Goal: Information Seeking & Learning: Learn about a topic

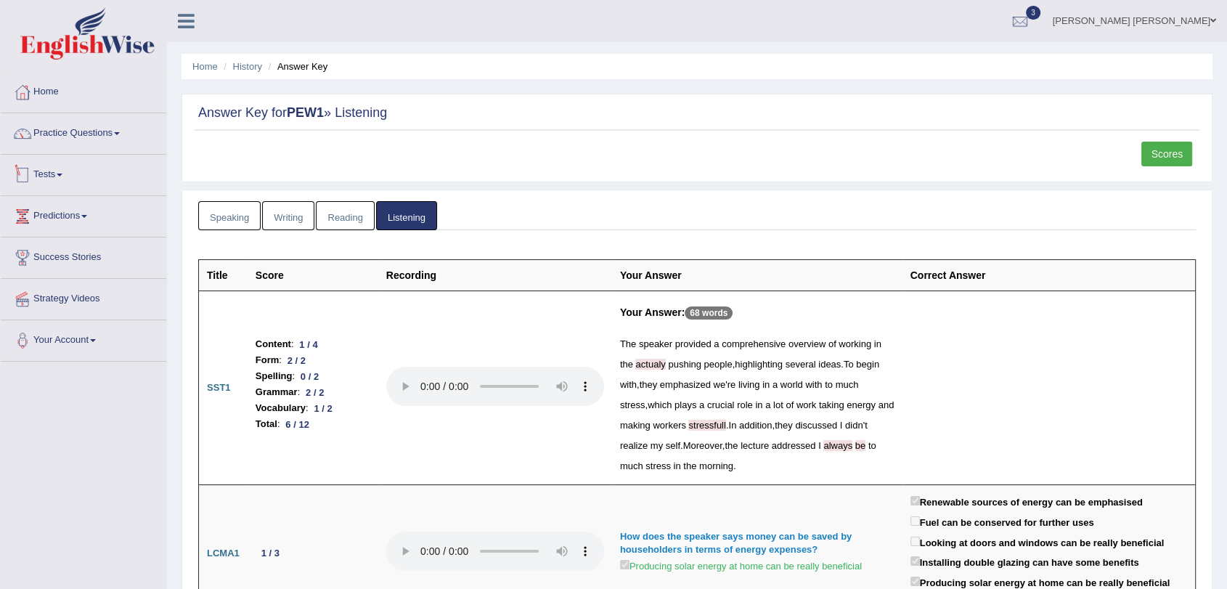
click at [78, 137] on link "Practice Questions" at bounding box center [84, 131] width 166 height 36
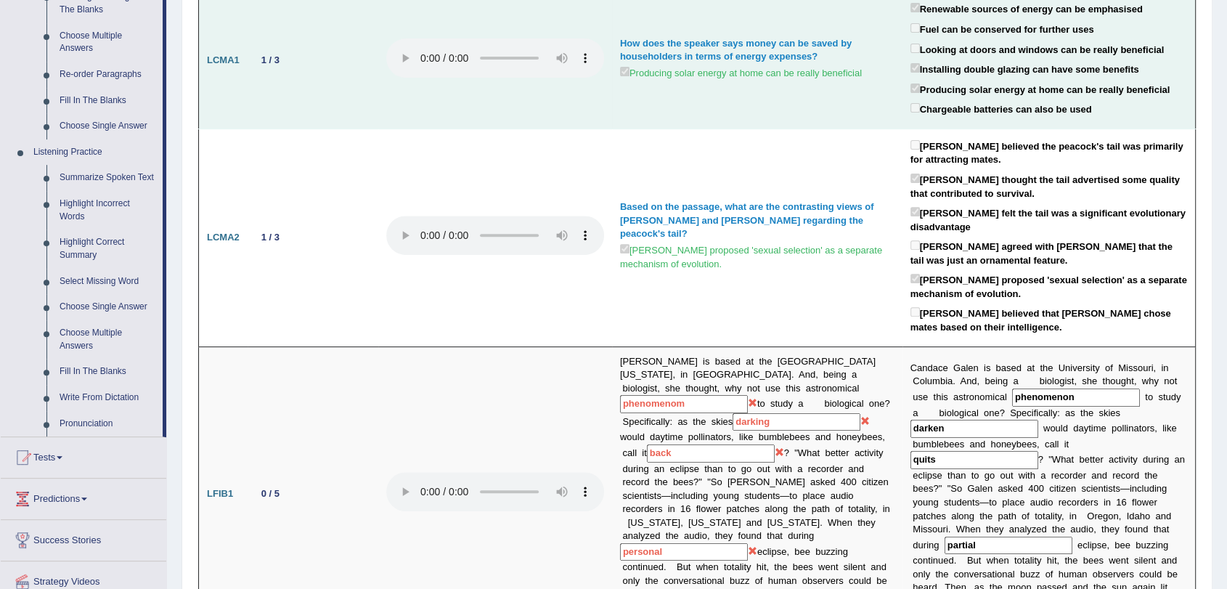
drag, startPoint x: 250, startPoint y: 308, endPoint x: 263, endPoint y: 431, distance: 123.4
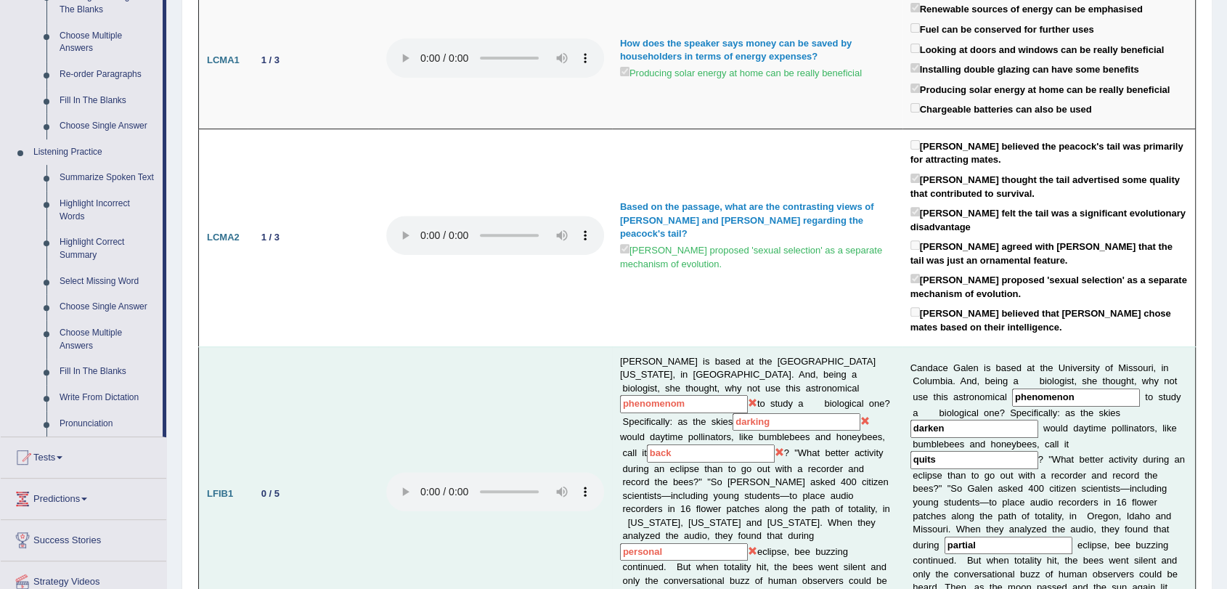
scroll to position [558, 0]
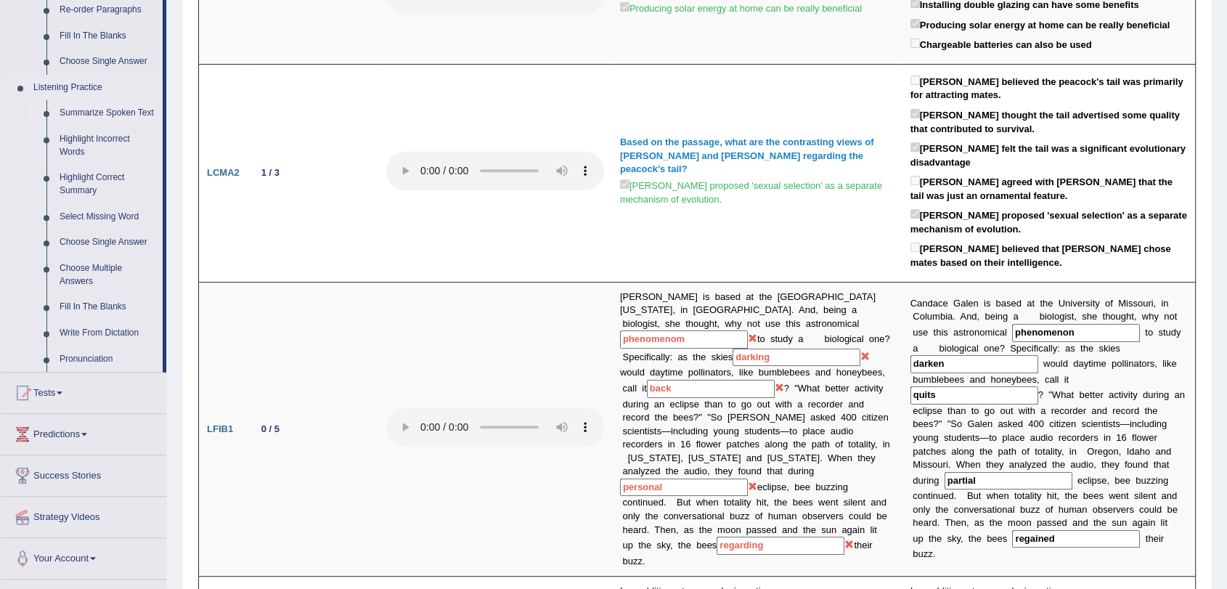
click at [93, 104] on link "Summarize Spoken Text" at bounding box center [108, 113] width 110 height 26
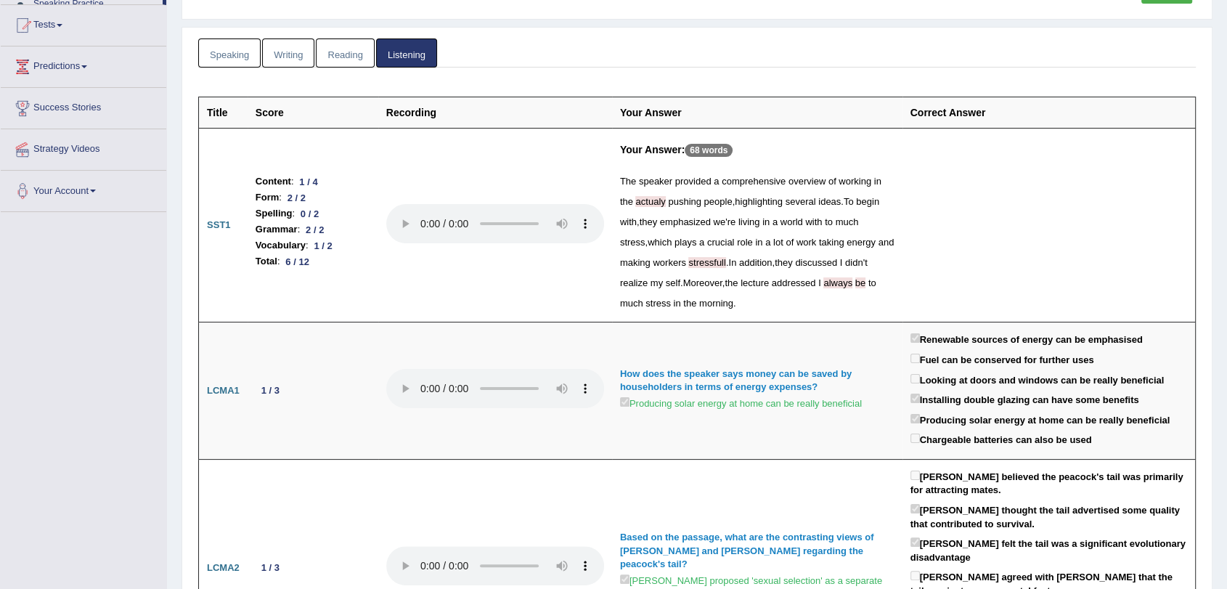
scroll to position [181, 0]
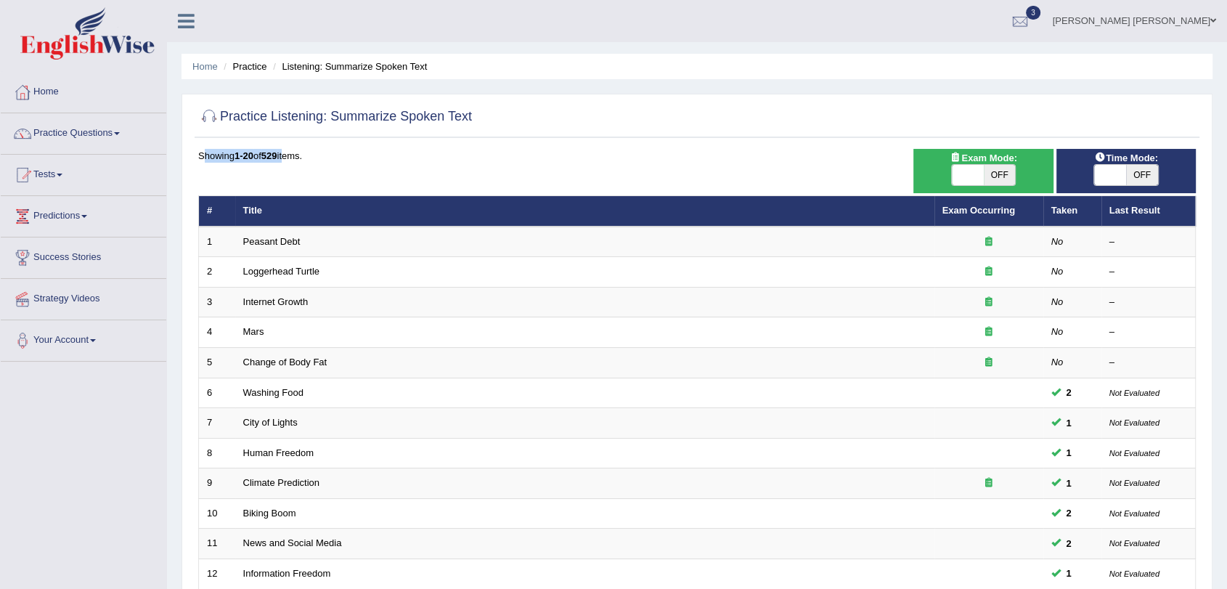
drag, startPoint x: 289, startPoint y: 151, endPoint x: 204, endPoint y: 152, distance: 85.0
click at [204, 152] on div "Showing 1-20 of 529 items." at bounding box center [697, 156] width 998 height 14
click at [347, 169] on div "Showing 1-20 of 529 items. # Title Exam Occurring Taken Last Result 1 Peasant D…" at bounding box center [697, 525] width 998 height 753
click at [611, 182] on div "Showing 1-20 of 529 items. # Title Exam Occurring Taken Last Result 1 Peasant D…" at bounding box center [697, 525] width 998 height 753
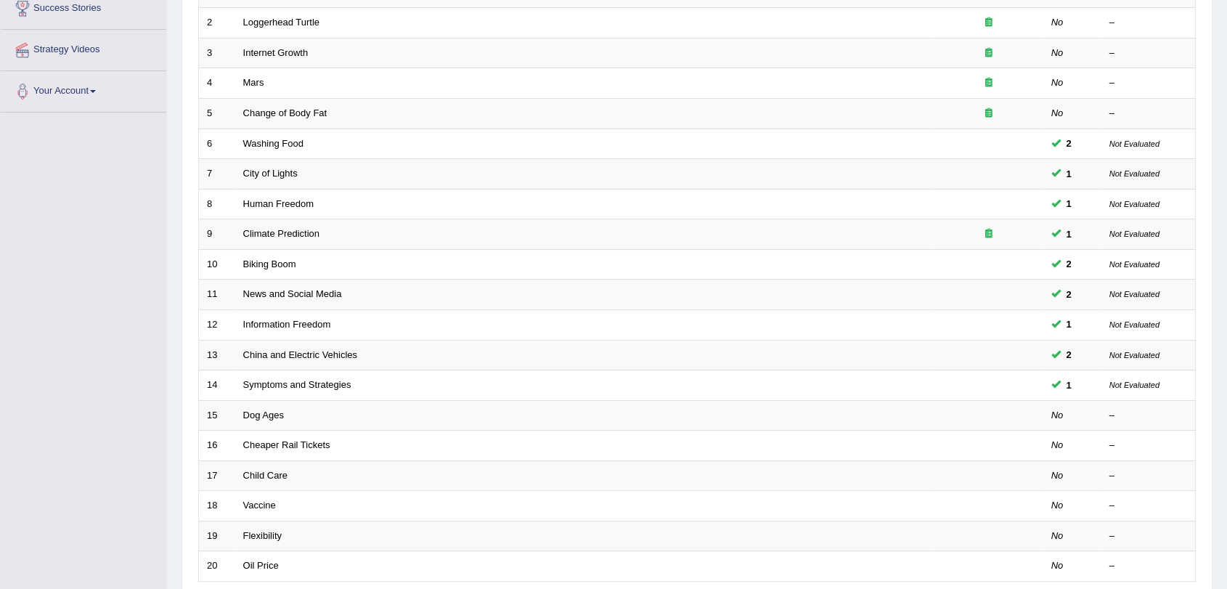
scroll to position [338, 0]
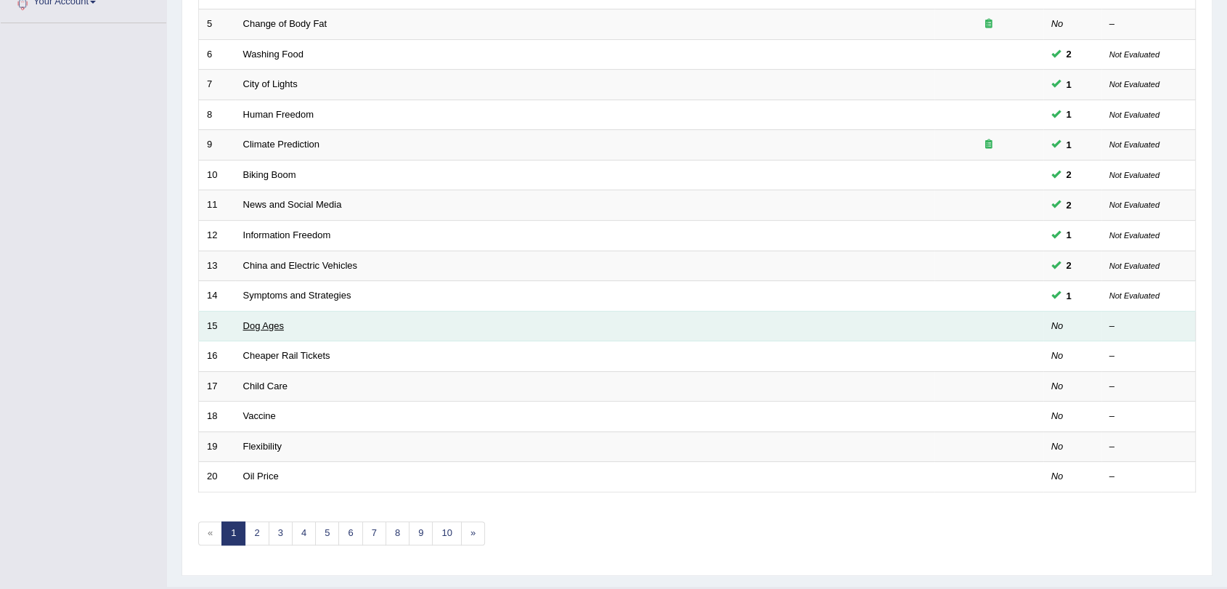
click at [257, 322] on link "Dog Ages" at bounding box center [263, 325] width 41 height 11
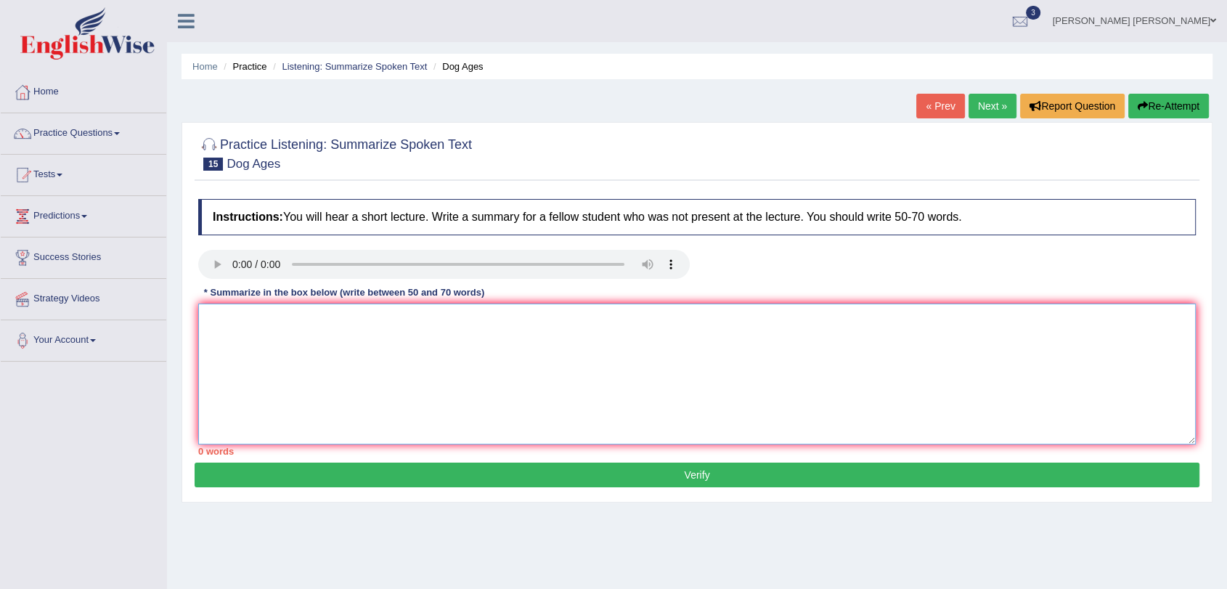
click at [460, 371] on textarea at bounding box center [697, 374] width 998 height 141
paste textarea "The speaker provided a comprehensive overview of [main topic], highlighting sev…"
type textarea "The speaker provided a comprehensive overview of [main topic], highlighting sev…"
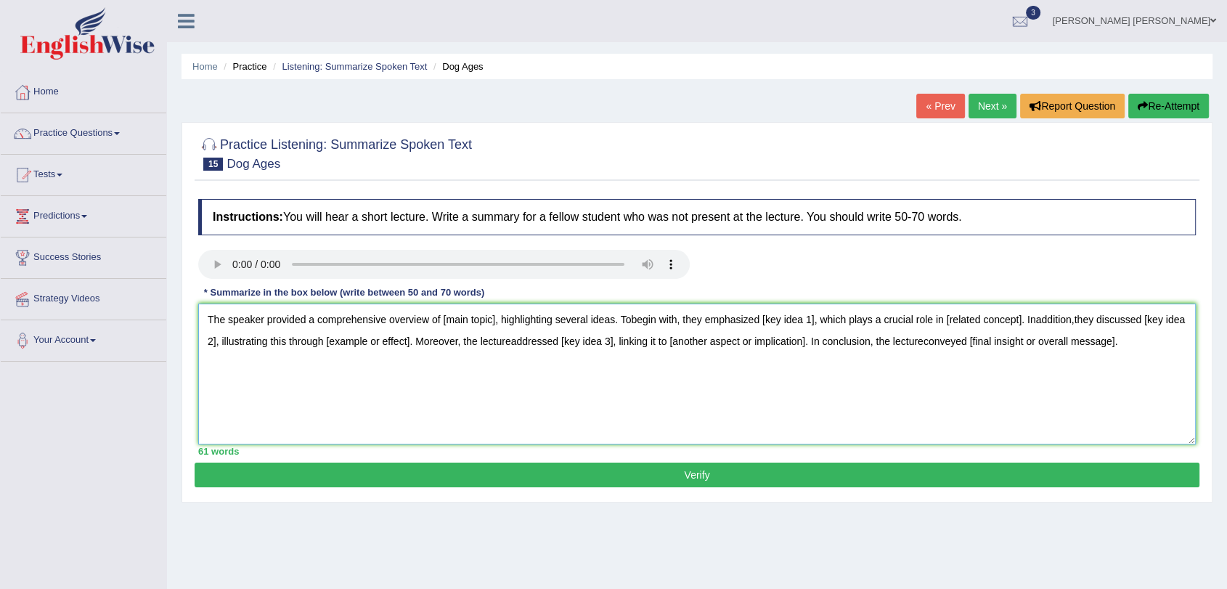
click at [460, 371] on textarea "The speaker provided a comprehensive overview of [main topic], highlighting sev…" at bounding box center [697, 374] width 998 height 141
click at [1116, 348] on textarea "The speaker provided a comprehensive overview of [main topic], highlighting sev…" at bounding box center [697, 374] width 998 height 141
drag, startPoint x: 1147, startPoint y: 378, endPoint x: 186, endPoint y: 304, distance: 963.5
click at [186, 304] on div "Practice Listening: Summarize Spoken Text 15 Dog Ages Instructions: You will he…" at bounding box center [697, 312] width 1031 height 380
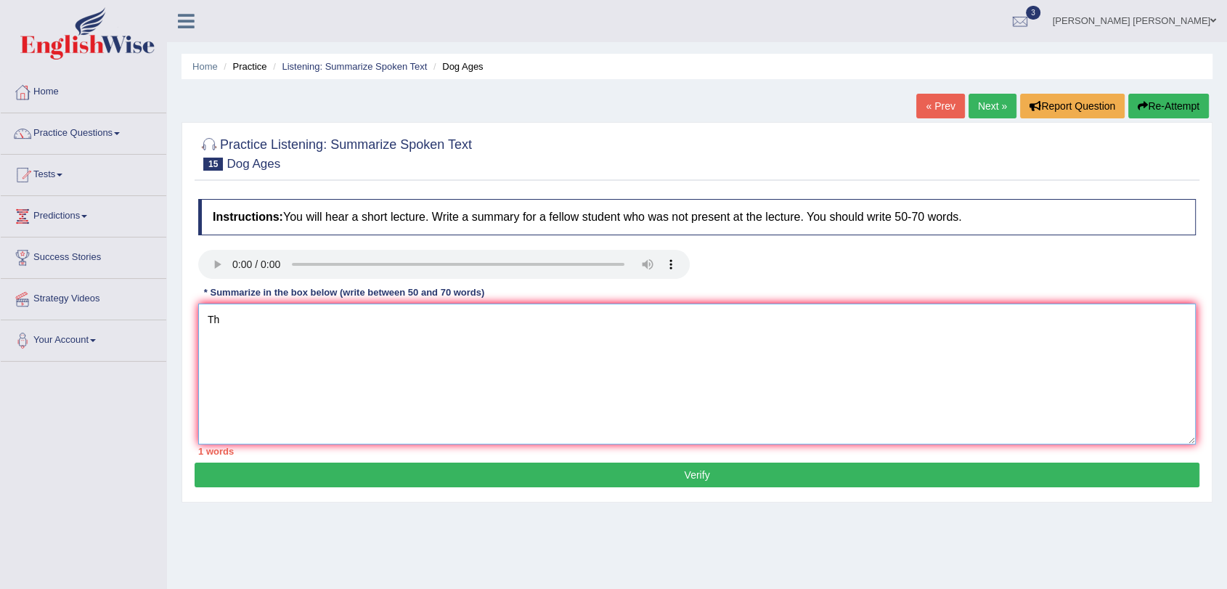
type textarea "T"
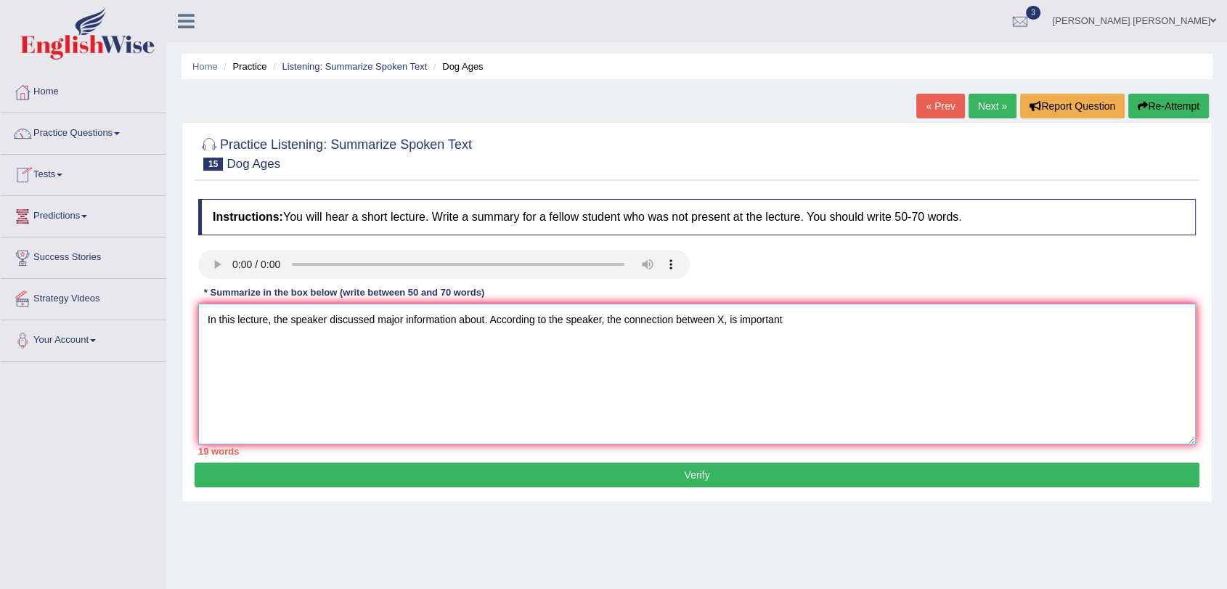
click at [485, 321] on textarea "In this lecture, the speaker discussed major information about. According to th…" at bounding box center [697, 374] width 998 height 141
click at [794, 321] on textarea "In this lecture, the speaker discussed major information about X. According to …" at bounding box center [697, 374] width 998 height 141
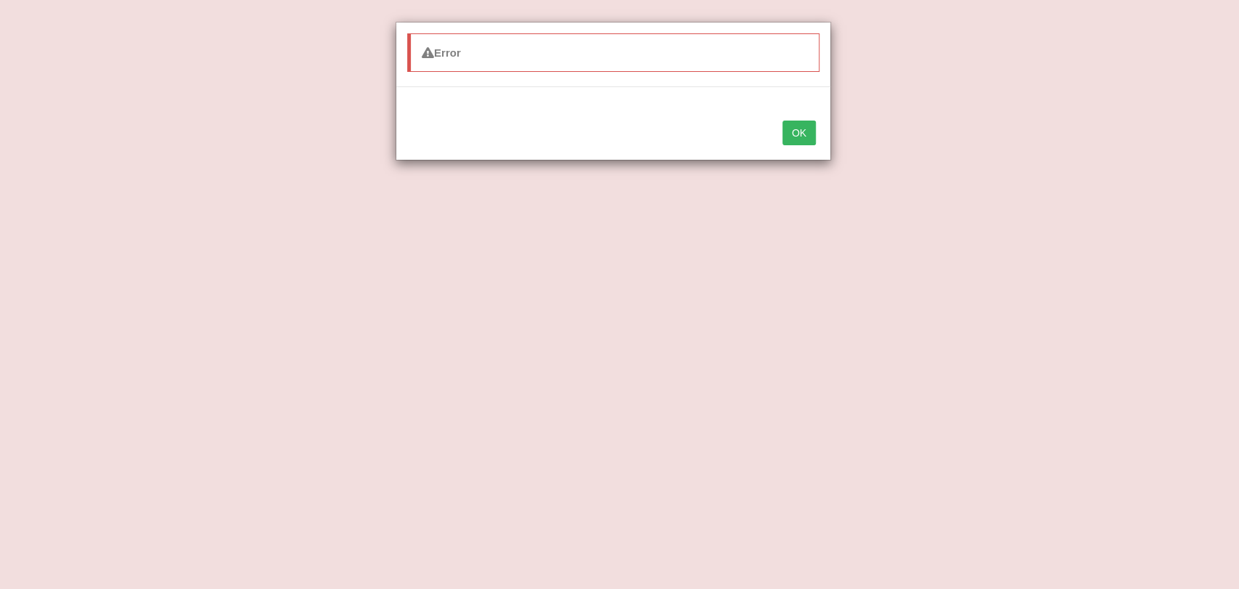
click at [800, 141] on button "OK" at bounding box center [799, 133] width 33 height 25
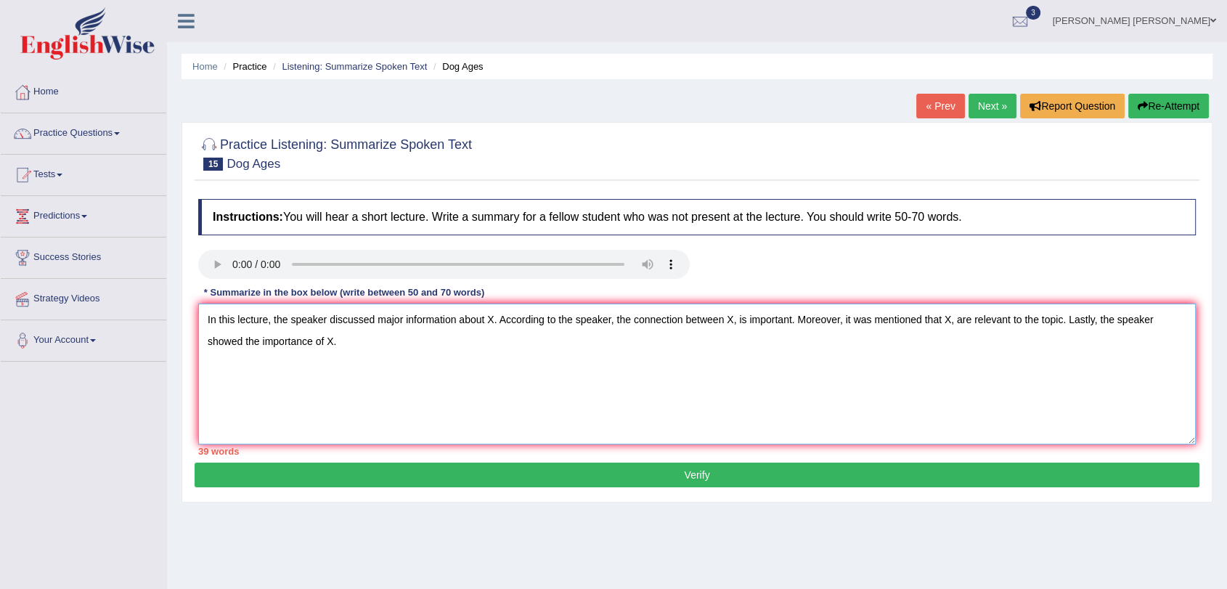
drag, startPoint x: 480, startPoint y: 340, endPoint x: 145, endPoint y: 308, distance: 336.3
click at [145, 308] on div "Toggle navigation Home Practice Questions Speaking Practice Read Aloud Repeat S…" at bounding box center [613, 377] width 1227 height 755
paste textarea "The speaker provided a comprehensive overview of [main topic], highlighting sev…"
type textarea "The speaker provided a comprehensive overview of [main topic], highlighting sev…"
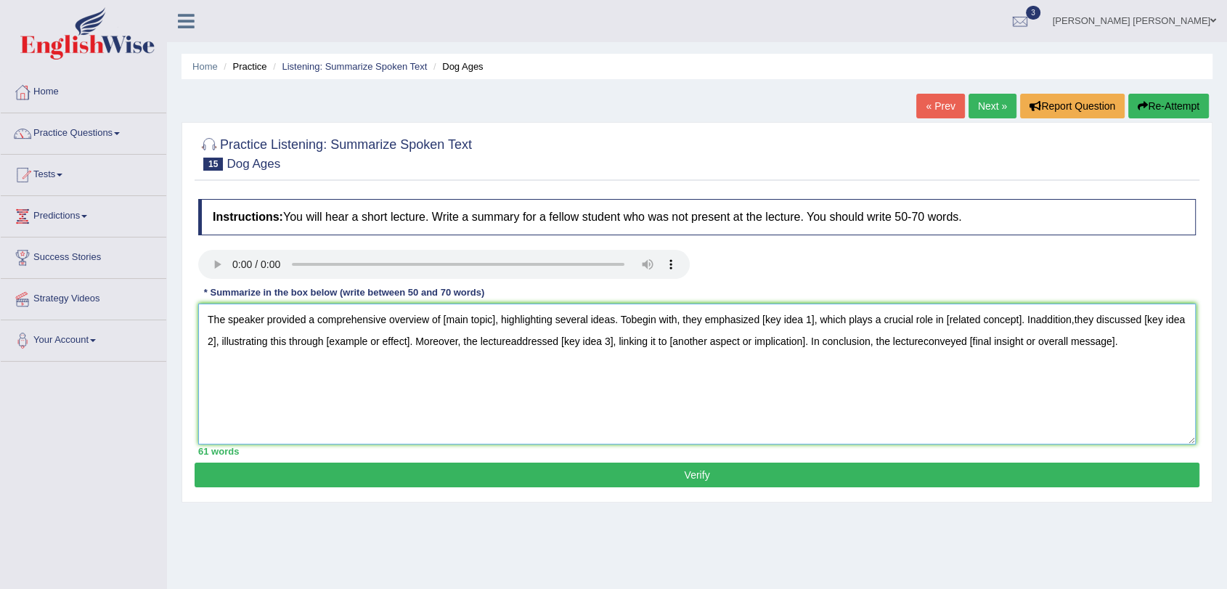
drag, startPoint x: 984, startPoint y: 386, endPoint x: 545, endPoint y: 326, distance: 443.3
click at [545, 326] on textarea "The speaker provided a comprehensive overview of [main topic], highlighting sev…" at bounding box center [697, 374] width 998 height 141
click at [1161, 430] on textarea "The speaker provided a comprehensive overview of [main topic], highlighting sev…" at bounding box center [697, 374] width 998 height 141
drag, startPoint x: 1164, startPoint y: 393, endPoint x: 89, endPoint y: 258, distance: 1083.7
click at [89, 258] on div "Toggle navigation Home Practice Questions Speaking Practice Read Aloud Repeat S…" at bounding box center [613, 377] width 1227 height 755
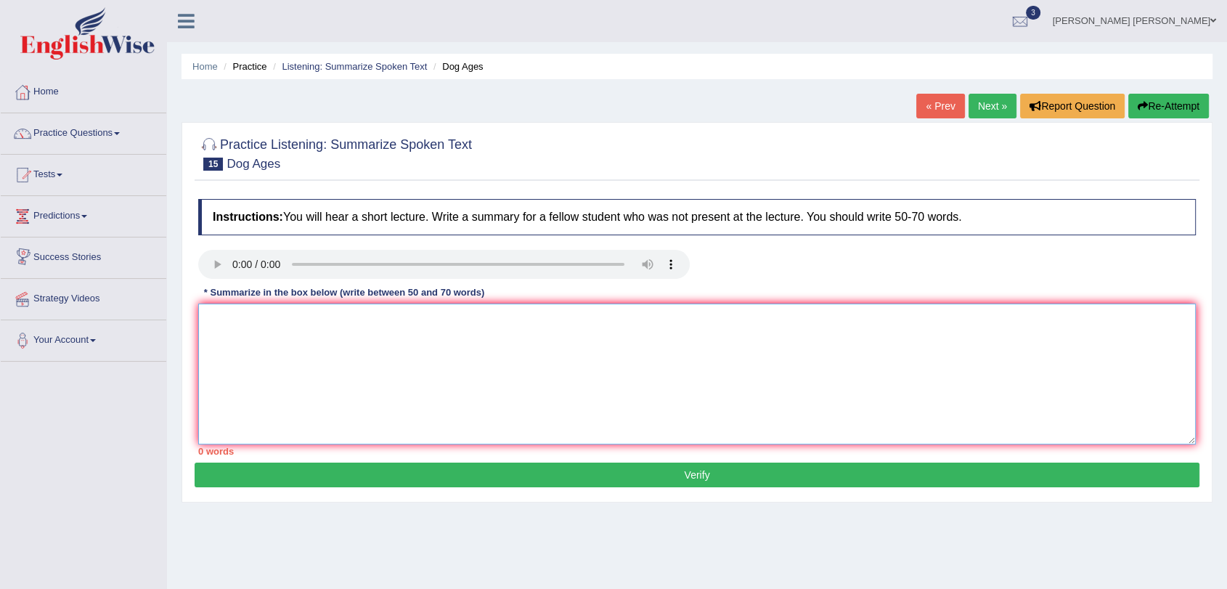
click at [308, 371] on textarea at bounding box center [697, 374] width 998 height 141
click at [316, 364] on textarea at bounding box center [697, 374] width 998 height 141
click at [208, 331] on textarea "seven year for avery human years" at bounding box center [697, 374] width 998 height 141
click at [552, 322] on textarea "how old the dog is in its age seven year for avery human years" at bounding box center [697, 374] width 998 height 141
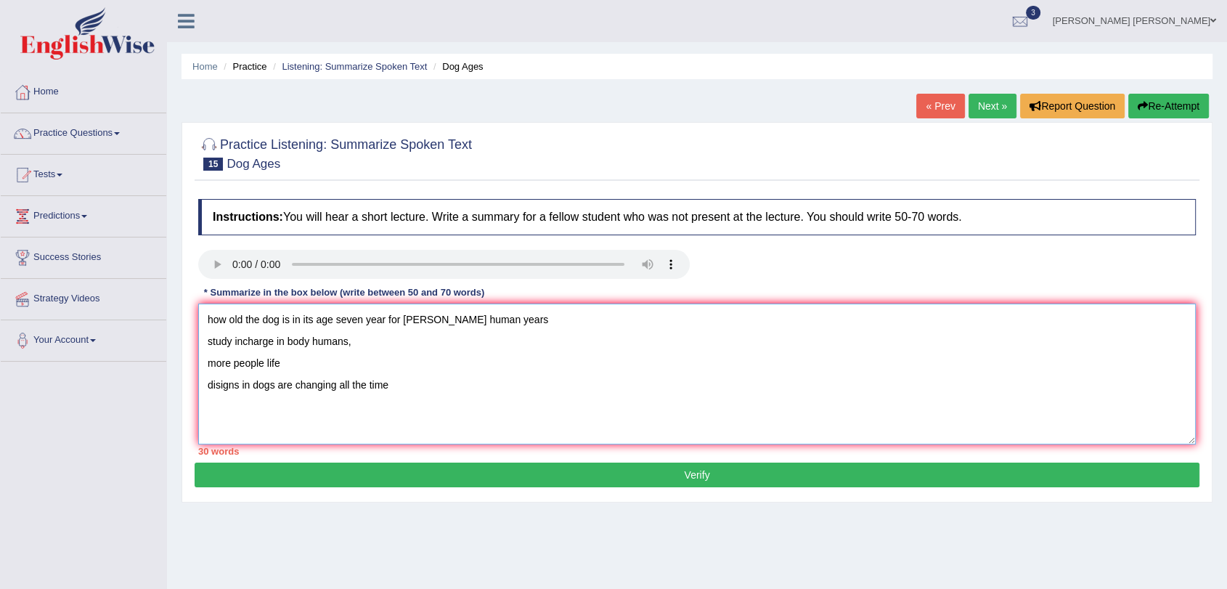
click at [211, 330] on textarea "how old the dog is in its age seven year for avery human years study incharge i…" at bounding box center [697, 374] width 998 height 141
click at [204, 325] on textarea "how old the dog is in its age seven year for avery human years study incharge i…" at bounding box center [697, 374] width 998 height 141
click at [610, 320] on textarea "In this lecture, the speaker discussed major information about how old the dog …" at bounding box center [697, 374] width 998 height 141
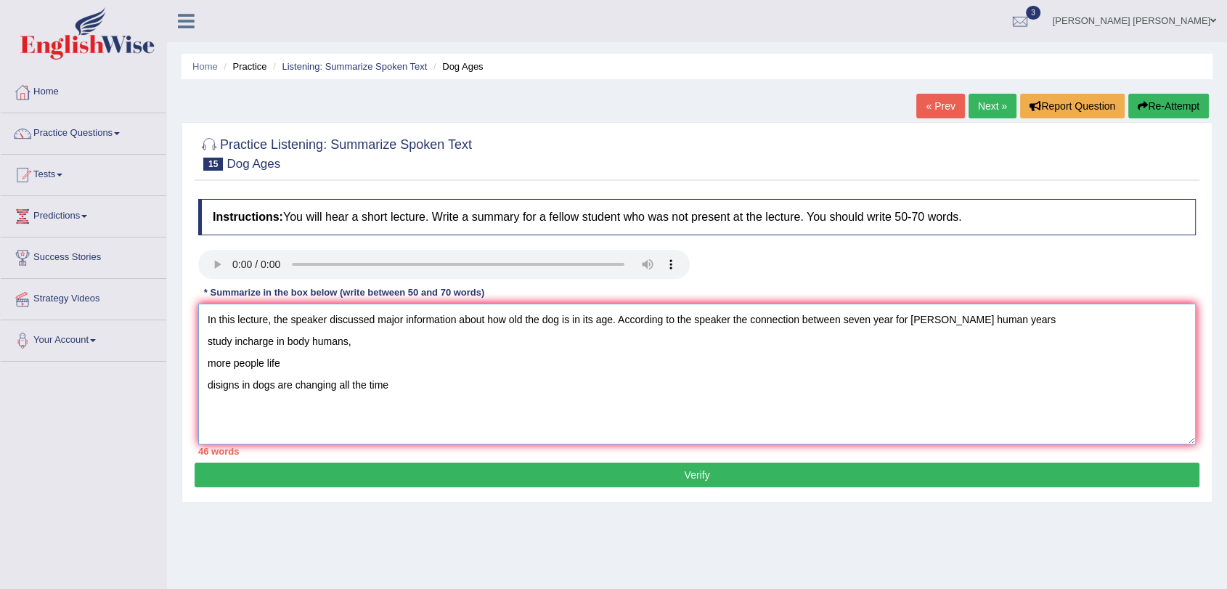
click at [1005, 324] on textarea "In this lecture, the speaker discussed major information about how old the dog …" at bounding box center [697, 374] width 998 height 141
click at [980, 353] on textarea "In this lecture, the speaker discussed major information about how old the dog …" at bounding box center [697, 374] width 998 height 141
click at [1087, 322] on textarea "In this lecture, the speaker discussed major information about how old the dog …" at bounding box center [697, 374] width 998 height 141
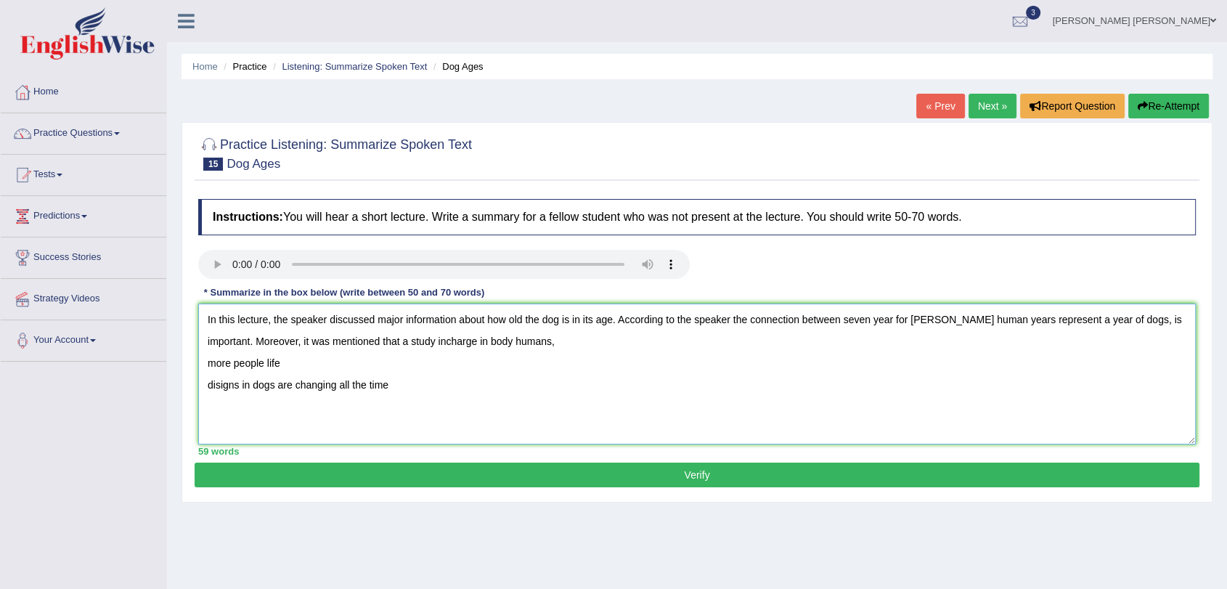
click at [507, 333] on textarea "In this lecture, the speaker discussed major information about how old the dog …" at bounding box center [697, 374] width 998 height 141
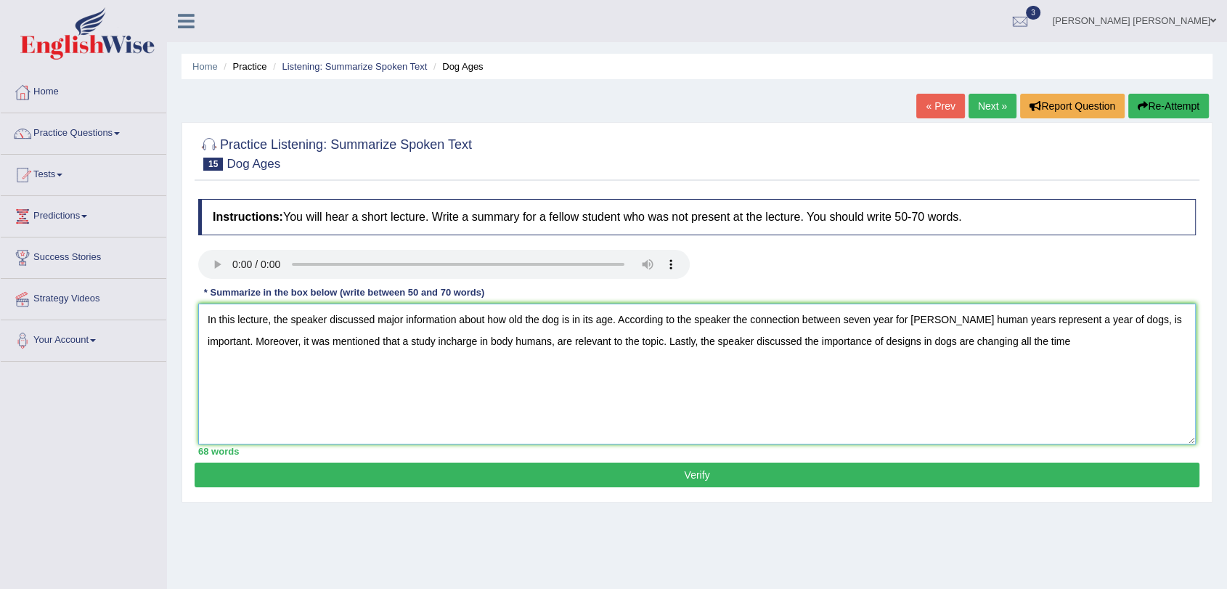
click at [1026, 341] on textarea "In this lecture, the speaker discussed major information about how old the dog …" at bounding box center [697, 374] width 998 height 141
click at [337, 333] on textarea "In this lecture, the speaker discussed major information about how old the dog …" at bounding box center [697, 374] width 998 height 141
type textarea "In this lecture, the speaker discussed major information about how old the dog …"
click at [524, 465] on button "Verify" at bounding box center [697, 475] width 1005 height 25
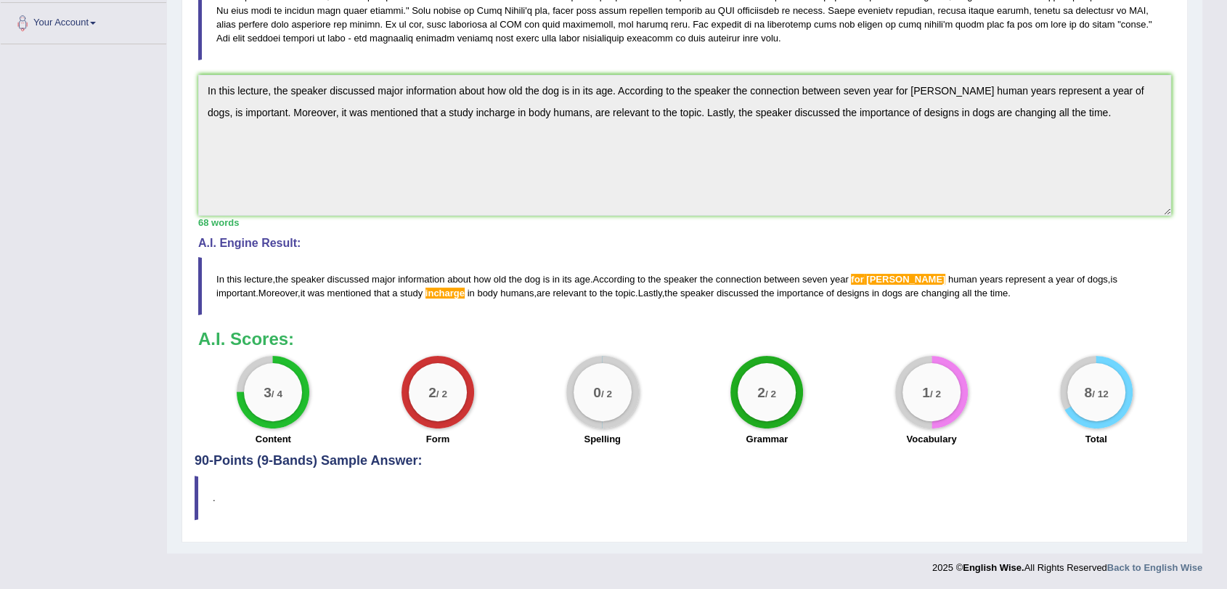
scroll to position [319, 0]
drag, startPoint x: 1001, startPoint y: 314, endPoint x: 798, endPoint y: 304, distance: 202.8
click at [798, 304] on div "Instructions: You will hear a short lecture. Write a summary for a fellow stude…" at bounding box center [685, 163] width 980 height 579
drag, startPoint x: 1063, startPoint y: 298, endPoint x: 895, endPoint y: 309, distance: 168.1
click at [895, 309] on blockquote "In this lecture , the speaker discussed major information about how old the dog…" at bounding box center [684, 285] width 973 height 58
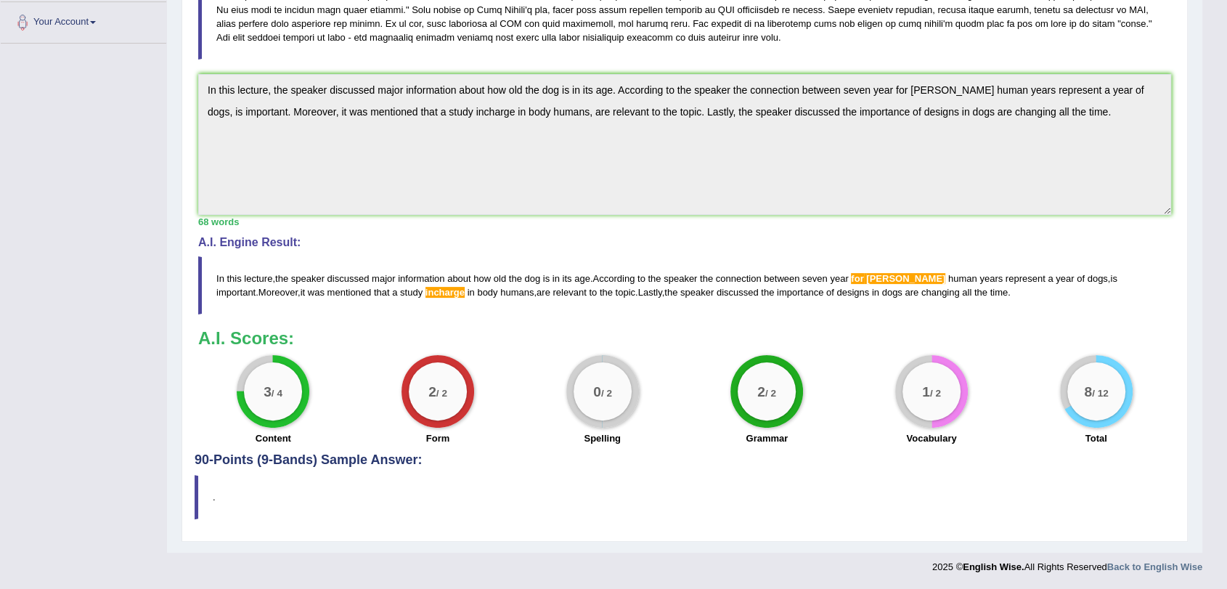
drag, startPoint x: 974, startPoint y: 288, endPoint x: 876, endPoint y: 306, distance: 99.8
click at [876, 306] on blockquote "In this lecture , the speaker discussed major information about how old the dog…" at bounding box center [684, 285] width 973 height 58
click at [905, 295] on span "are" at bounding box center [912, 292] width 14 height 11
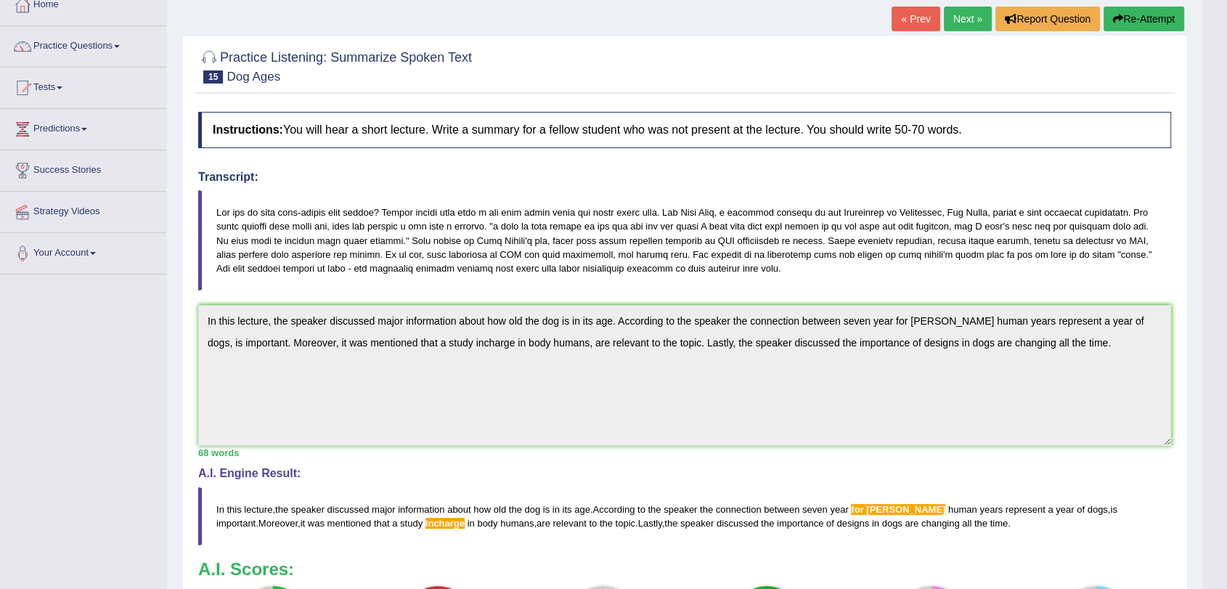
scroll to position [4, 0]
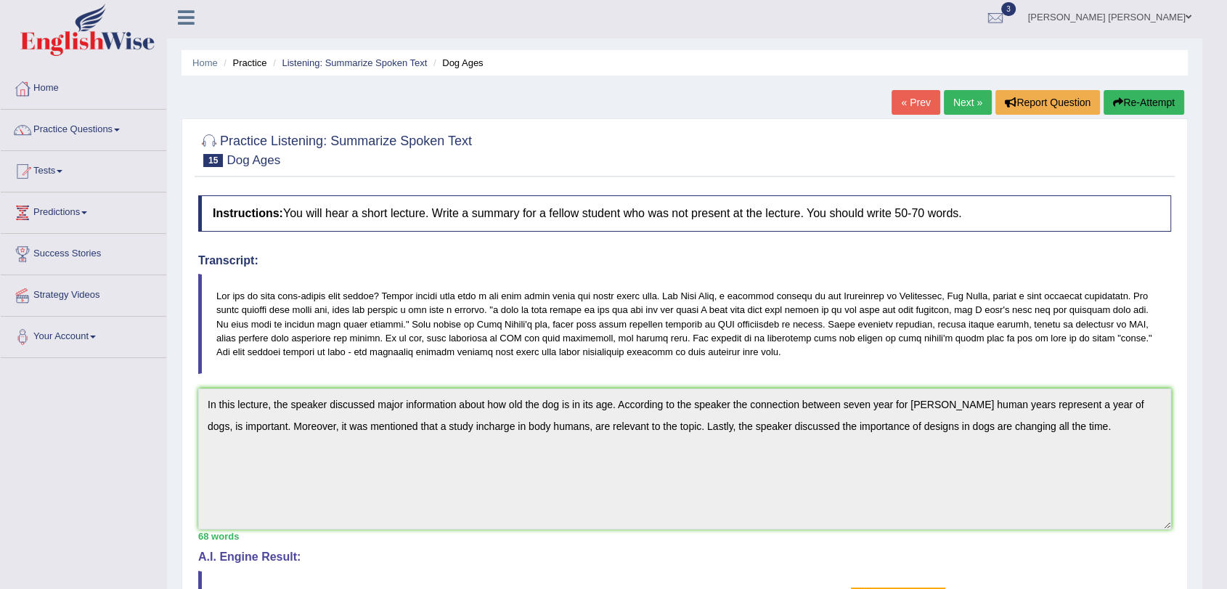
click at [1154, 97] on button "Re-Attempt" at bounding box center [1144, 102] width 81 height 25
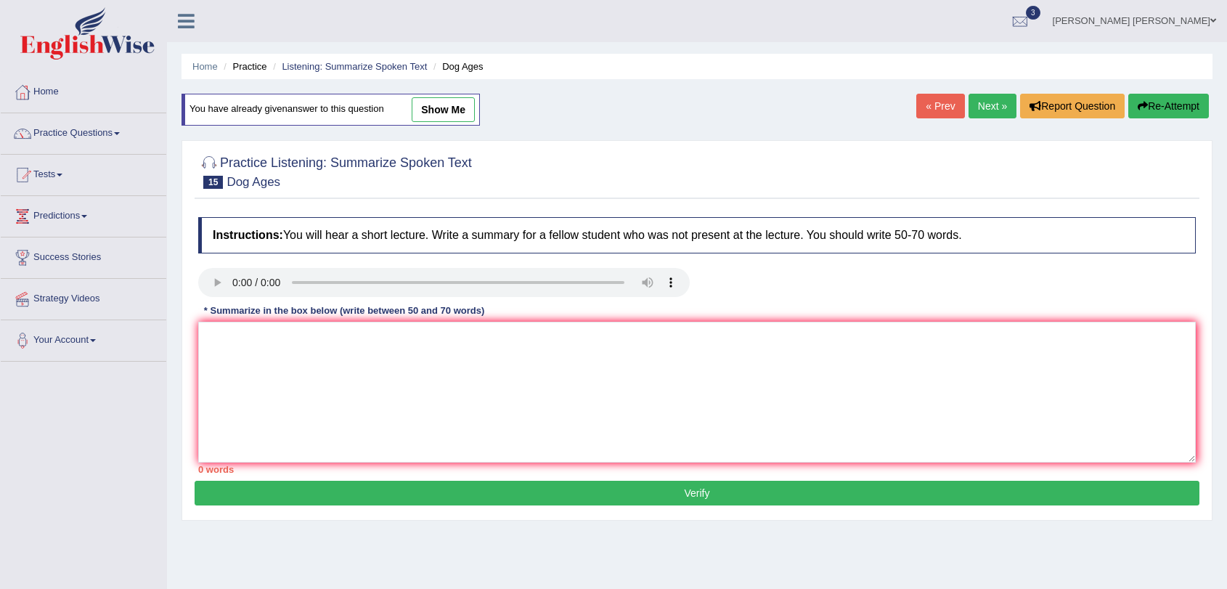
scroll to position [4, 0]
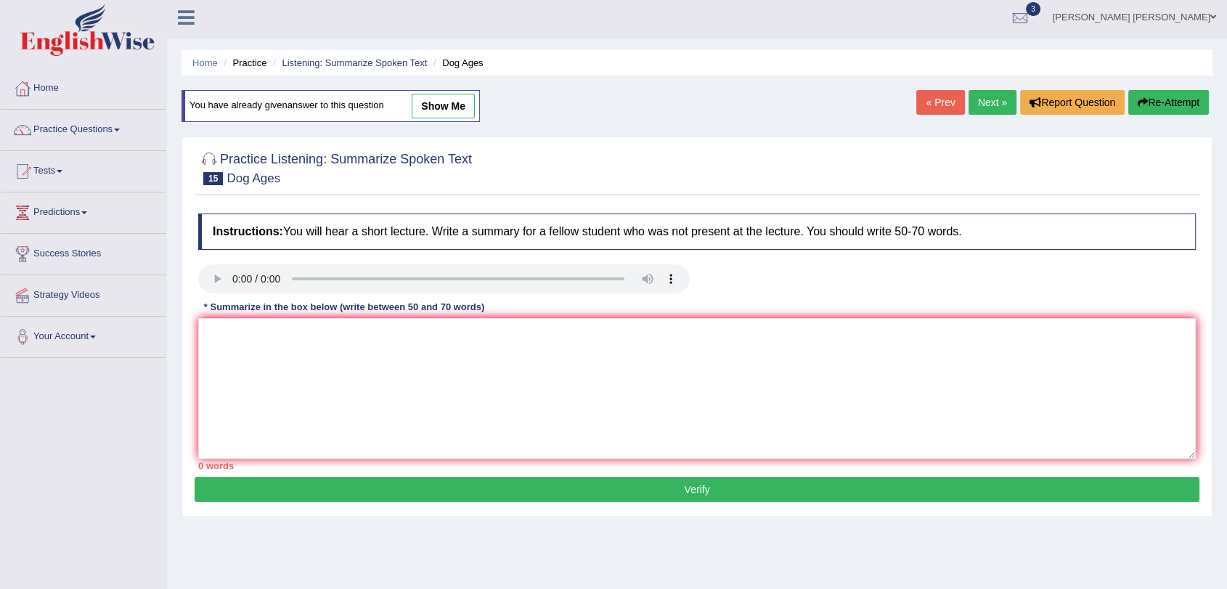
click at [713, 404] on textarea at bounding box center [697, 388] width 998 height 141
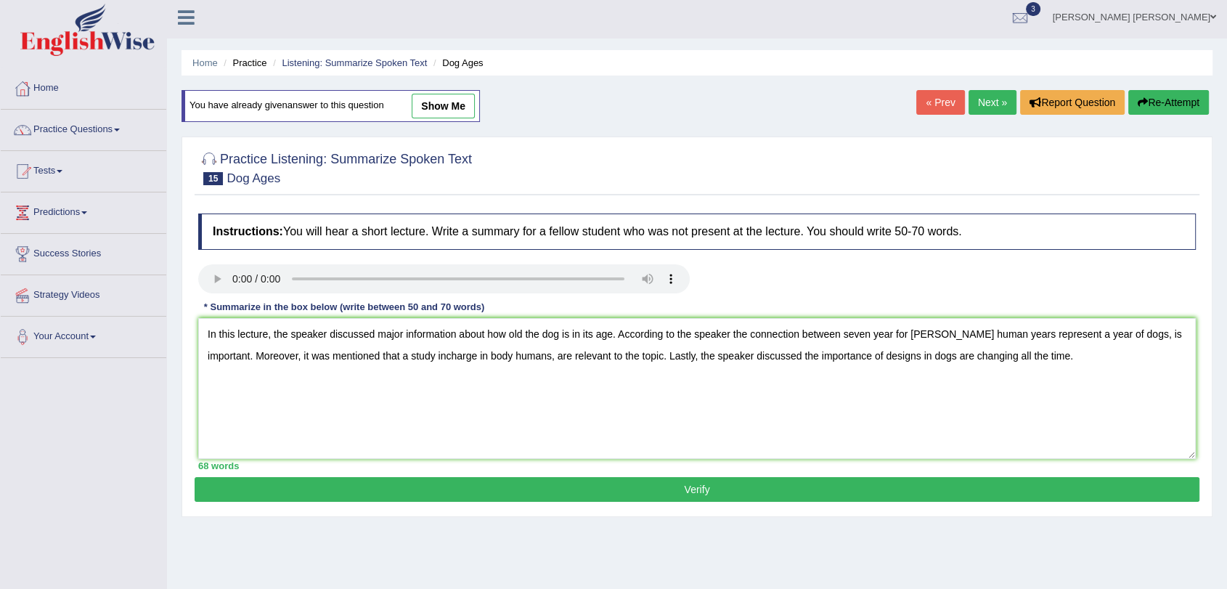
click at [913, 332] on textarea "In this lecture, the speaker discussed major information about how old the dog …" at bounding box center [697, 388] width 998 height 141
click at [399, 352] on textarea "In this lecture, the speaker discussed major information about how old the dog …" at bounding box center [697, 388] width 998 height 141
type textarea "In this lecture, the speaker discussed major information about how old the dog …"
click at [524, 487] on button "Verify" at bounding box center [697, 489] width 1005 height 25
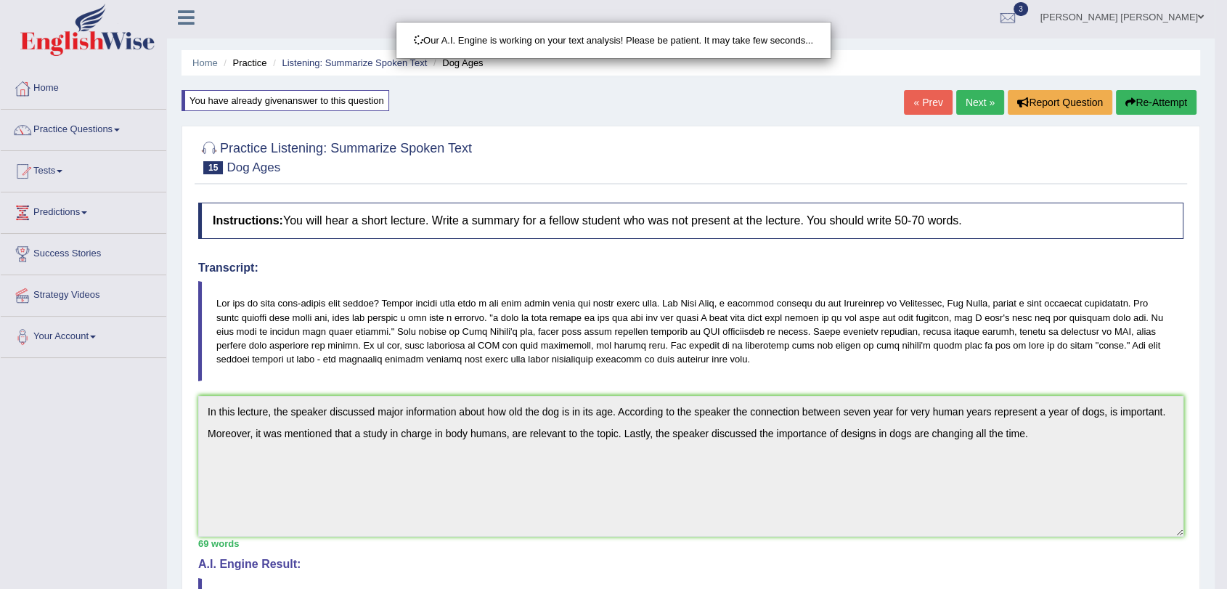
scroll to position [66, 0]
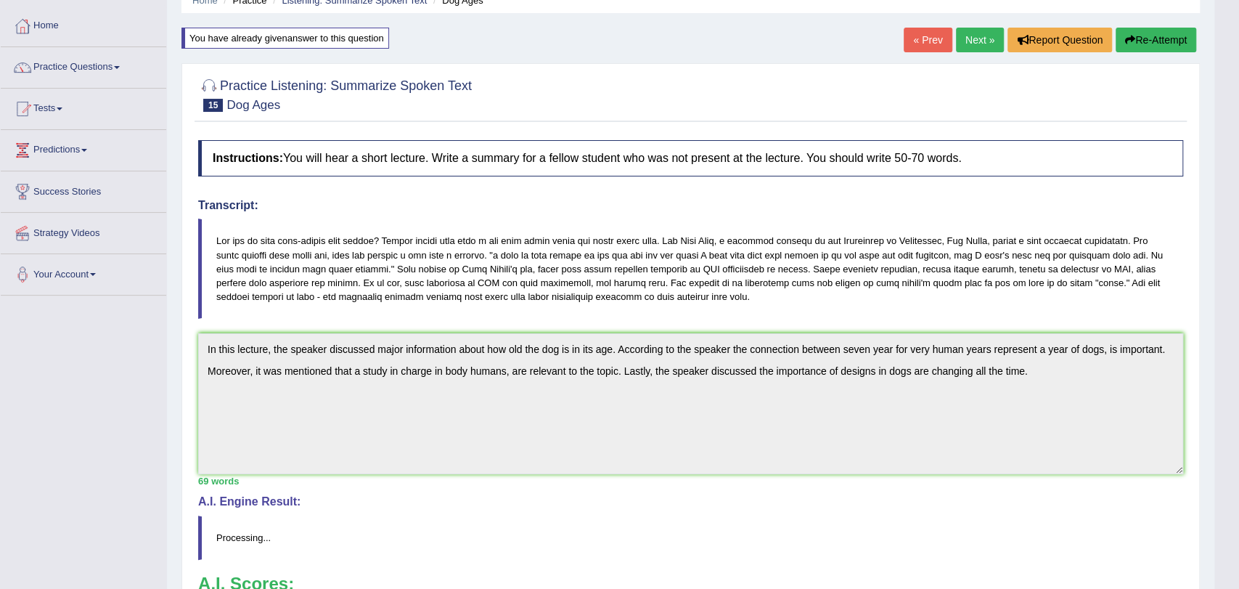
drag, startPoint x: 1238, startPoint y: 251, endPoint x: 1238, endPoint y: 356, distance: 105.3
click at [1226, 356] on html "Toggle navigation Home Practice Questions Speaking Practice Read Aloud Repeat S…" at bounding box center [619, 228] width 1239 height 589
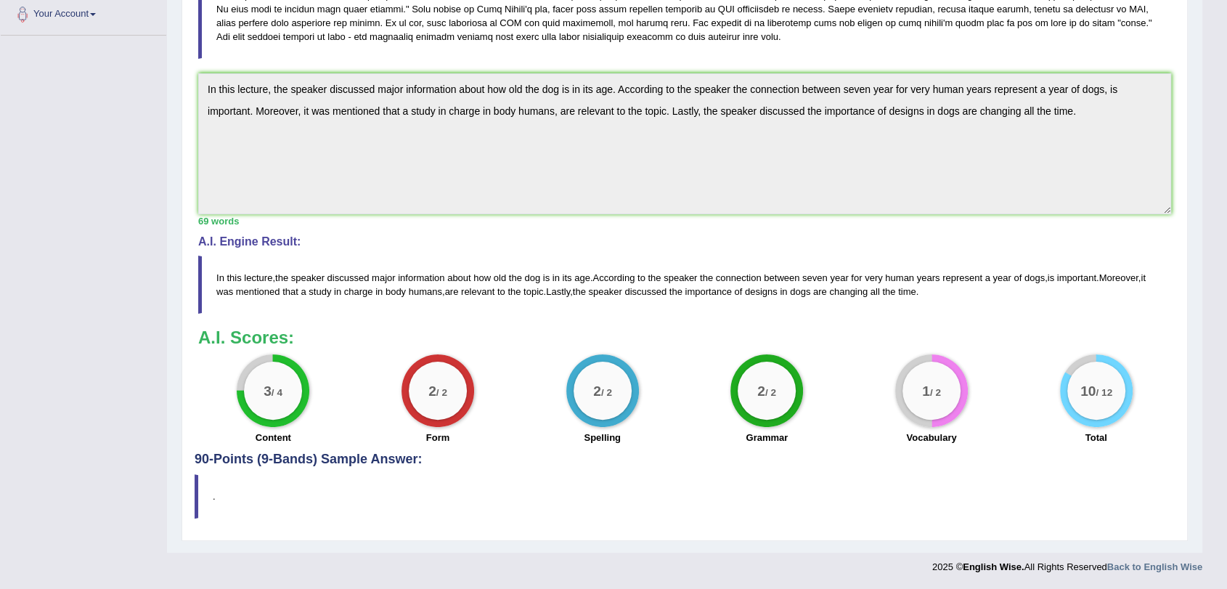
scroll to position [0, 0]
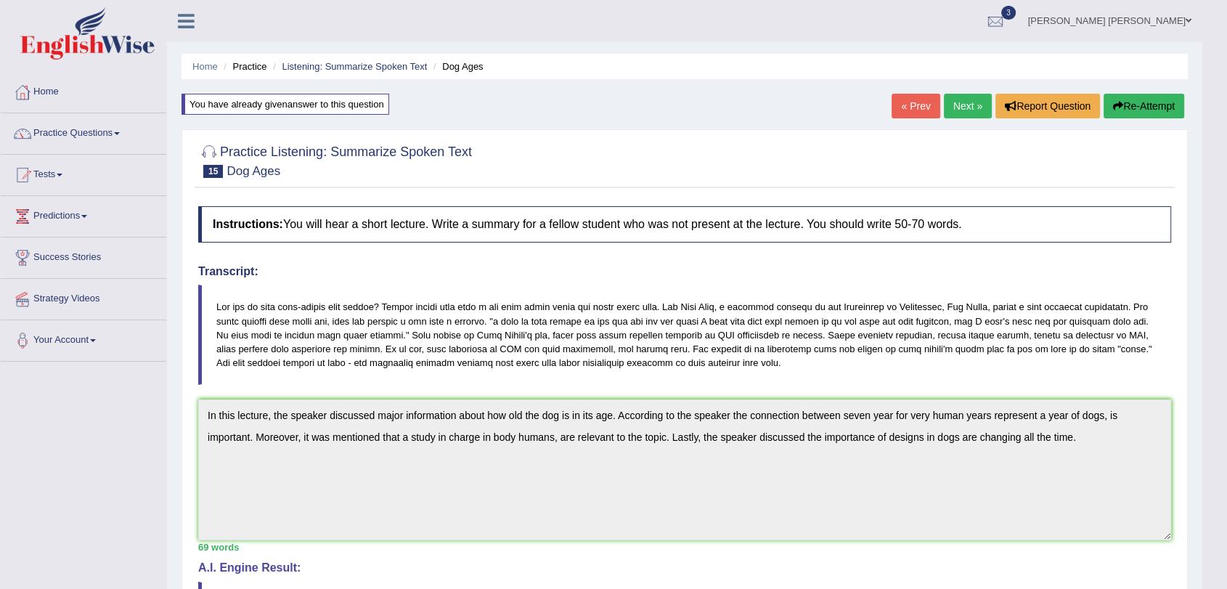
click at [966, 102] on link "Next »" at bounding box center [968, 106] width 48 height 25
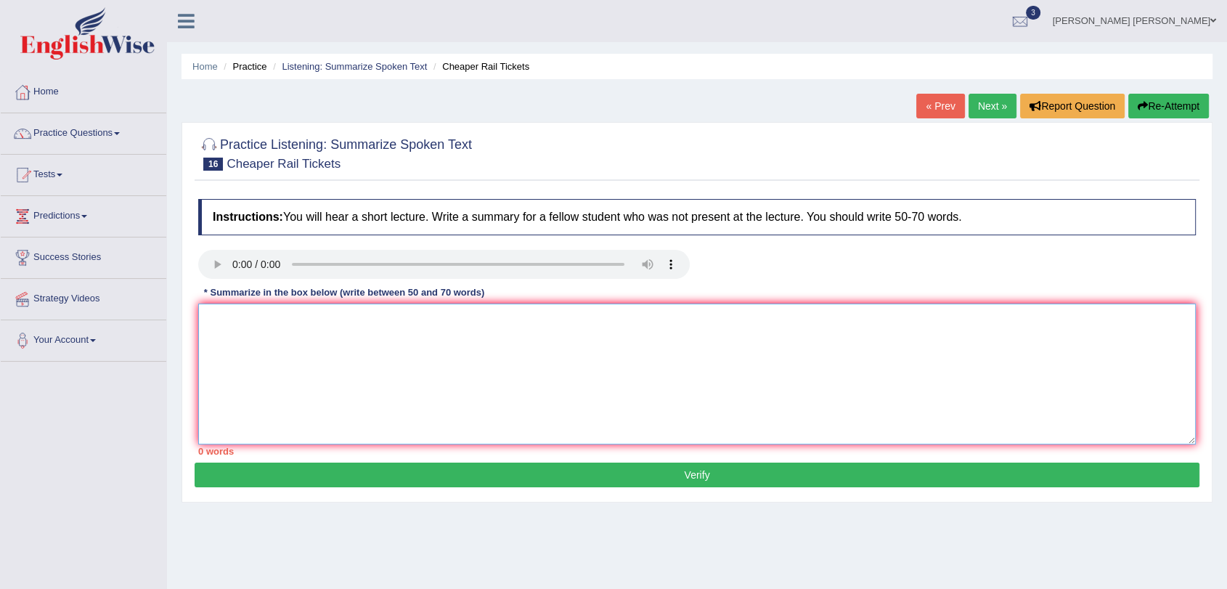
click at [258, 341] on textarea at bounding box center [697, 374] width 998 height 141
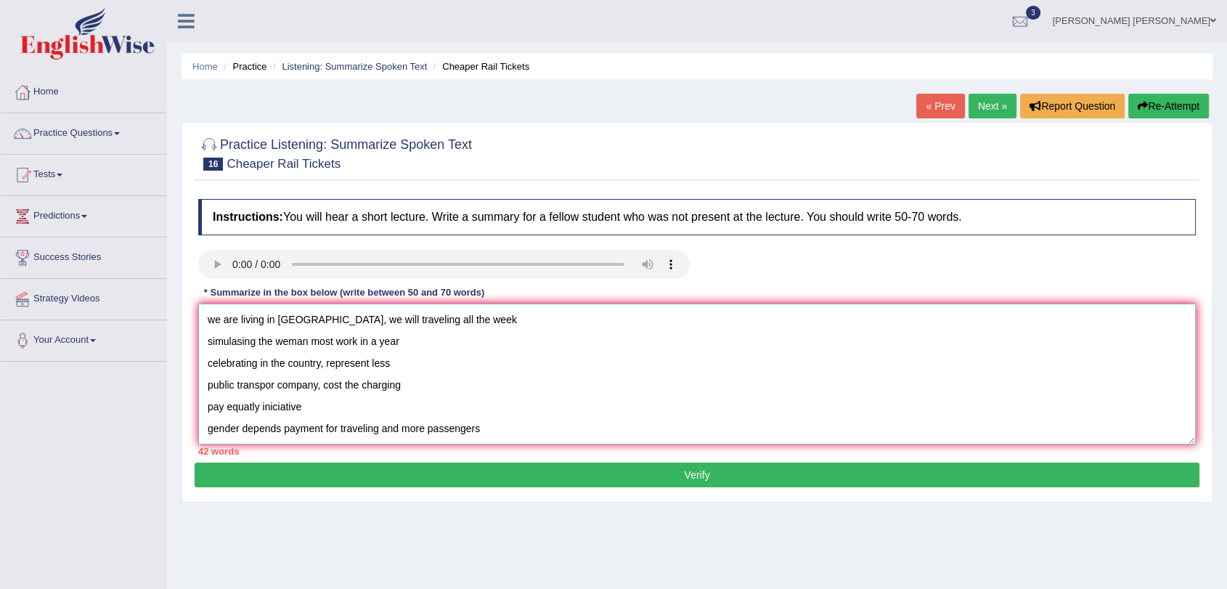
click at [208, 317] on textarea "we are living in [GEOGRAPHIC_DATA], we will traveling all the week simulasing t…" at bounding box center [697, 374] width 998 height 141
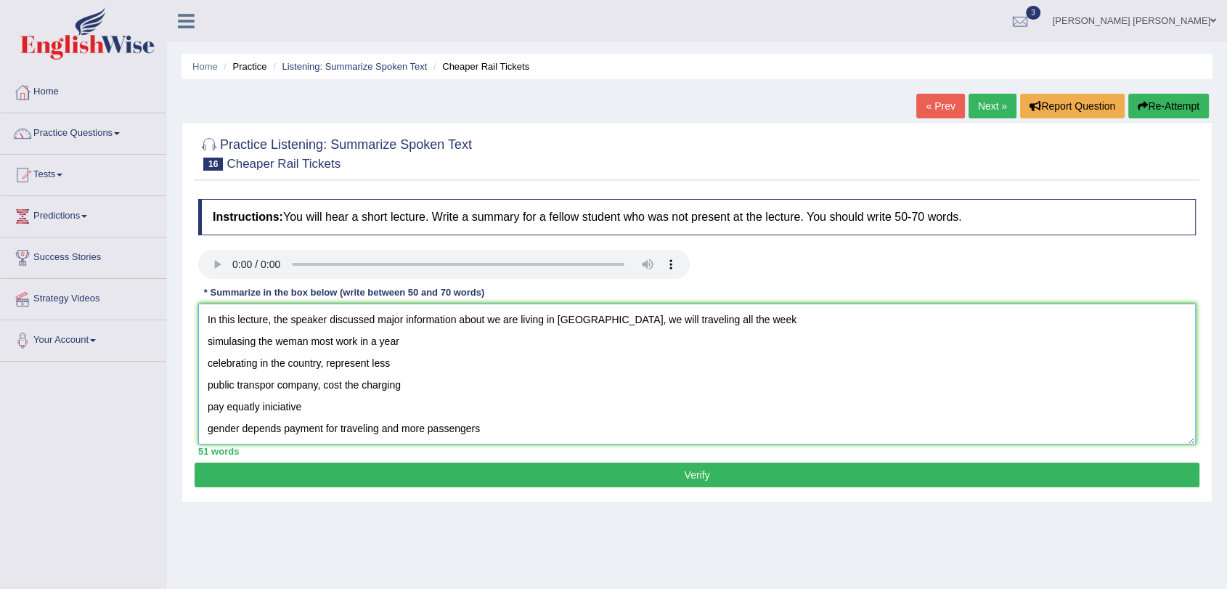
click at [749, 321] on textarea "In this lecture, the speaker discussed major information about we are living in…" at bounding box center [697, 374] width 998 height 141
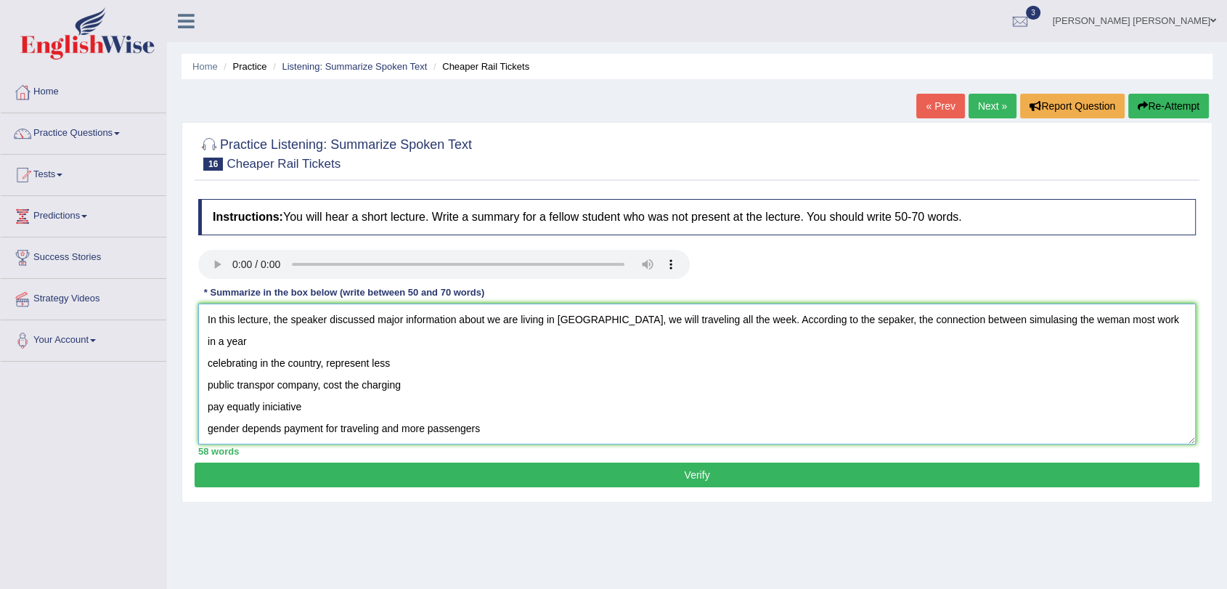
click at [998, 320] on textarea "In this lecture, the speaker discussed major information about we are living in…" at bounding box center [697, 374] width 998 height 141
click at [1061, 321] on textarea "In this lecture, the speaker discussed major information about we are living in…" at bounding box center [697, 374] width 998 height 141
click at [1149, 322] on textarea "In this lecture, the speaker discussed major information about we are living in…" at bounding box center [697, 374] width 998 height 141
click at [1162, 321] on textarea "In this lecture, the speaker discussed major information about we are living in…" at bounding box center [697, 374] width 998 height 141
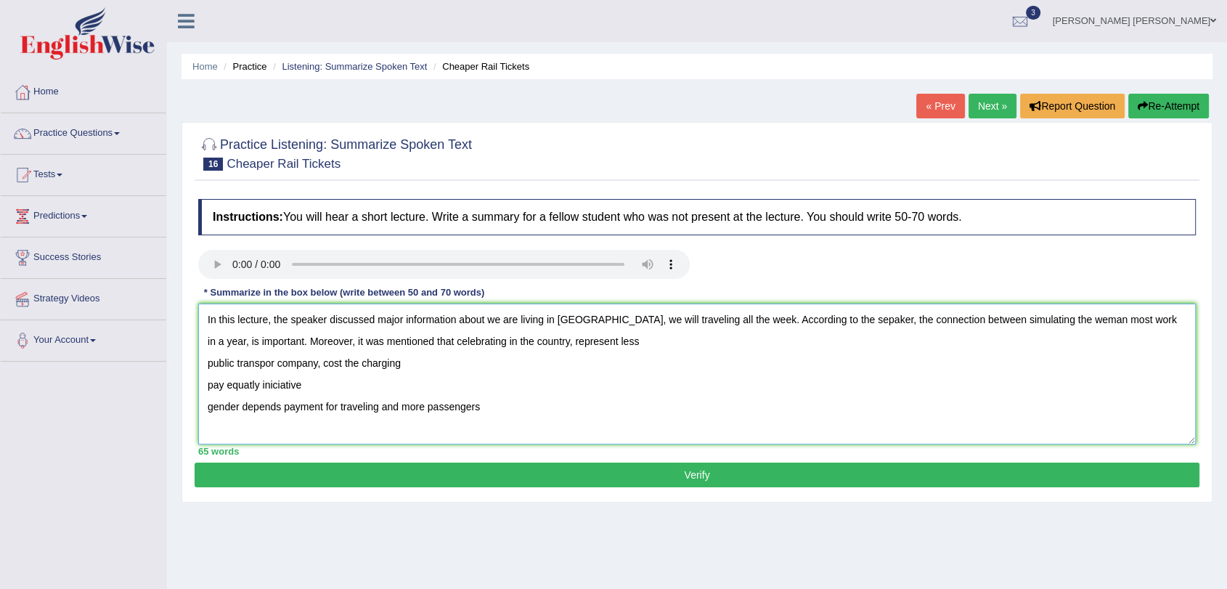
click at [646, 342] on textarea "In this lecture, the speaker discussed major information about we are living in…" at bounding box center [697, 374] width 998 height 141
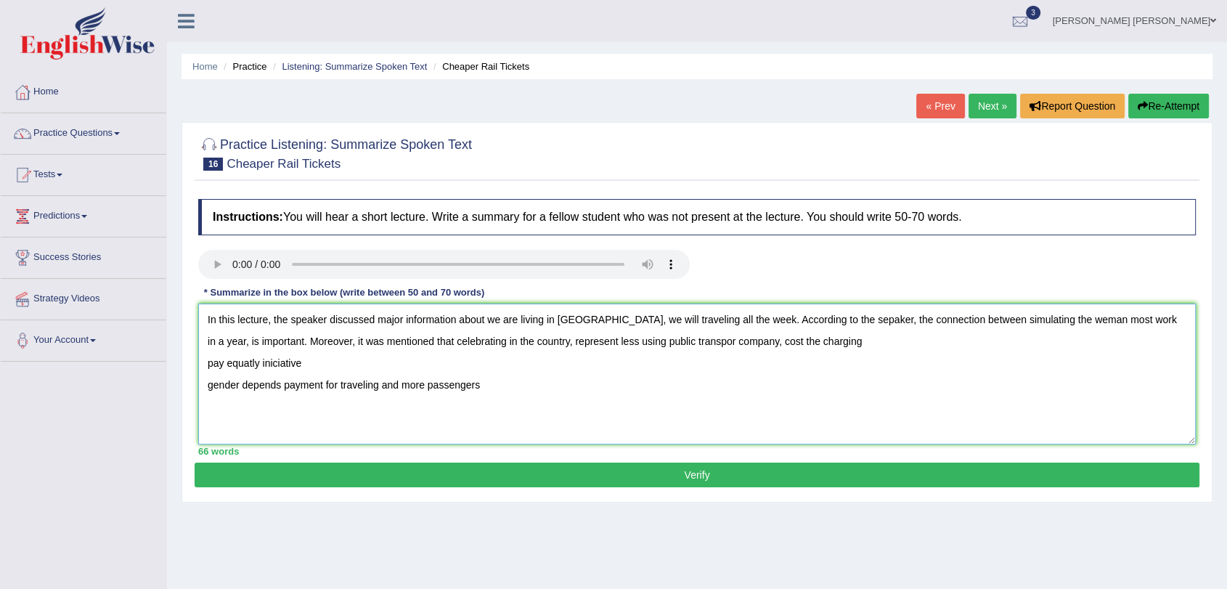
click at [681, 339] on textarea "In this lecture, the speaker discussed major information about we are living in…" at bounding box center [697, 374] width 998 height 141
click at [738, 346] on textarea "In this lecture, the speaker discussed major information about we are living in…" at bounding box center [697, 374] width 998 height 141
click at [852, 349] on textarea "In this lecture, the speaker discussed major information about we are living in…" at bounding box center [697, 374] width 998 height 141
click at [749, 343] on textarea "In this lecture, the speaker discussed major information about we are living in…" at bounding box center [697, 374] width 998 height 141
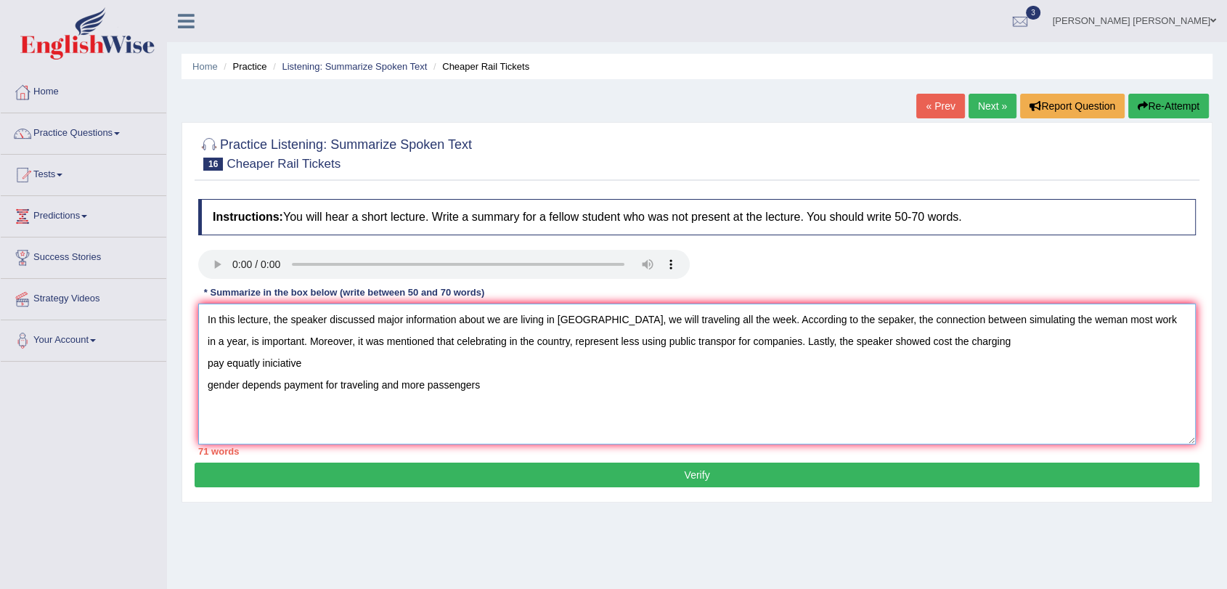
click at [976, 341] on textarea "In this lecture, the speaker discussed major information about we are living in…" at bounding box center [697, 374] width 998 height 141
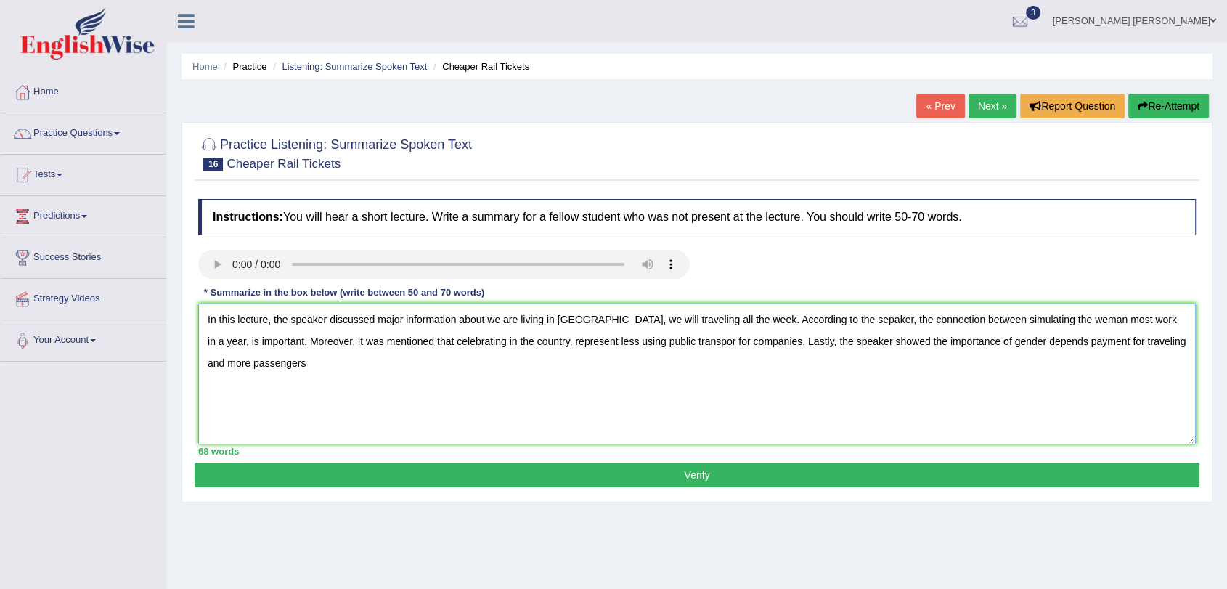
click at [1092, 338] on textarea "In this lecture, the speaker discussed major information about we are living in…" at bounding box center [697, 374] width 998 height 141
click at [992, 339] on textarea "In this lecture, the speaker discussed major information about we are living in…" at bounding box center [697, 374] width 998 height 141
click at [1086, 338] on textarea "In this lecture, the speaker discussed major information about we are living in…" at bounding box center [697, 374] width 998 height 141
drag, startPoint x: 1088, startPoint y: 337, endPoint x: 1094, endPoint y: 343, distance: 8.2
click at [1090, 338] on textarea "In this lecture, the speaker discussed major information about we are living in…" at bounding box center [697, 374] width 998 height 141
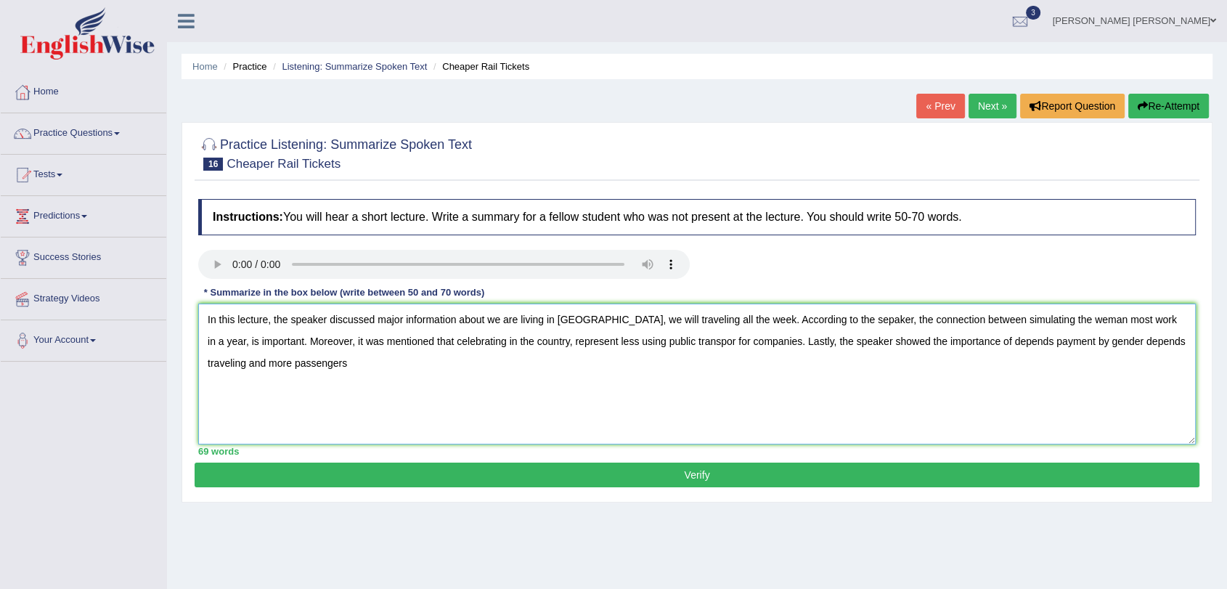
click at [999, 334] on textarea "In this lecture, the speaker discussed major information about we are living in…" at bounding box center [697, 374] width 998 height 141
click at [1091, 343] on textarea "In this lecture, the speaker discussed major information about we are living in…" at bounding box center [697, 374] width 998 height 141
click at [842, 367] on textarea "In this lecture, the speaker discussed major information about we are living in…" at bounding box center [697, 374] width 998 height 141
click at [1166, 341] on textarea "In this lecture, the speaker discussed major information about we are living in…" at bounding box center [697, 374] width 998 height 141
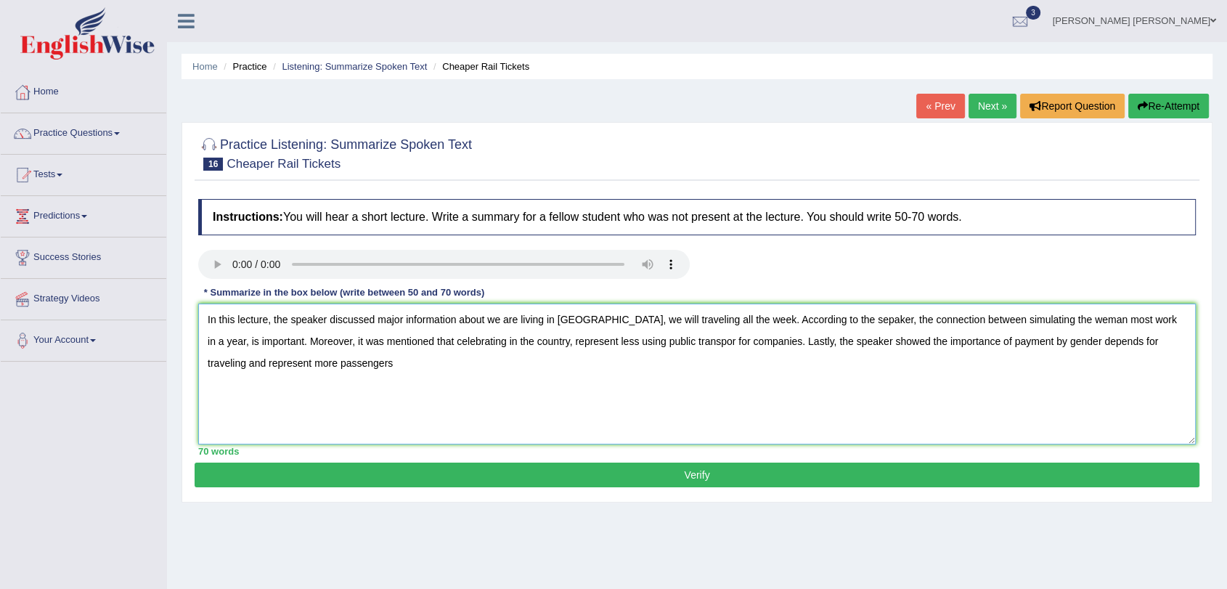
click at [407, 360] on textarea "In this lecture, the speaker discussed major information about we are living in…" at bounding box center [697, 374] width 998 height 141
click at [656, 319] on textarea "In this lecture, the speaker discussed major information about we are living in…" at bounding box center [697, 374] width 998 height 141
click at [706, 384] on textarea "In this lecture, the speaker discussed major information about we are living in…" at bounding box center [697, 374] width 998 height 141
click at [661, 321] on textarea "In this lecture, the speaker discussed major information about we are living in…" at bounding box center [697, 374] width 998 height 141
click at [741, 365] on textarea "In this lecture, the speaker discussed major information about we are living in…" at bounding box center [697, 374] width 998 height 141
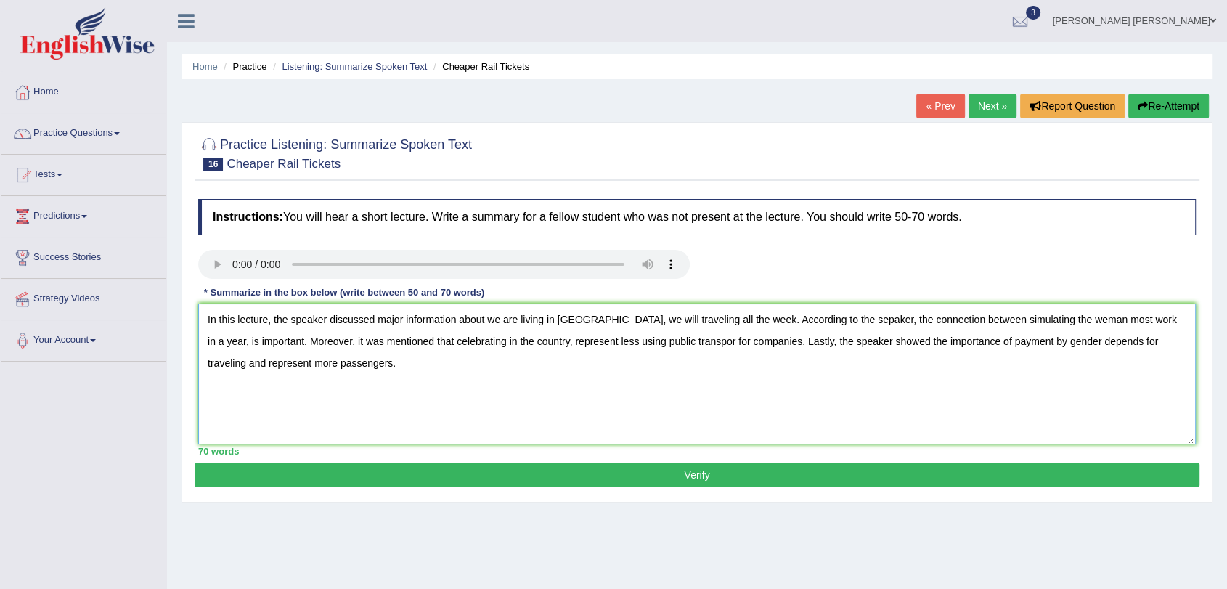
click at [773, 394] on textarea "In this lecture, the speaker discussed major information about we are living in…" at bounding box center [697, 374] width 998 height 141
click at [1042, 322] on textarea "In this lecture, the speaker discussed major information about we are living in…" at bounding box center [697, 374] width 998 height 141
type textarea "In this lecture, the speaker discussed major information about we are living in…"
click at [755, 469] on button "Verify" at bounding box center [697, 475] width 1005 height 25
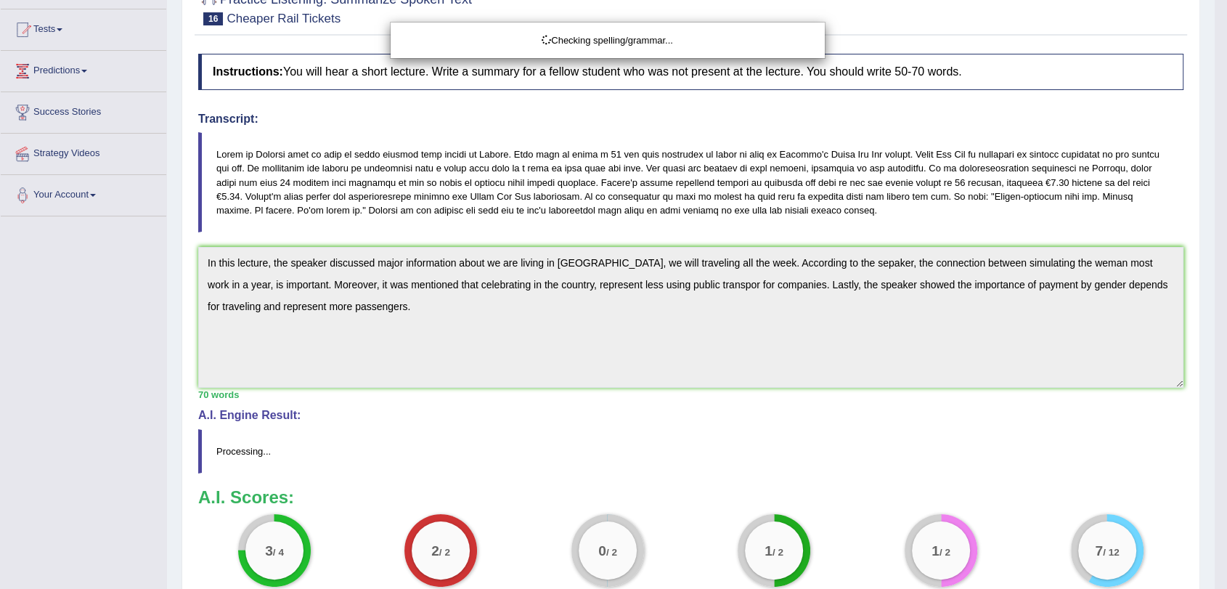
scroll to position [146, 0]
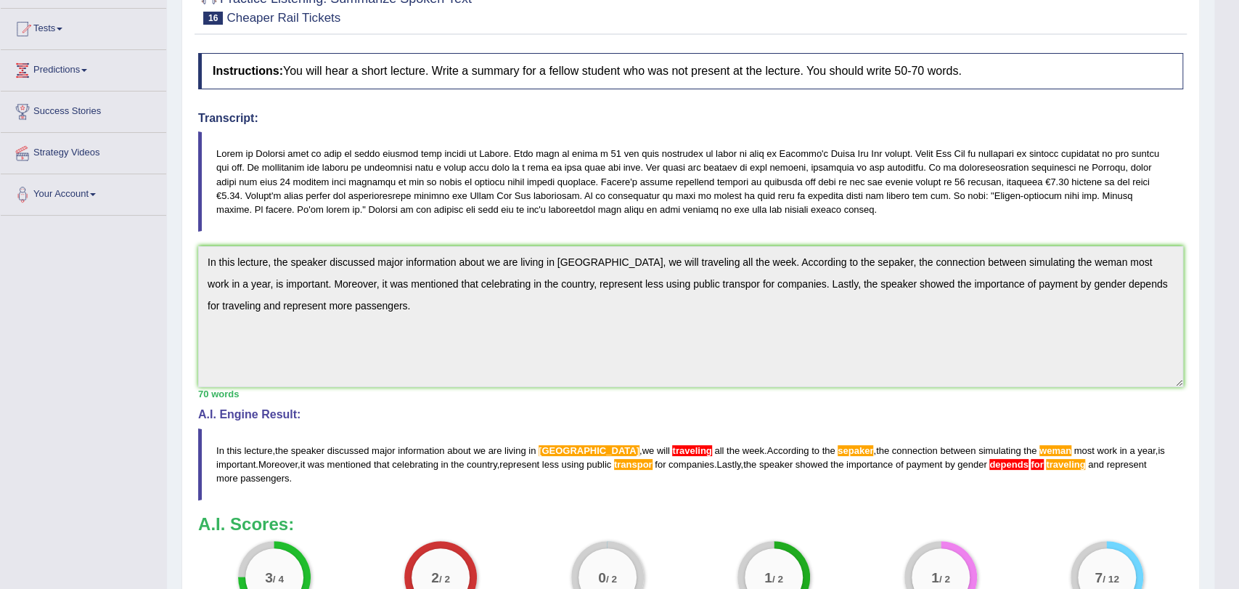
drag, startPoint x: 1238, startPoint y: 132, endPoint x: 1238, endPoint y: 280, distance: 148.1
click at [1226, 280] on html "Toggle navigation Home Practice Questions Speaking Practice Read Aloud Repeat S…" at bounding box center [619, 148] width 1239 height 589
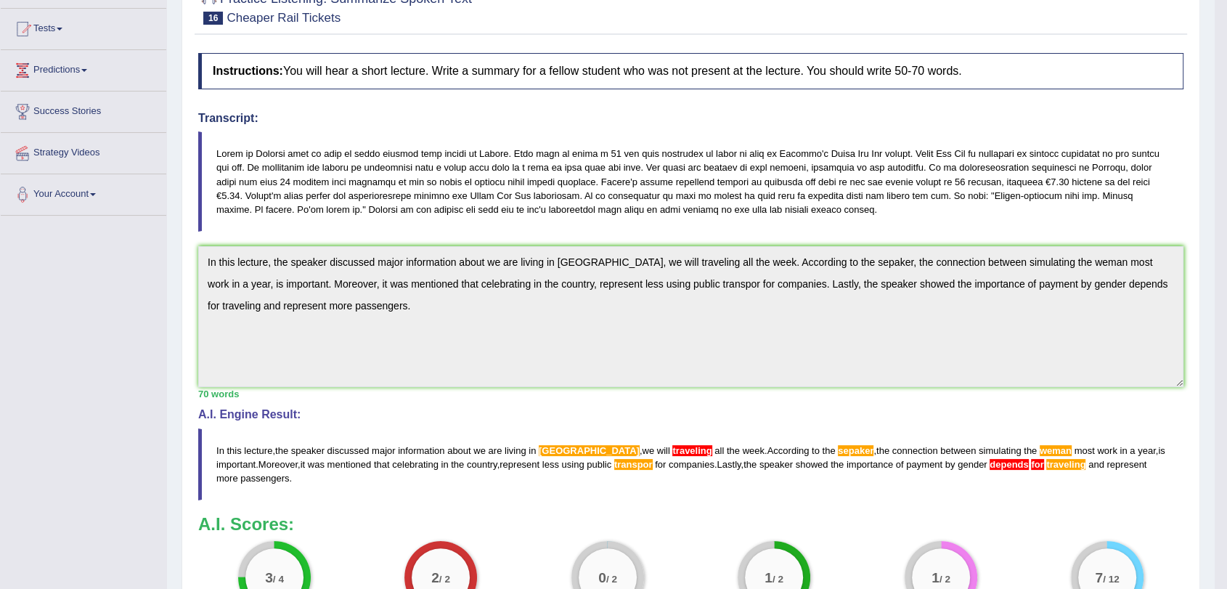
drag, startPoint x: 1229, startPoint y: 187, endPoint x: 1238, endPoint y: 258, distance: 71.8
click at [1226, 258] on html "Toggle navigation Home Practice Questions Speaking Practice Read Aloud Repeat S…" at bounding box center [613, 148] width 1227 height 589
drag, startPoint x: 1226, startPoint y: 176, endPoint x: 1235, endPoint y: 280, distance: 104.3
click at [1226, 280] on html "Toggle navigation Home Practice Questions Speaking Practice Read Aloud Repeat S…" at bounding box center [613, 148] width 1227 height 589
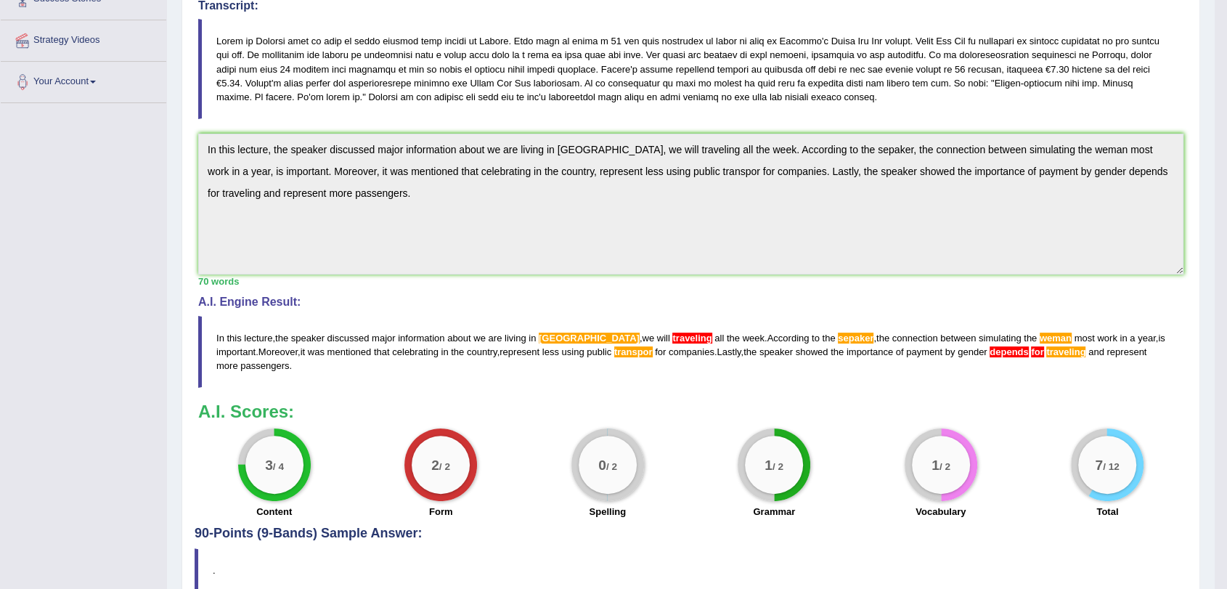
scroll to position [0, 0]
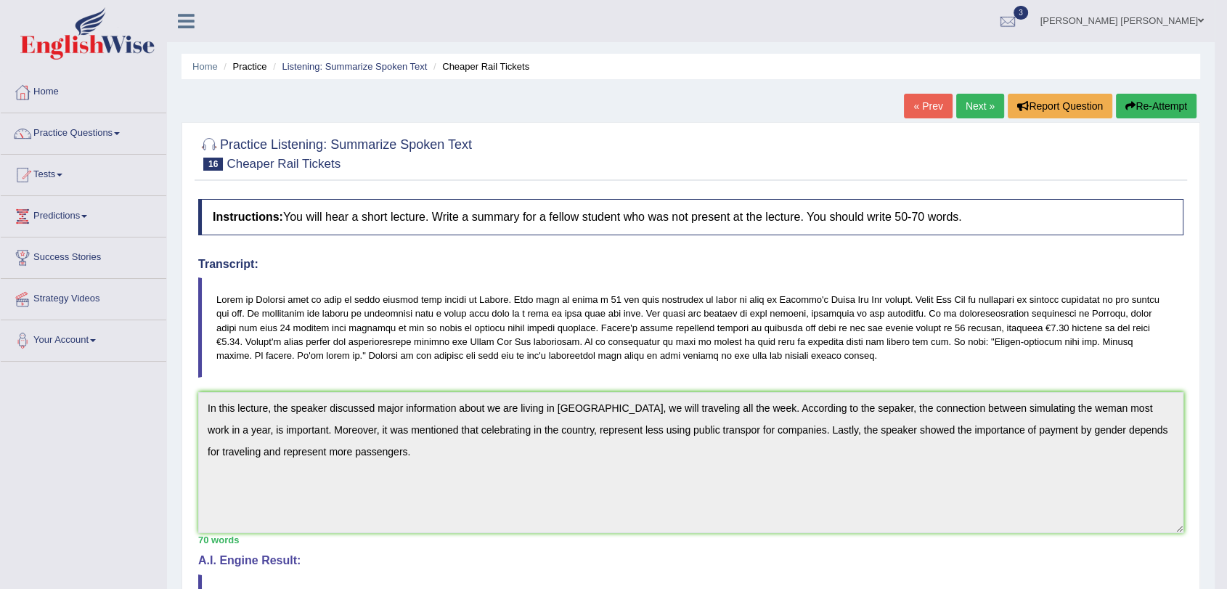
click at [1176, 97] on button "Re-Attempt" at bounding box center [1156, 106] width 81 height 25
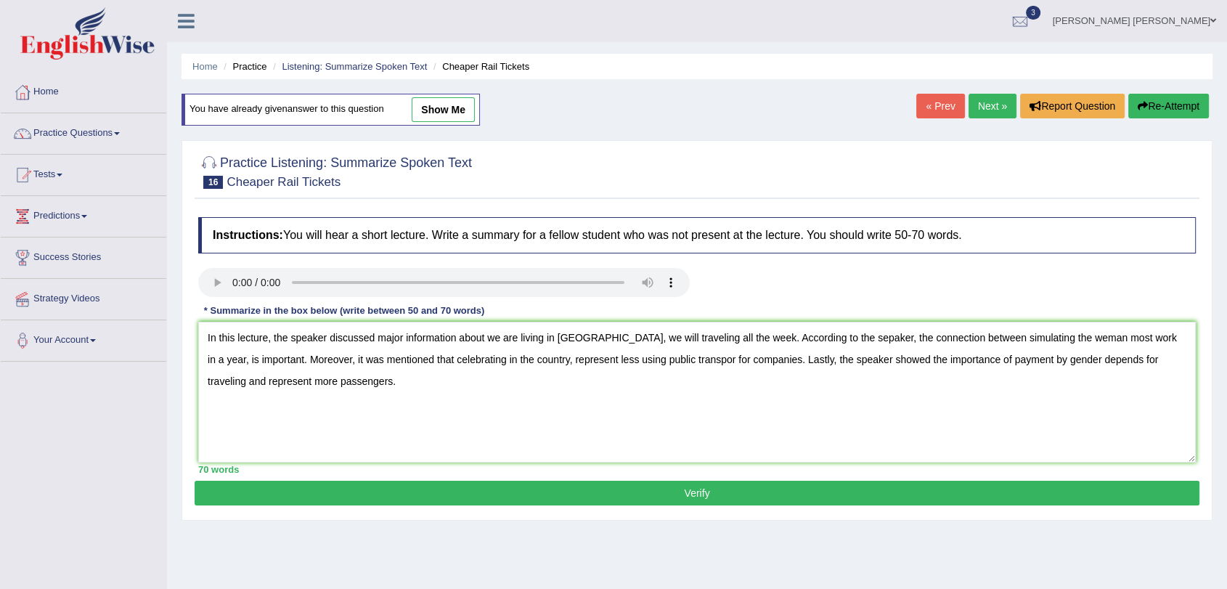
click at [785, 416] on textarea "In this lecture, the speaker discussed major information about we are living in…" at bounding box center [697, 392] width 998 height 141
click at [1101, 359] on textarea "In this lecture, the speaker discussed major information about we are living in…" at bounding box center [697, 392] width 998 height 141
click at [1096, 419] on textarea "In this lecture, the speaker discussed major information about we are living in…" at bounding box center [697, 392] width 998 height 141
click at [1037, 339] on textarea "In this lecture, the speaker discussed major information about we are living in…" at bounding box center [697, 392] width 998 height 141
click at [1014, 377] on textarea "In this lecture, the speaker discussed major information about we are living in…" at bounding box center [697, 392] width 998 height 141
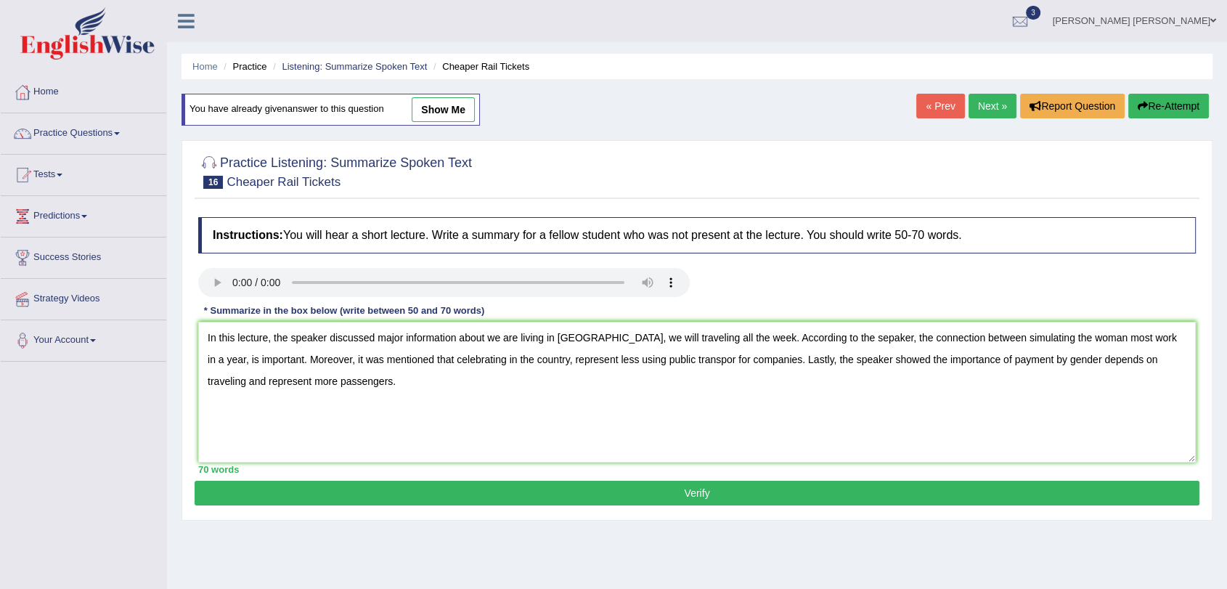
click at [827, 345] on textarea "In this lecture, the speaker discussed major information about we are living in…" at bounding box center [697, 392] width 998 height 141
click at [862, 374] on textarea "In this lecture, the speaker discussed major information about we are living in…" at bounding box center [697, 392] width 998 height 141
click at [559, 339] on textarea "In this lecture, the speaker discussed major information about we are living in…" at bounding box center [697, 392] width 998 height 141
click at [552, 344] on textarea "In this lecture, the speaker discussed major information about we are living in…" at bounding box center [697, 392] width 998 height 141
click at [671, 342] on textarea "In this lecture, the speaker discussed major information about we are living in…" at bounding box center [697, 392] width 998 height 141
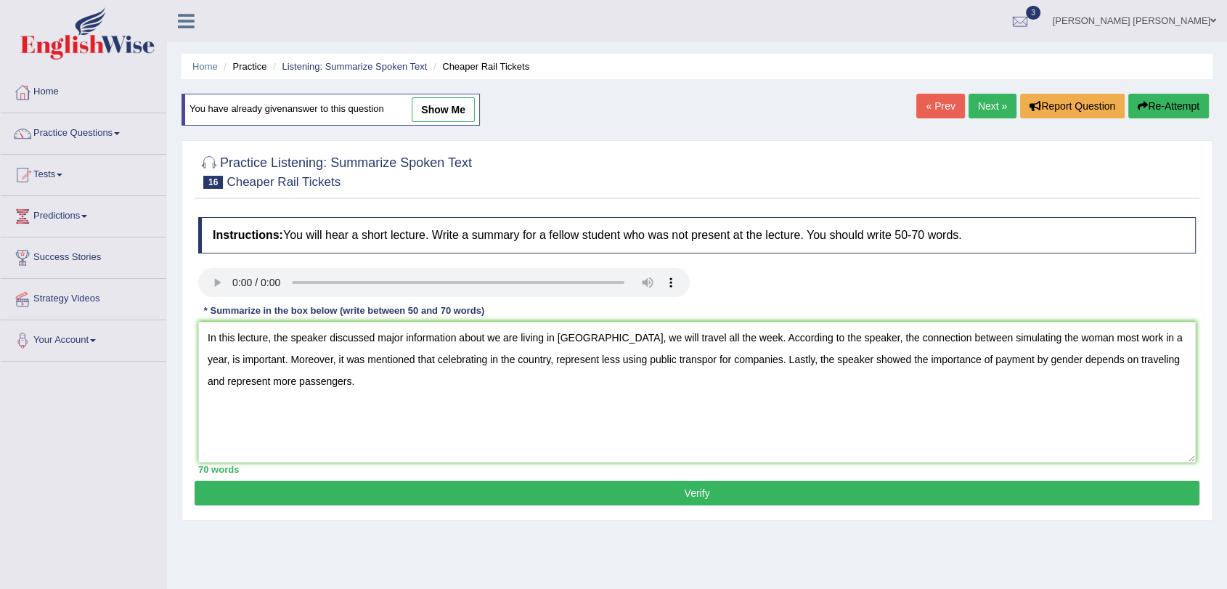
click at [1130, 360] on textarea "In this lecture, the speaker discussed major information about we are living in…" at bounding box center [697, 392] width 998 height 141
type textarea "In this lecture, the speaker discussed major information about we are living in…"
click at [667, 486] on button "Verify" at bounding box center [697, 493] width 1005 height 25
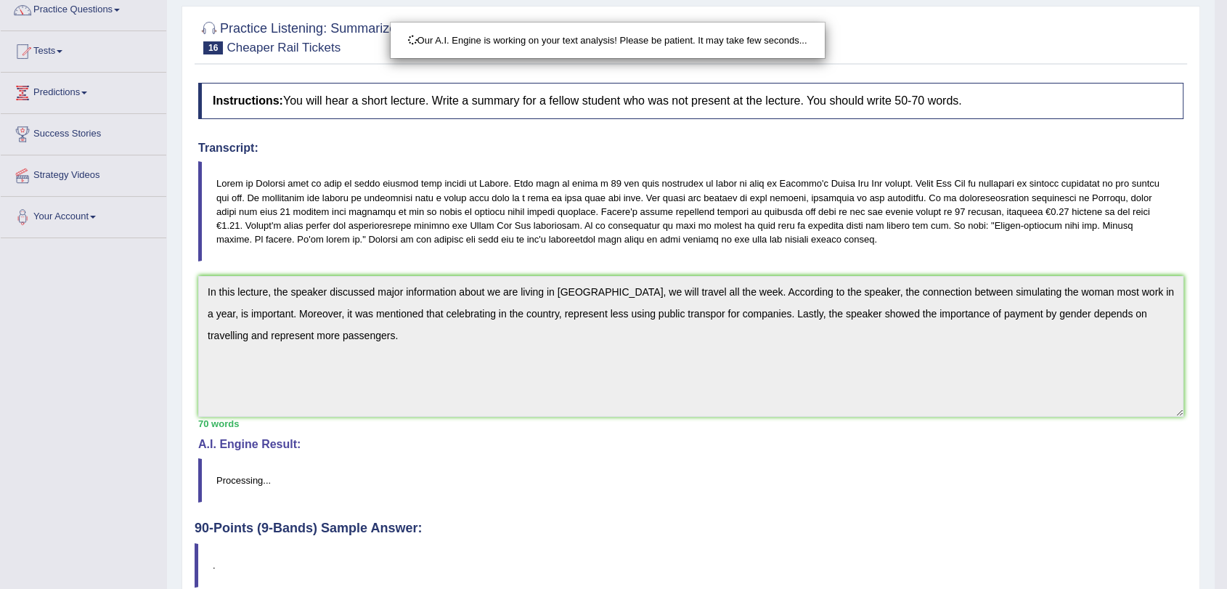
scroll to position [192, 0]
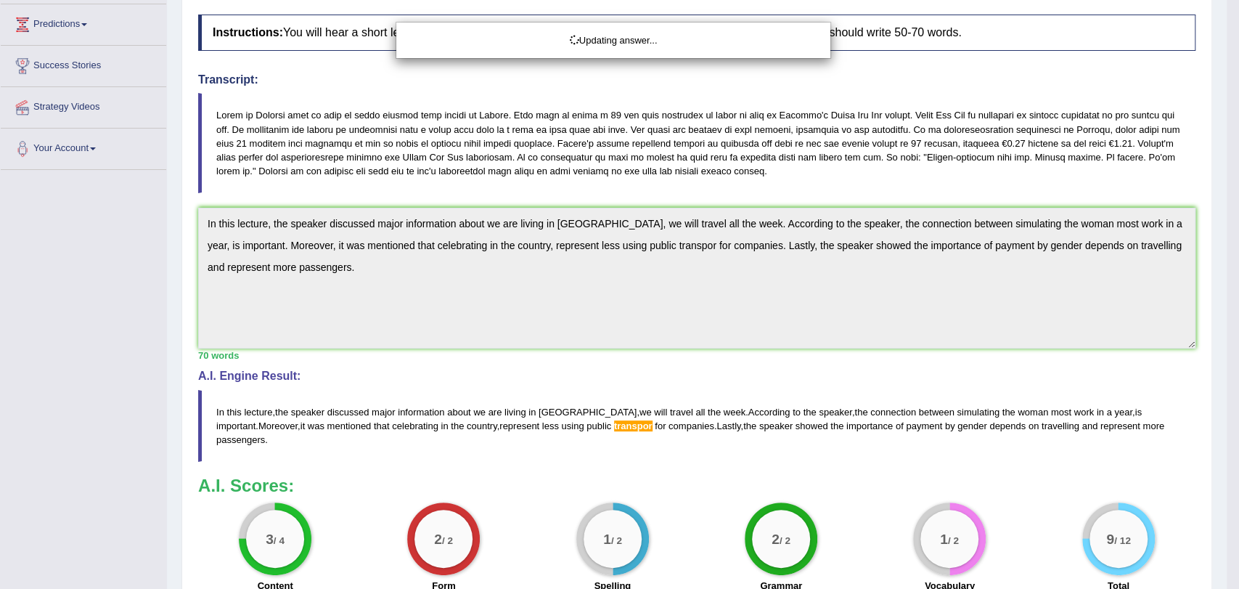
drag, startPoint x: 1238, startPoint y: 183, endPoint x: 1238, endPoint y: 437, distance: 254.1
click at [1226, 397] on html "Toggle navigation Home Practice Questions Speaking Practice Read Aloud Repeat S…" at bounding box center [619, 102] width 1239 height 589
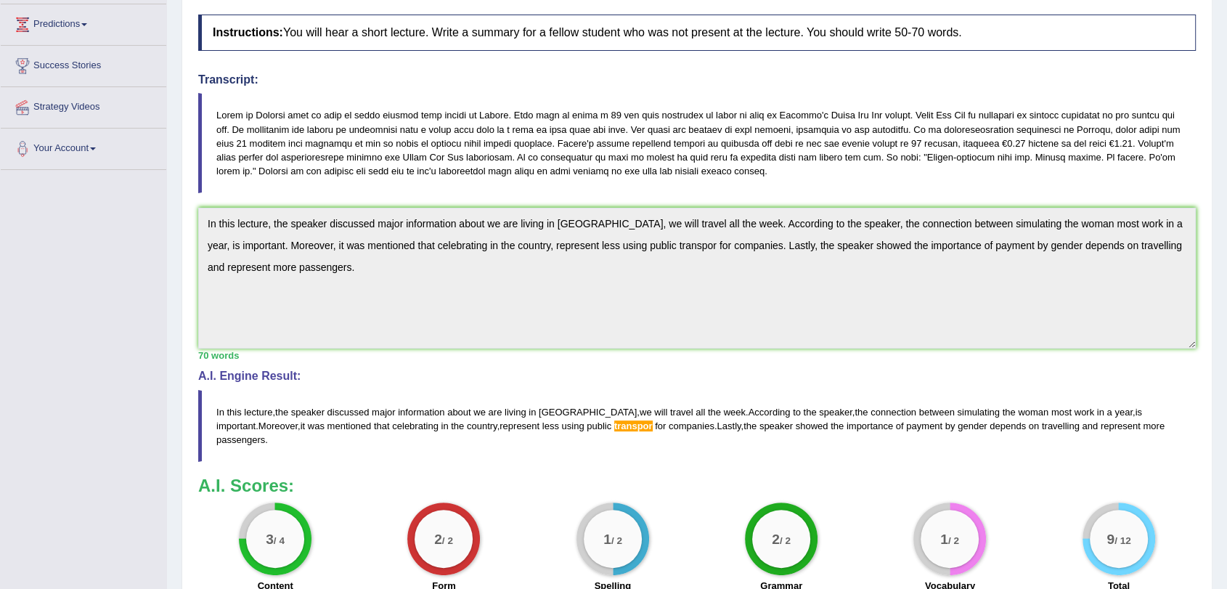
click at [176, 221] on div "Home Practice Listening: Summarize Spoken Text Cheaper Rail Tickets You have al…" at bounding box center [697, 254] width 1060 height 892
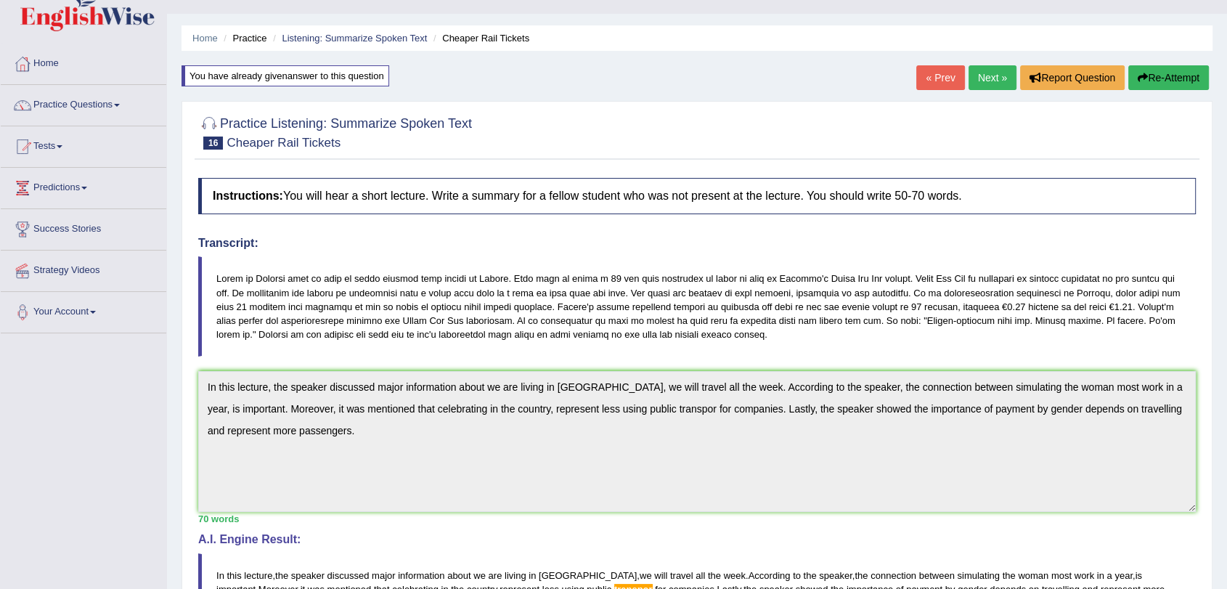
scroll to position [22, 0]
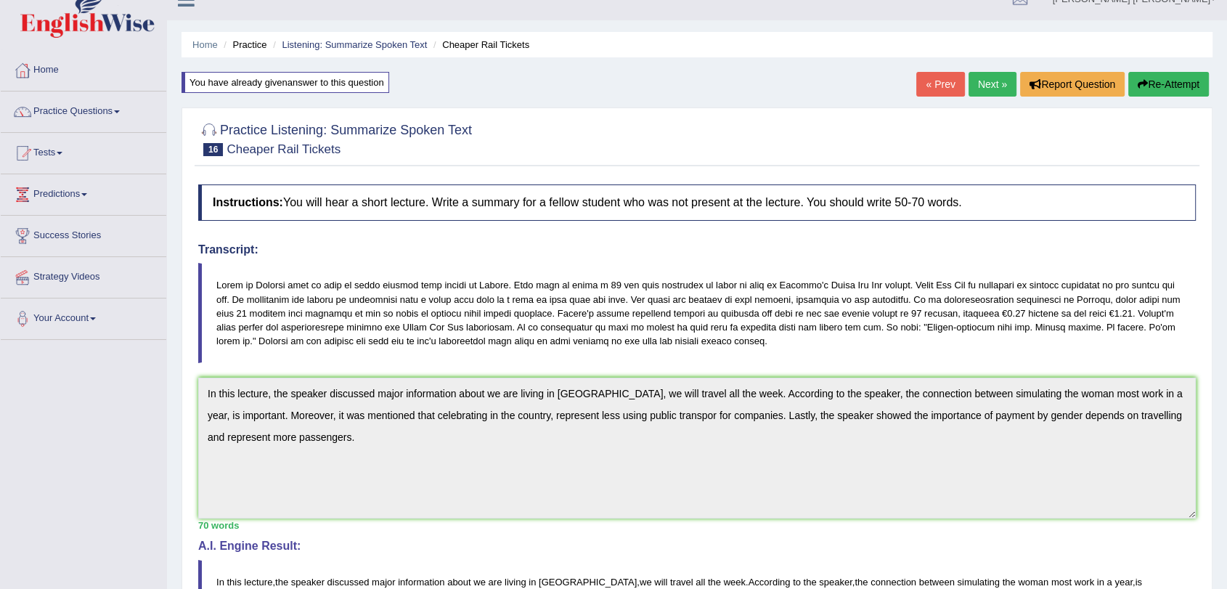
click at [1173, 78] on button "Re-Attempt" at bounding box center [1168, 84] width 81 height 25
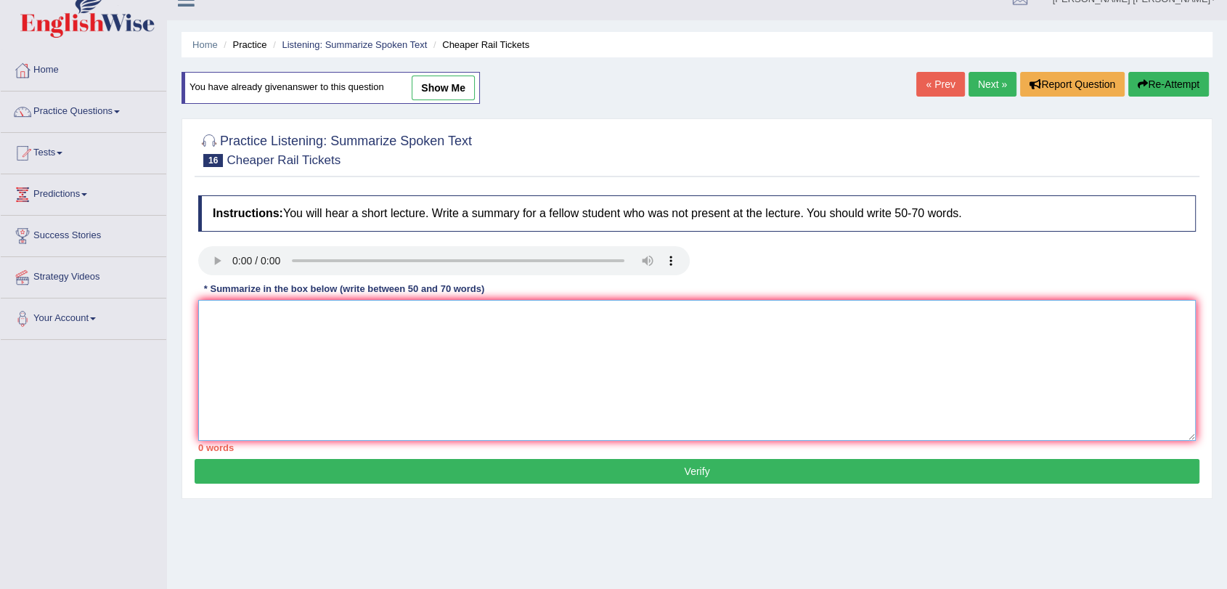
click at [690, 392] on textarea at bounding box center [697, 370] width 998 height 141
paste textarea "In this lecture, the speaker discussed major information about we are living in…"
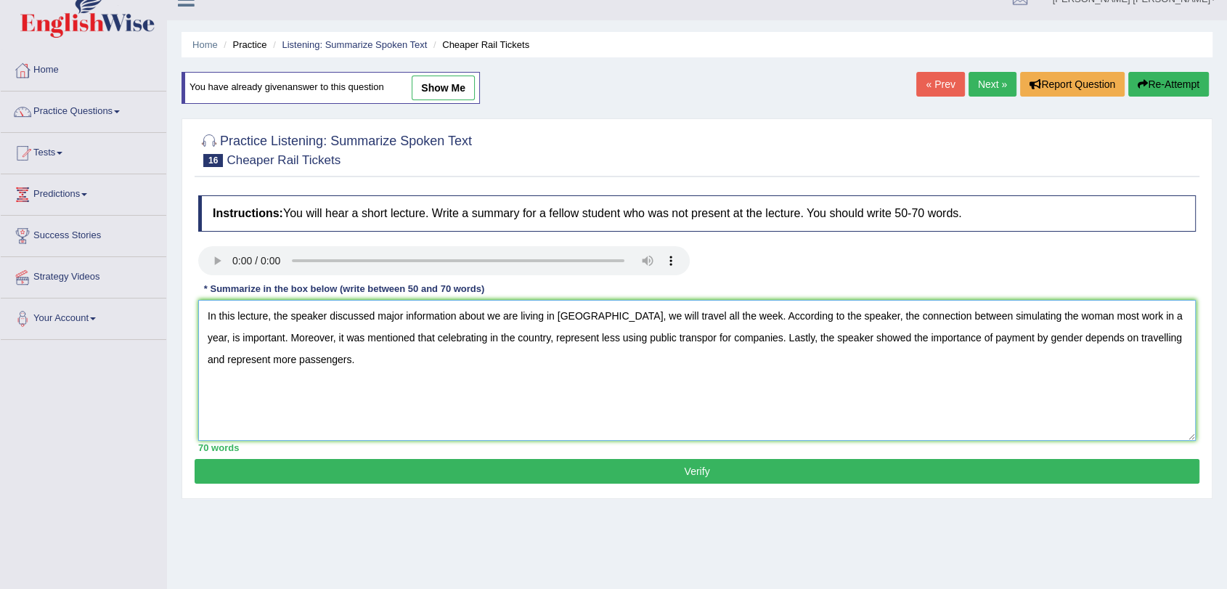
click at [690, 392] on textarea "In this lecture, the speaker discussed major information about we are living in…" at bounding box center [697, 370] width 998 height 141
click at [680, 344] on textarea "In this lecture, the speaker discussed major information about we are living in…" at bounding box center [697, 370] width 998 height 141
type textarea "In this lecture, the speaker discussed major information about we are living in…"
click at [701, 466] on button "Verify" at bounding box center [697, 471] width 1005 height 25
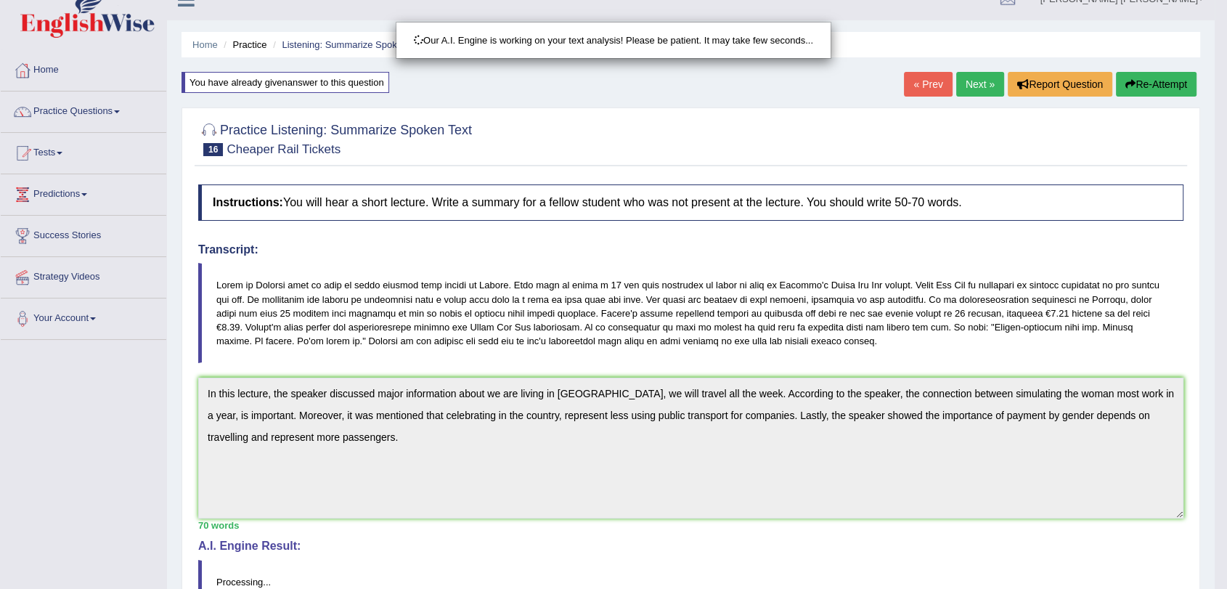
scroll to position [58, 0]
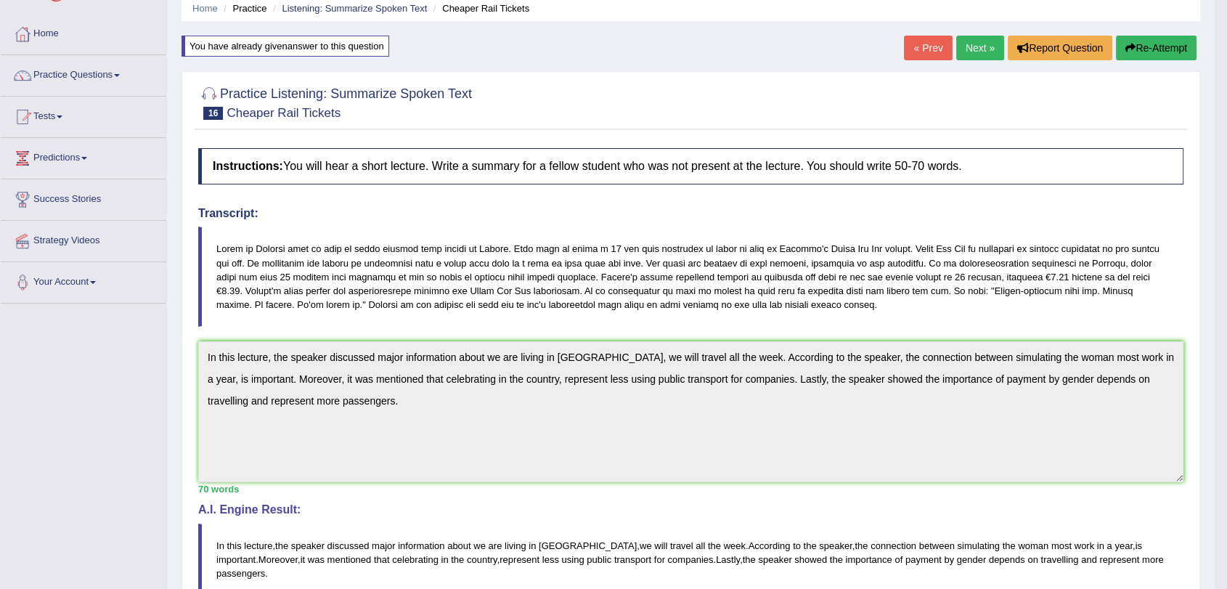
drag, startPoint x: 1238, startPoint y: 148, endPoint x: 1238, endPoint y: 362, distance: 213.5
click at [1226, 362] on html "Toggle navigation Home Practice Questions Speaking Practice Read Aloud Repeat S…" at bounding box center [613, 236] width 1227 height 589
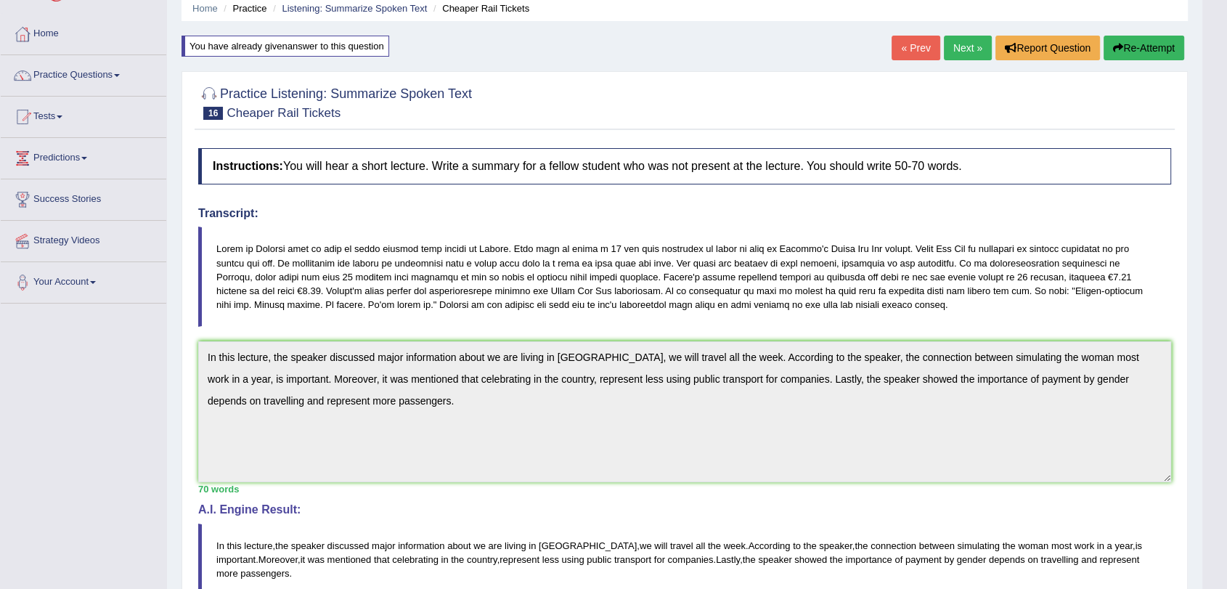
click at [1132, 262] on blockquote at bounding box center [684, 277] width 973 height 100
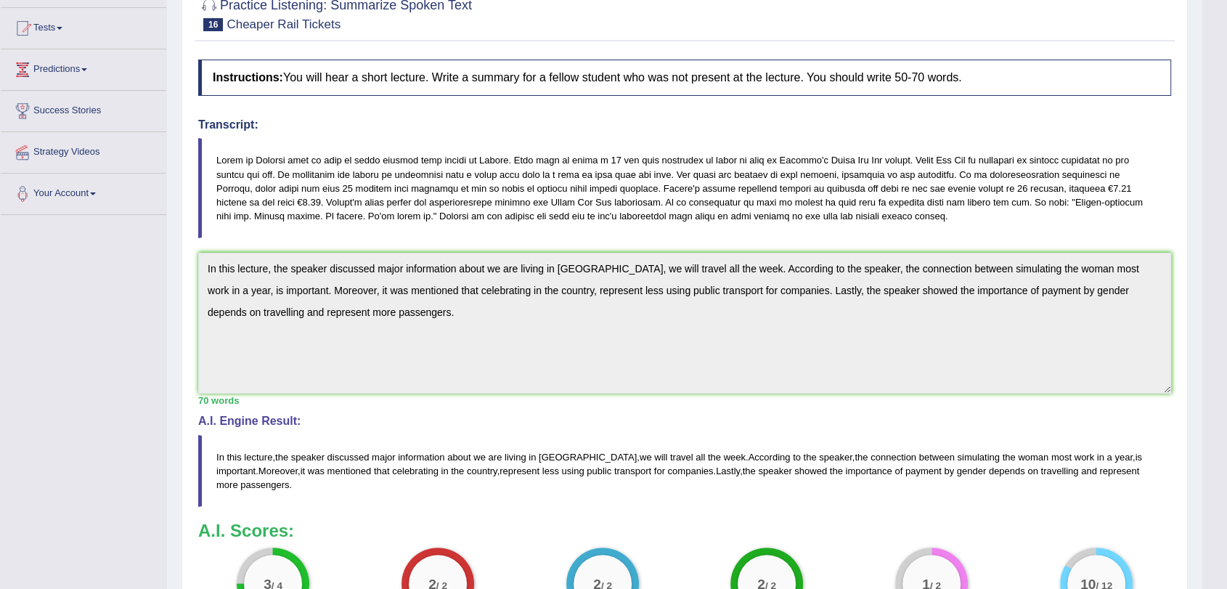
scroll to position [340, 0]
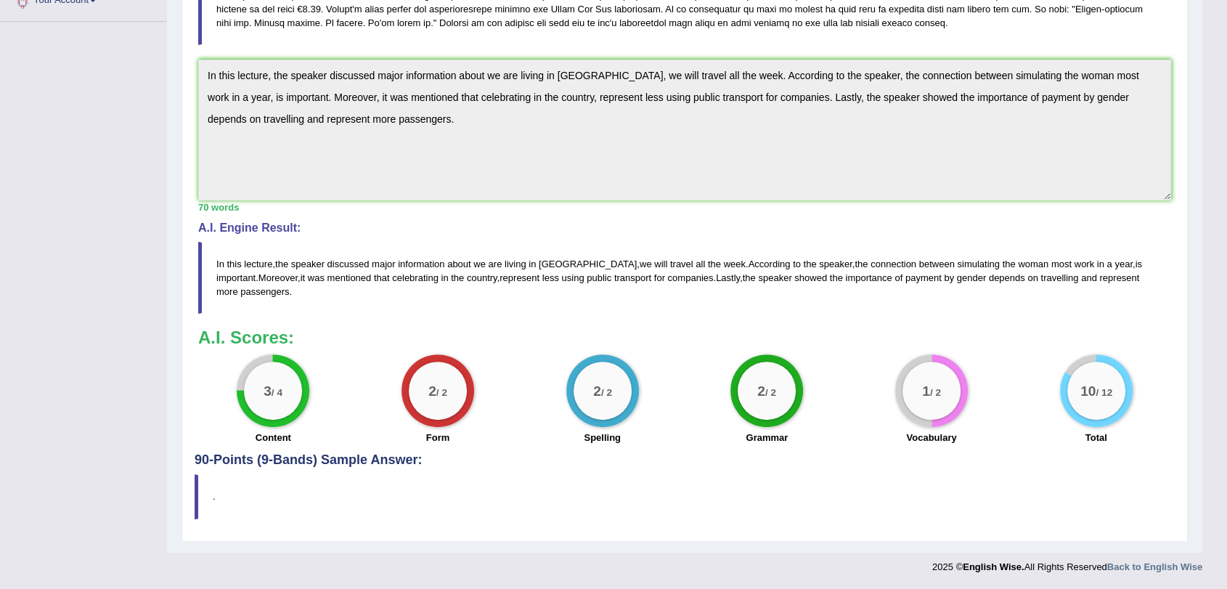
click at [1080, 479] on blockquote "." at bounding box center [685, 496] width 980 height 44
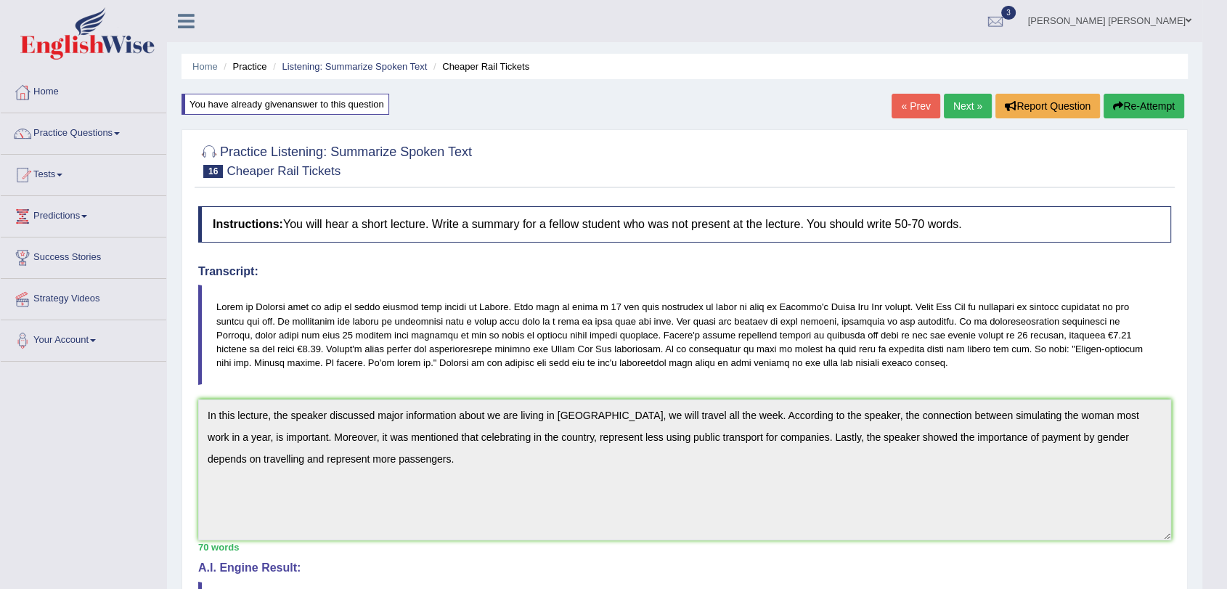
click at [978, 97] on link "Next »" at bounding box center [968, 106] width 48 height 25
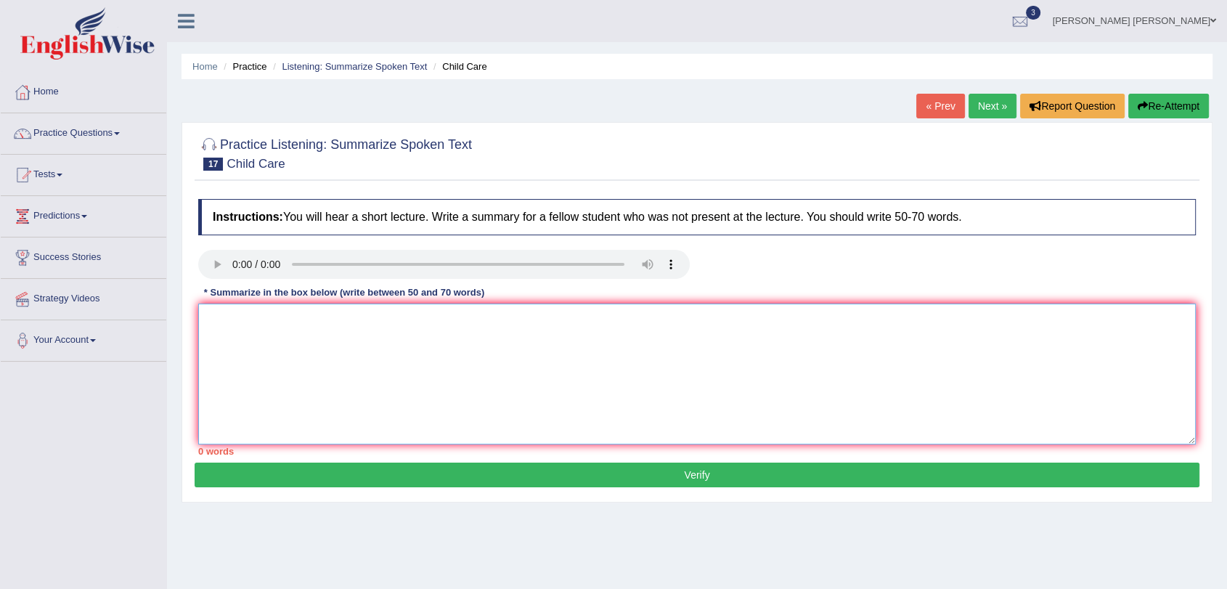
click at [335, 396] on textarea at bounding box center [697, 374] width 998 height 141
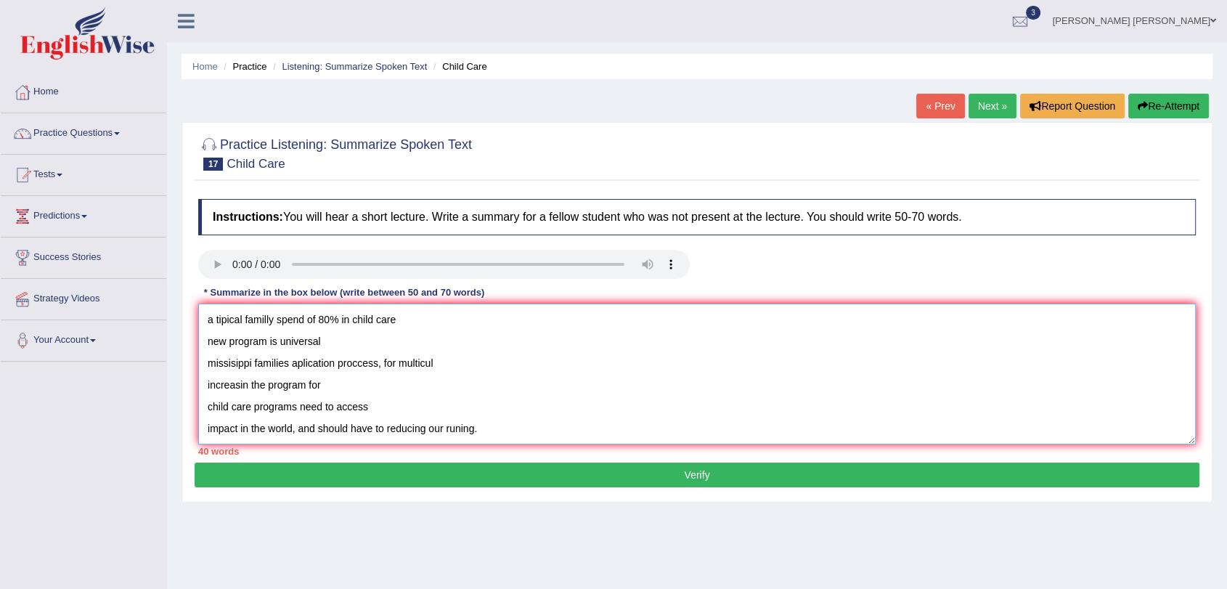
click at [335, 396] on textarea "a tipical familly spend of 80% in child care new program is universal missisipp…" at bounding box center [697, 374] width 998 height 141
click at [341, 386] on textarea "a tipical familly spend of 80% in child care new program is universal missisipp…" at bounding box center [697, 374] width 998 height 141
click at [206, 331] on textarea "a tipical familly spend of 80% in child care new program is universal missisipp…" at bounding box center [697, 374] width 998 height 141
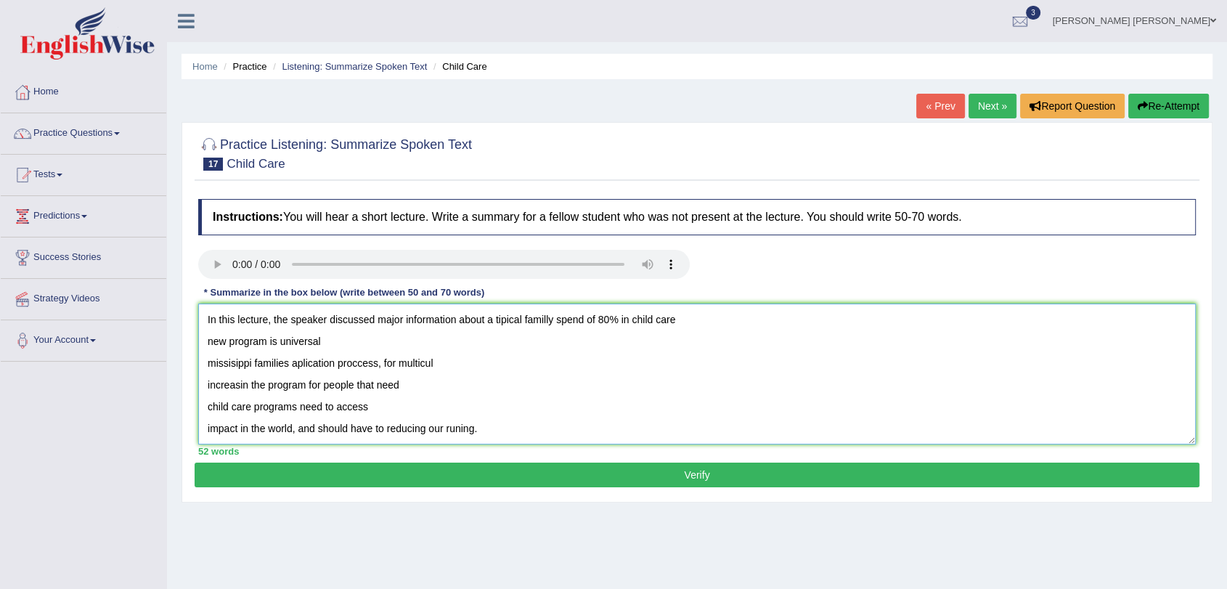
click at [616, 318] on textarea "In this lecture, the speaker discussed major information about a tipical famill…" at bounding box center [697, 374] width 998 height 141
click at [725, 325] on textarea "In this lecture, the speaker discussed major information about a tipical famill…" at bounding box center [697, 374] width 998 height 141
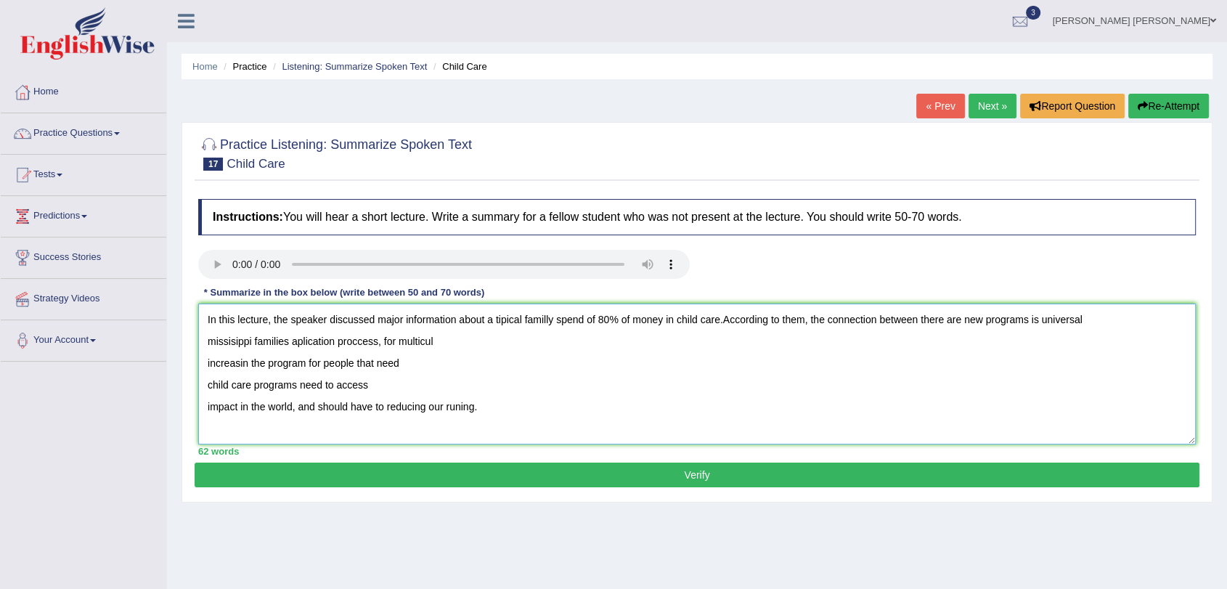
click at [1023, 322] on textarea "In this lecture, the speaker discussed major information about a tipical famill…" at bounding box center [697, 374] width 998 height 141
click at [1097, 317] on textarea "In this lecture, the speaker discussed major information about a tipical famill…" at bounding box center [697, 374] width 998 height 141
click at [964, 320] on textarea "In this lecture, the speaker discussed major information about a tipical famill…" at bounding box center [697, 374] width 998 height 141
click at [998, 321] on textarea "In this lecture, the speaker discussed major information about a tipical famill…" at bounding box center [697, 374] width 998 height 141
click at [1053, 322] on textarea "In this lecture, the speaker discussed major information about a tipical famill…" at bounding box center [697, 374] width 998 height 141
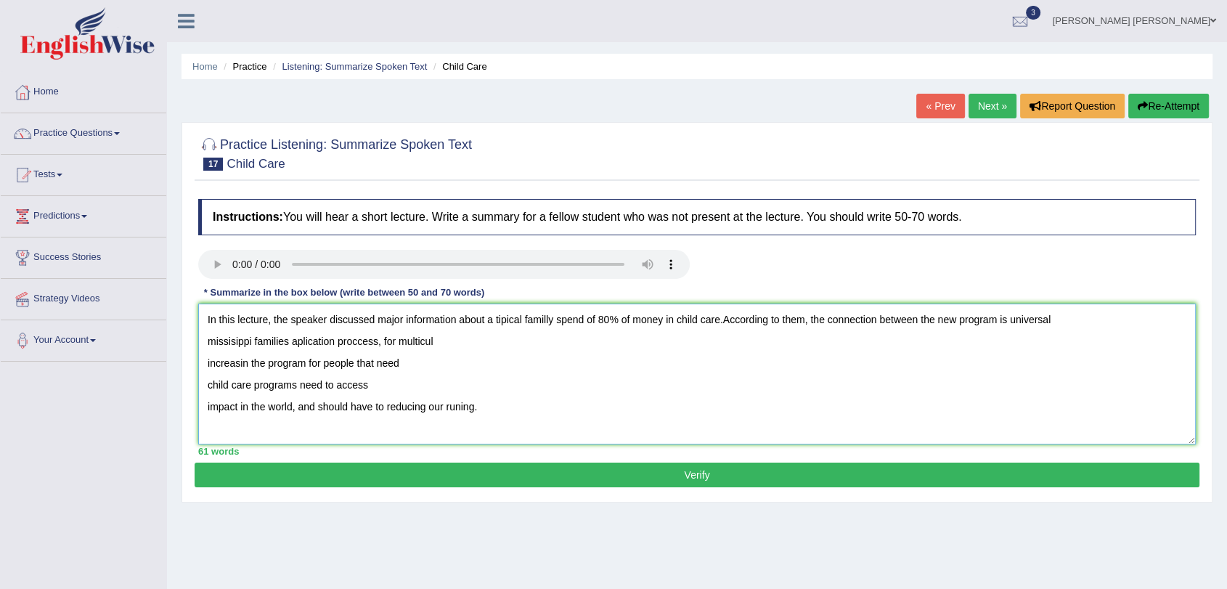
click at [1005, 321] on textarea "In this lecture, the speaker discussed major information about a tipical famill…" at bounding box center [697, 374] width 998 height 141
click at [1076, 320] on textarea "In this lecture, the speaker discussed major information about a tipical famill…" at bounding box center [697, 374] width 998 height 141
click at [317, 341] on textarea "In this lecture, the speaker discussed major information about a tipical famill…" at bounding box center [697, 374] width 998 height 141
click at [327, 343] on textarea "In this lecture, the speaker discussed major information about a tipical famill…" at bounding box center [697, 374] width 998 height 141
click at [335, 343] on textarea "In this lecture, the speaker discussed major information about a tipical famill…" at bounding box center [697, 374] width 998 height 141
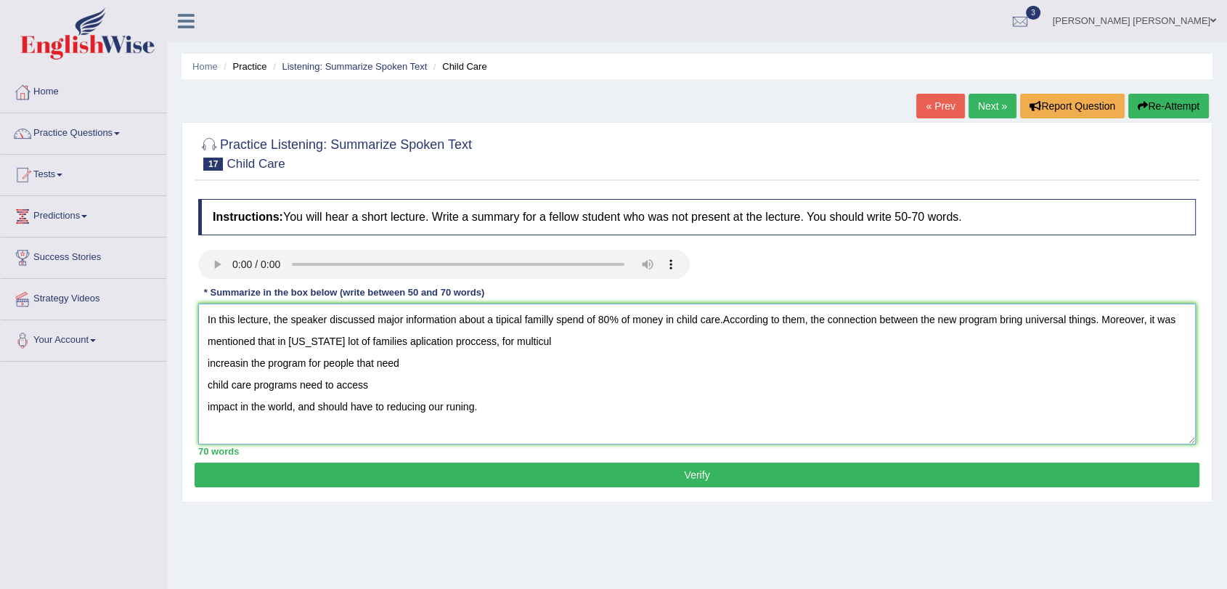
click at [399, 344] on textarea "In this lecture, the speaker discussed major information about a tipical famill…" at bounding box center [697, 374] width 998 height 141
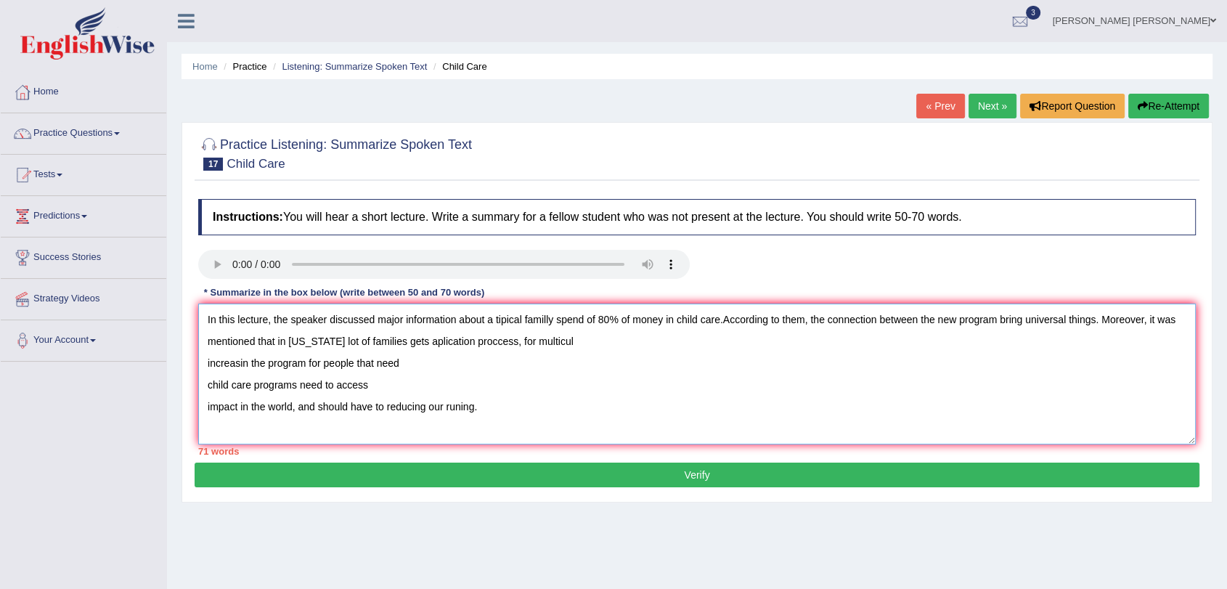
click at [468, 341] on textarea "In this lecture, the speaker discussed major information about a tipical famill…" at bounding box center [697, 374] width 998 height 141
click at [529, 344] on textarea "In this lecture, the speaker discussed major information about a tipical famill…" at bounding box center [697, 374] width 998 height 141
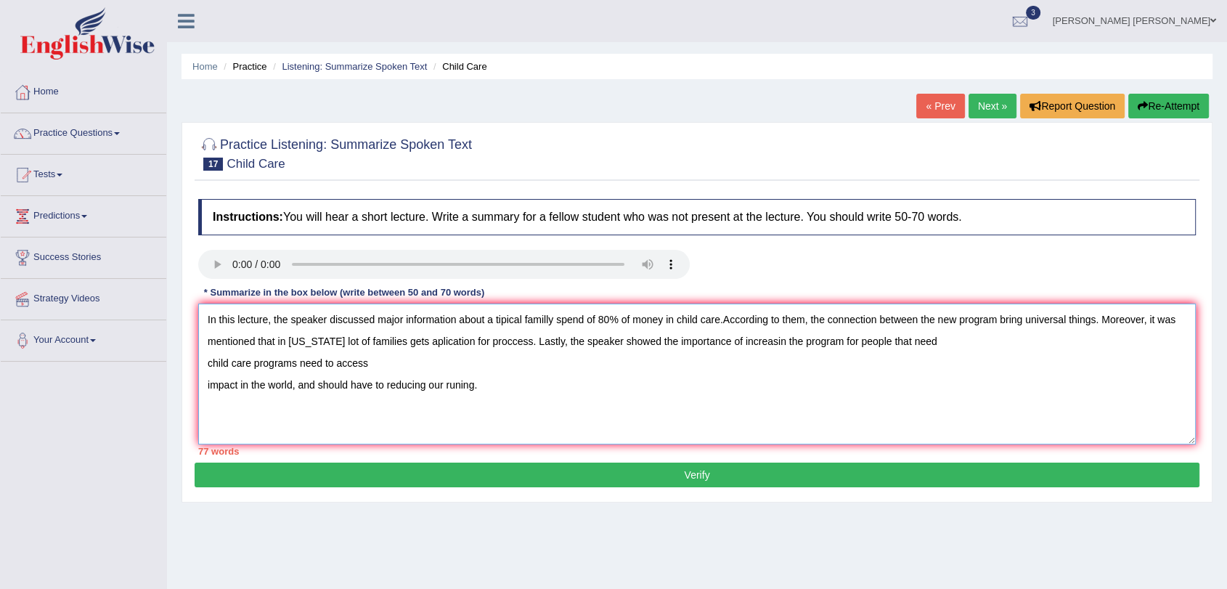
click at [779, 344] on textarea "In this lecture, the speaker discussed major information about a tipical famill…" at bounding box center [697, 374] width 998 height 141
click at [795, 338] on textarea "In this lecture, the speaker discussed major information about a tipical famill…" at bounding box center [697, 374] width 998 height 141
click at [993, 350] on textarea "In this lecture, the speaker discussed major information about a tipical famill…" at bounding box center [697, 374] width 998 height 141
click at [725, 327] on textarea "In this lecture, the speaker discussed major information about a tipical famill…" at bounding box center [697, 374] width 998 height 141
click at [1038, 344] on textarea "In this lecture, the speaker discussed major information about a tipical famill…" at bounding box center [697, 374] width 998 height 141
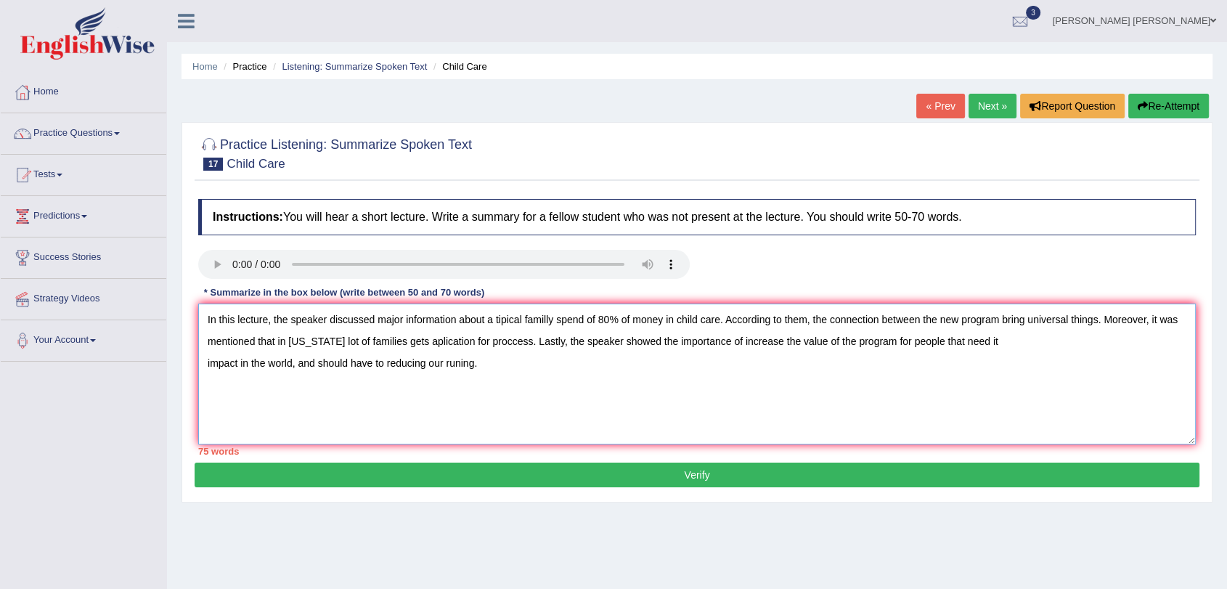
drag, startPoint x: 296, startPoint y: 370, endPoint x: 491, endPoint y: 373, distance: 194.6
click at [491, 373] on textarea "In this lecture, the speaker discussed major information about a tipical famill…" at bounding box center [697, 374] width 998 height 141
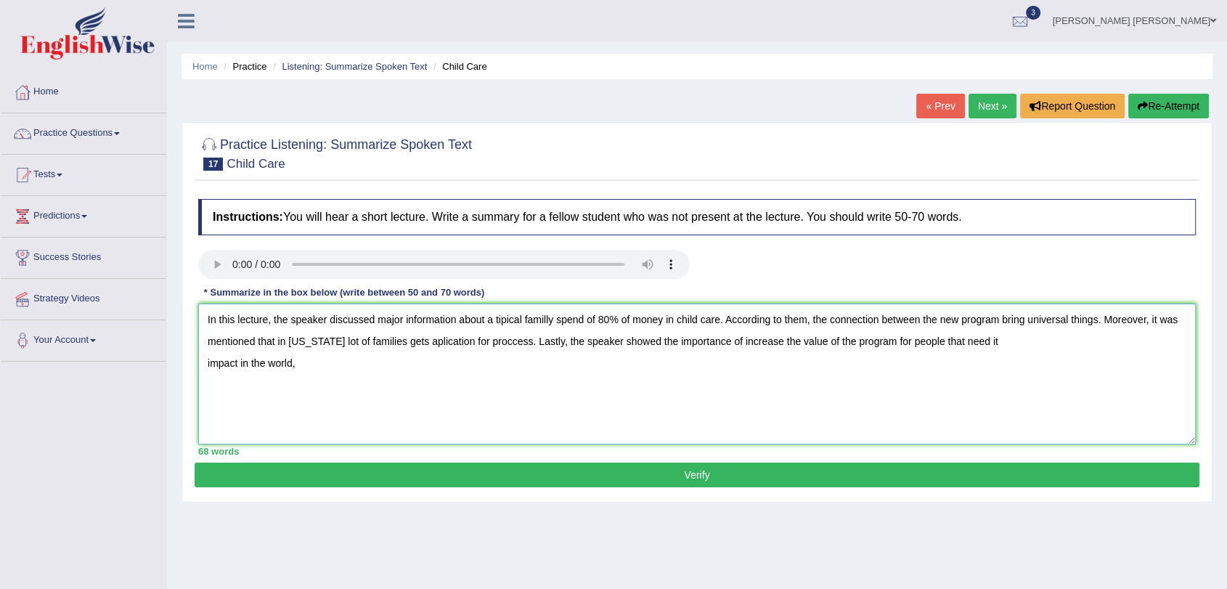
click at [1015, 335] on textarea "In this lecture, the speaker discussed major information about a tipical famill…" at bounding box center [697, 374] width 998 height 141
drag, startPoint x: 1102, startPoint y: 341, endPoint x: 1131, endPoint y: 341, distance: 28.3
click at [1131, 341] on textarea "In this lecture, the speaker discussed major information about a tipical famill…" at bounding box center [697, 374] width 998 height 141
type textarea "In this lecture, the speaker discussed major information about a tipical famill…"
click at [622, 473] on button "Verify" at bounding box center [697, 475] width 1005 height 25
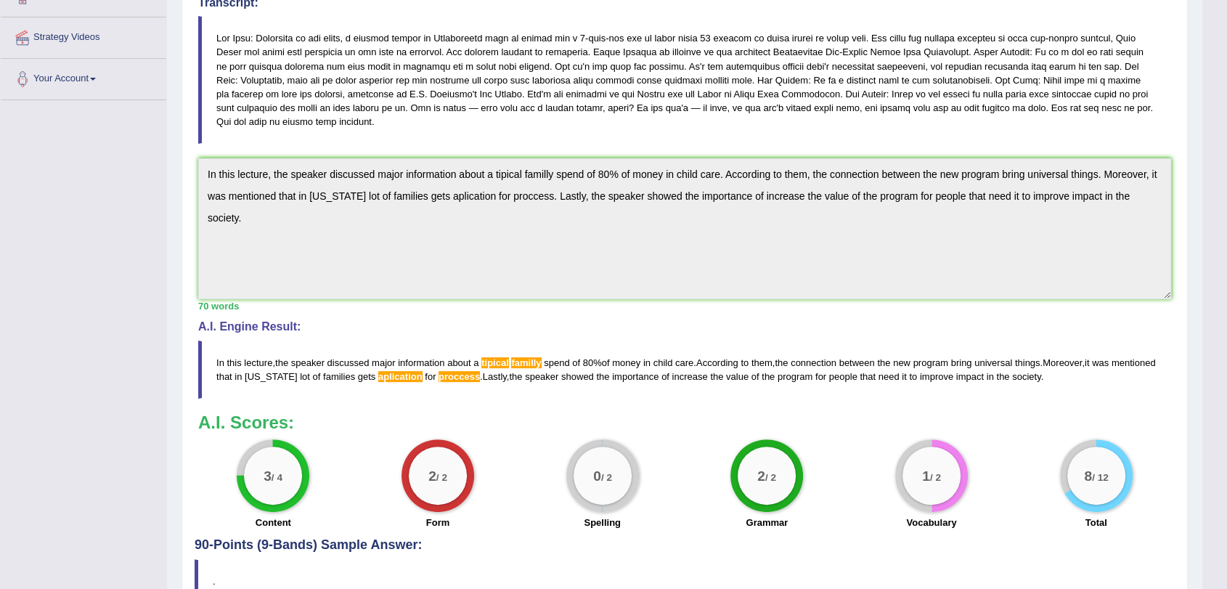
scroll to position [273, 0]
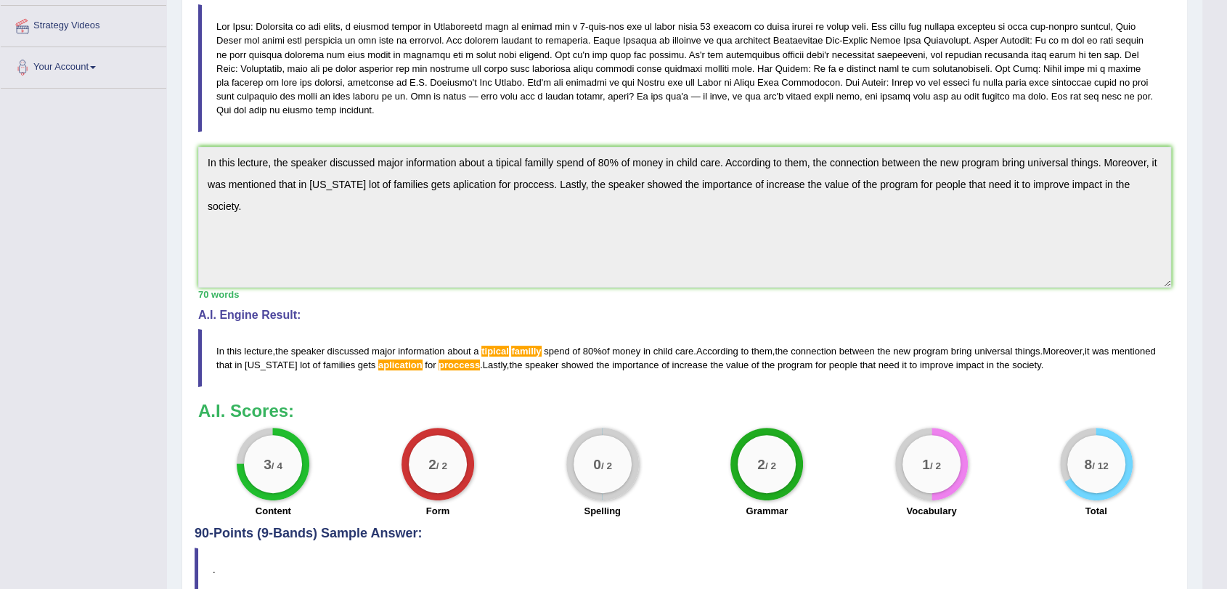
click at [184, 144] on div "Practice Listening: Summarize Spoken Text 17 Child Care Instructions: You will …" at bounding box center [685, 231] width 1006 height 765
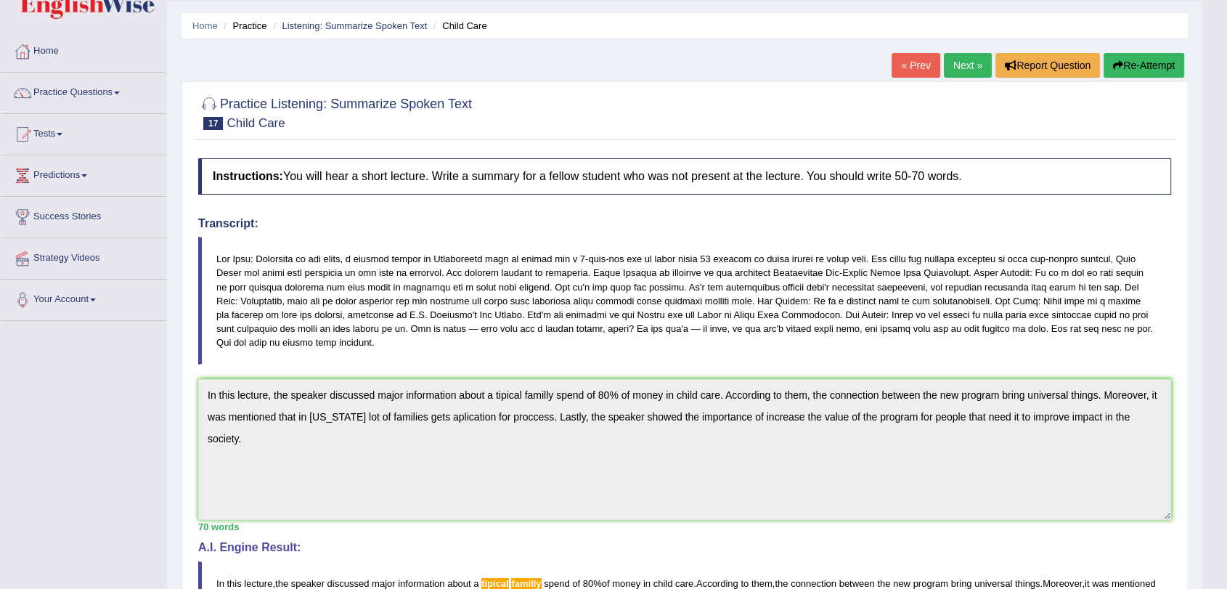
scroll to position [0, 0]
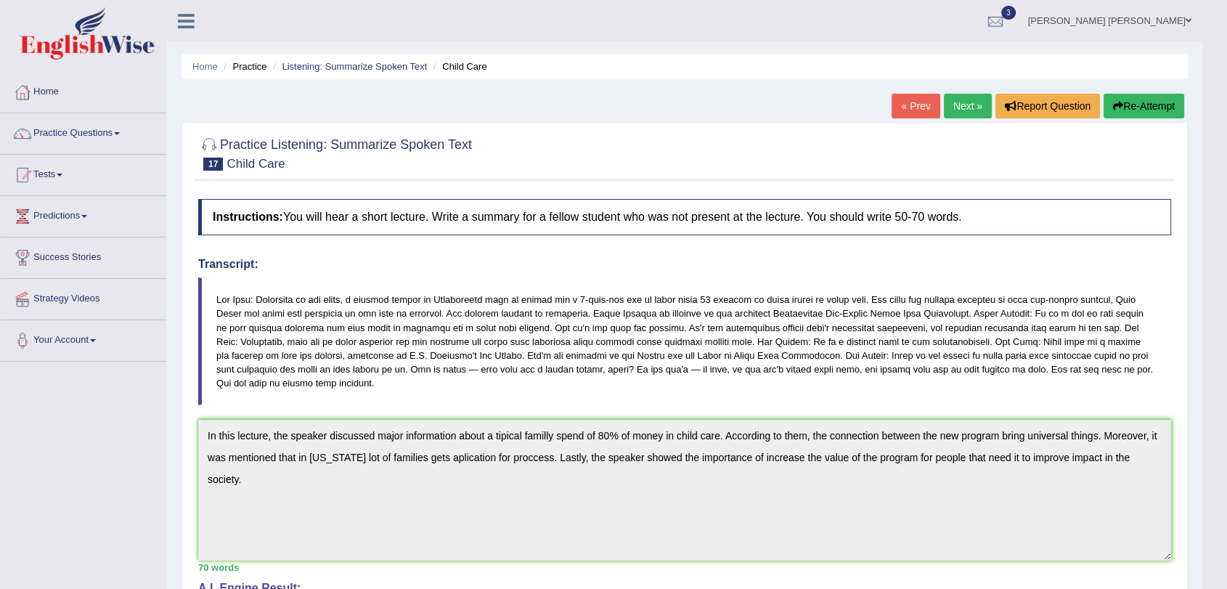
click at [1131, 100] on button "Re-Attempt" at bounding box center [1144, 106] width 81 height 25
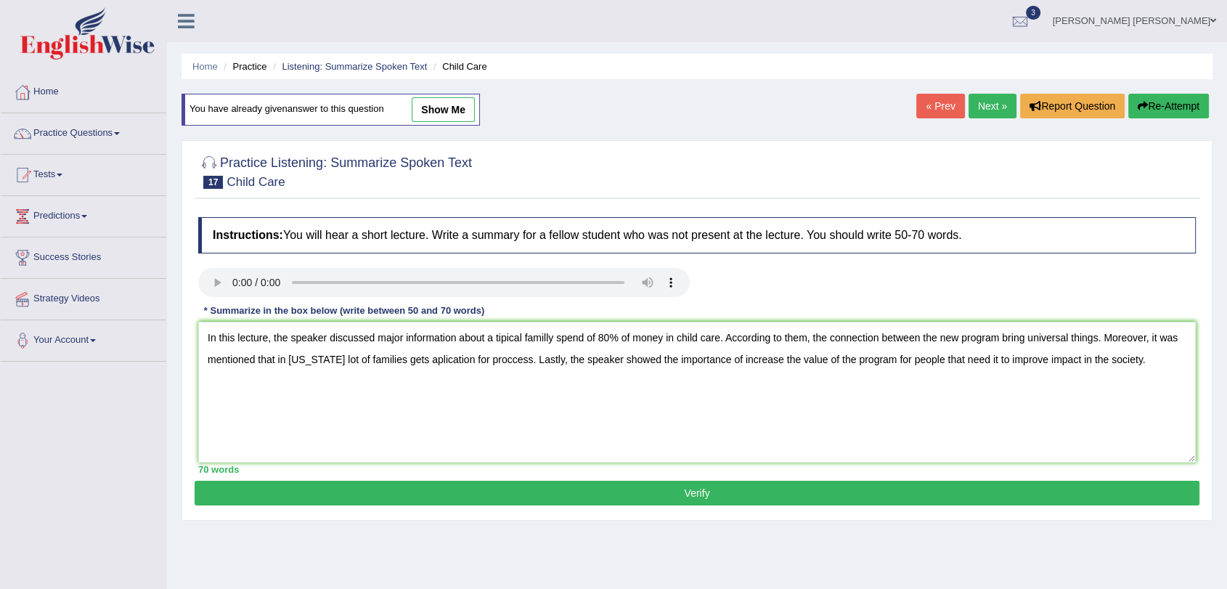
click at [510, 355] on textarea "In this lecture, the speaker discussed major information about a tipical famill…" at bounding box center [697, 392] width 998 height 141
click at [431, 359] on textarea "In this lecture, the speaker discussed major information about a tipical famill…" at bounding box center [697, 392] width 998 height 141
click at [502, 332] on textarea "In this lecture, the speaker discussed major information about a tipical famill…" at bounding box center [697, 392] width 998 height 141
click at [549, 338] on textarea "In this lecture, the speaker discussed major information about a typical famill…" at bounding box center [697, 392] width 998 height 141
click at [515, 361] on textarea "In this lecture, the speaker discussed major information about a typical family…" at bounding box center [697, 392] width 998 height 141
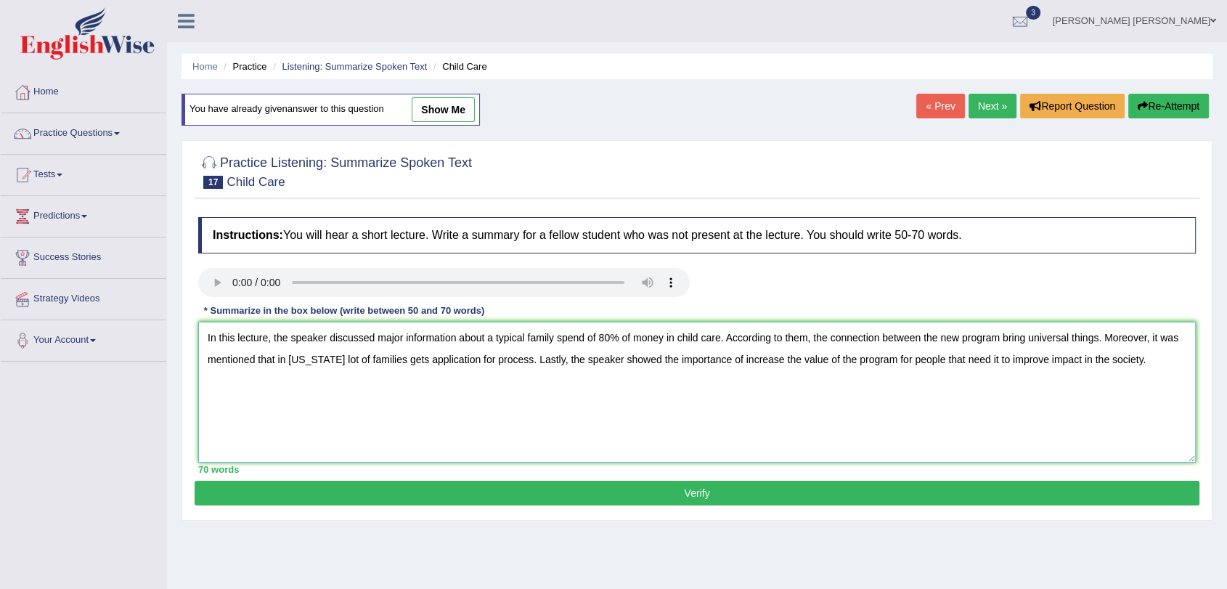
type textarea "In this lecture, the speaker discussed major information about a typical family…"
click at [637, 481] on button "Verify" at bounding box center [697, 493] width 1005 height 25
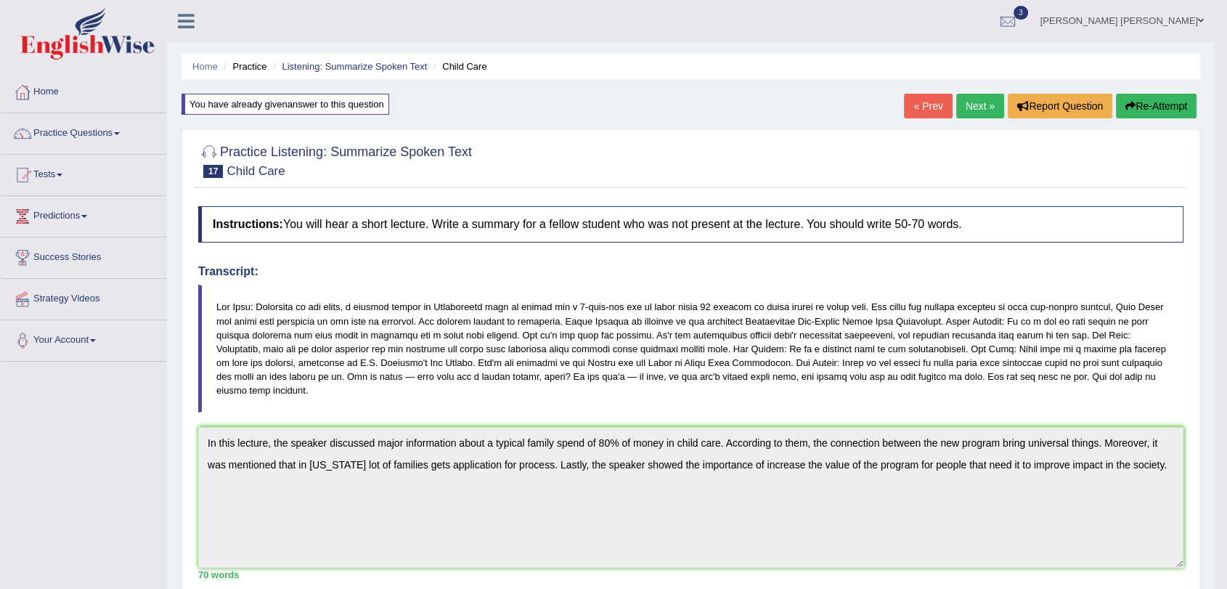
drag, startPoint x: 1238, startPoint y: 115, endPoint x: 1238, endPoint y: 365, distance: 250.5
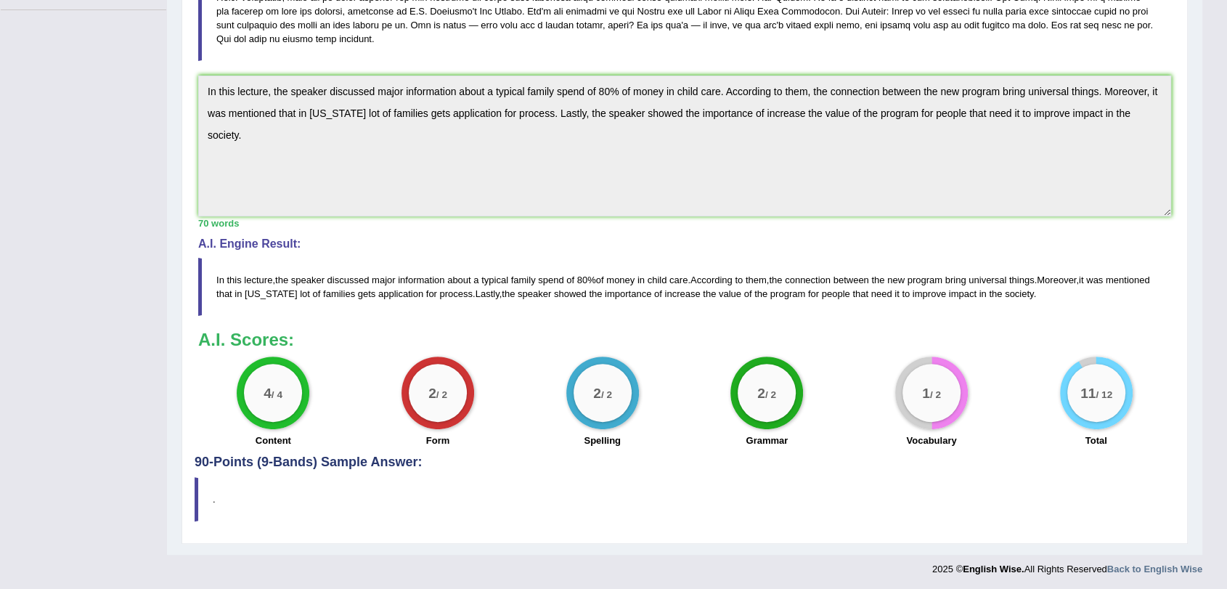
scroll to position [354, 0]
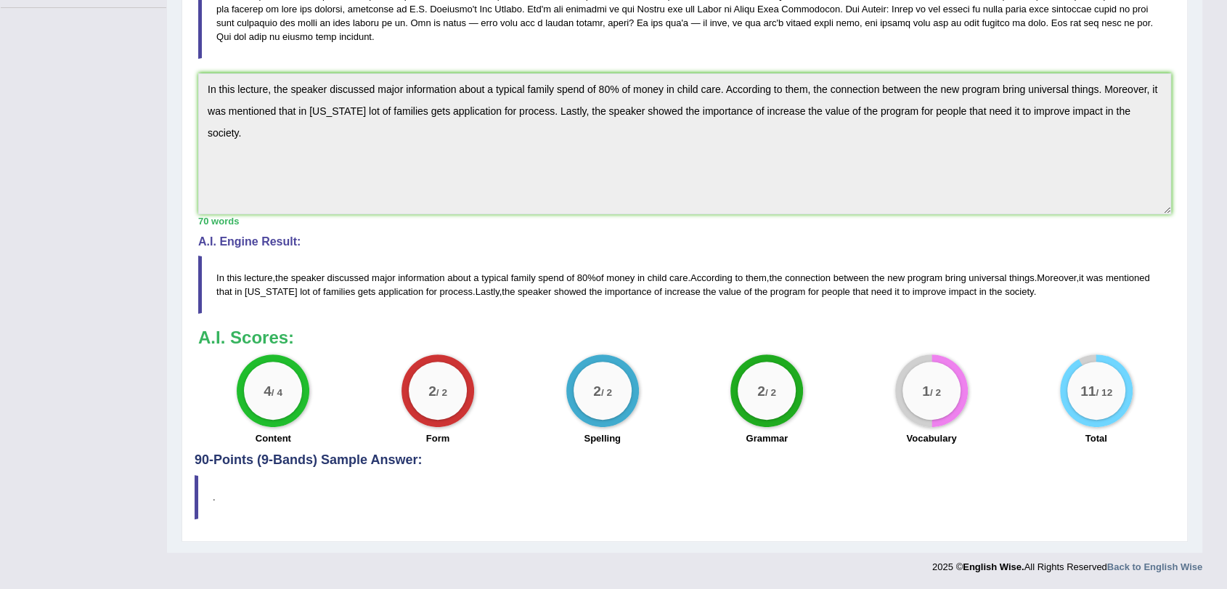
drag, startPoint x: 311, startPoint y: 274, endPoint x: 669, endPoint y: 288, distance: 357.5
click at [476, 288] on blockquote "In this lecture , the speaker discussed major information about a typical famil…" at bounding box center [684, 285] width 973 height 58
click at [1107, 394] on small "/ 12" at bounding box center [1104, 392] width 17 height 11
click at [1109, 449] on div "Instructions: You will hear a short lecture. Write a summary for a fellow stude…" at bounding box center [685, 148] width 980 height 607
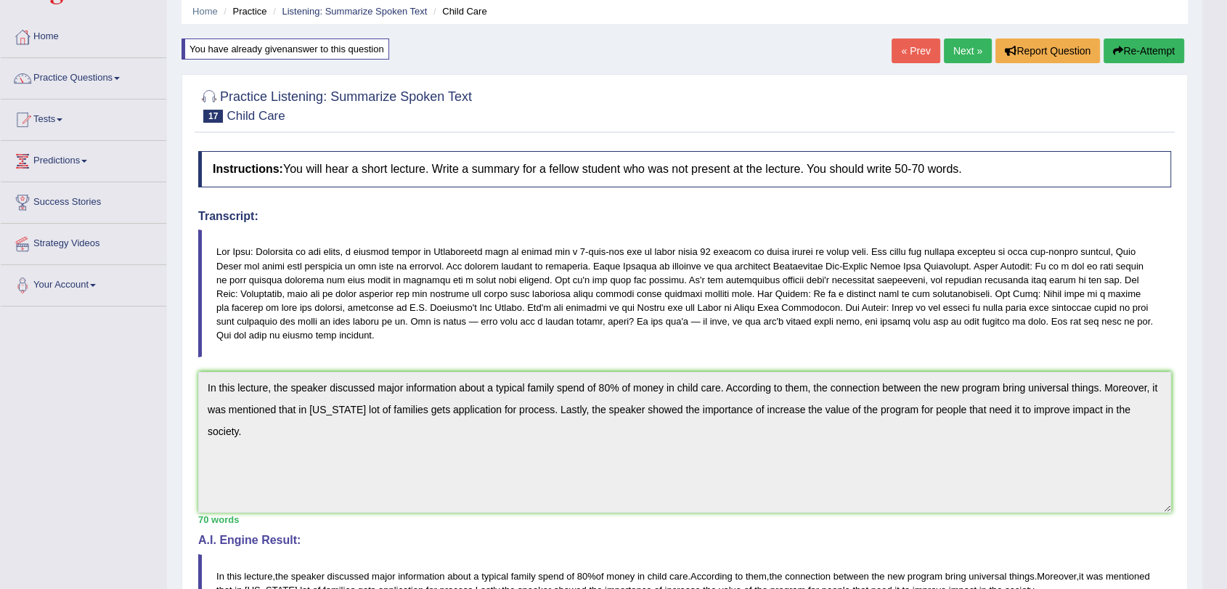
scroll to position [0, 0]
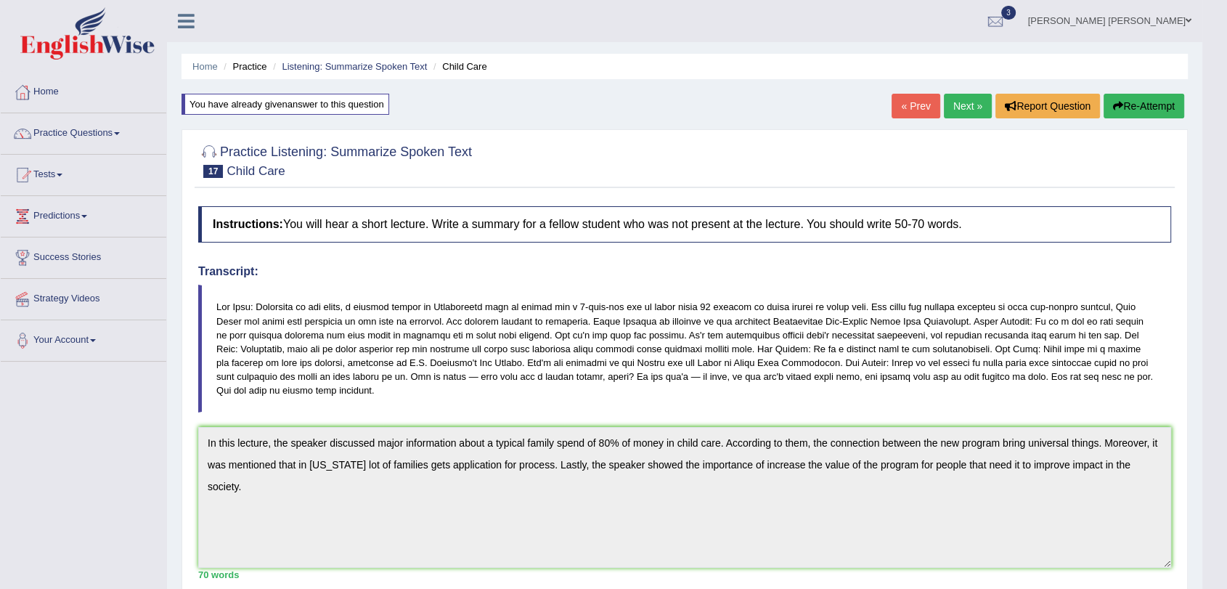
click at [980, 106] on link "Next »" at bounding box center [968, 106] width 48 height 25
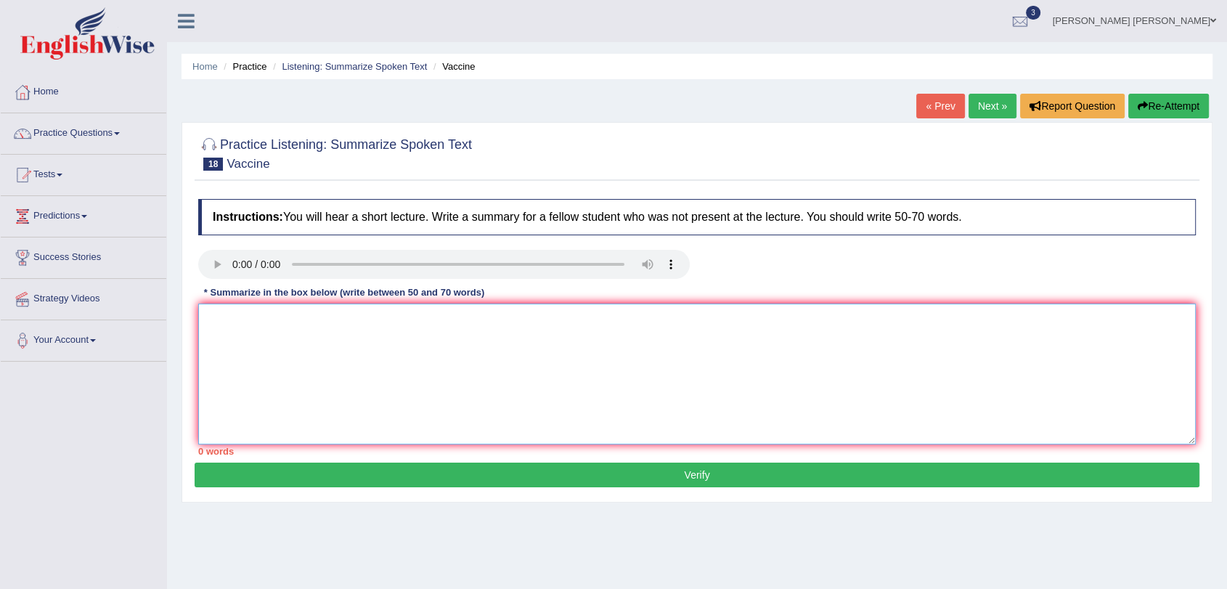
click at [941, 341] on textarea at bounding box center [697, 374] width 998 height 141
click at [380, 345] on textarea at bounding box center [697, 374] width 998 height 141
click at [285, 360] on textarea at bounding box center [697, 374] width 998 height 141
click at [206, 321] on textarea "geting sick afther to get the vaccine still geting the virus" at bounding box center [697, 374] width 998 height 141
click at [223, 367] on textarea "geting sick afther to get the vaccine still geting the virus" at bounding box center [697, 374] width 998 height 141
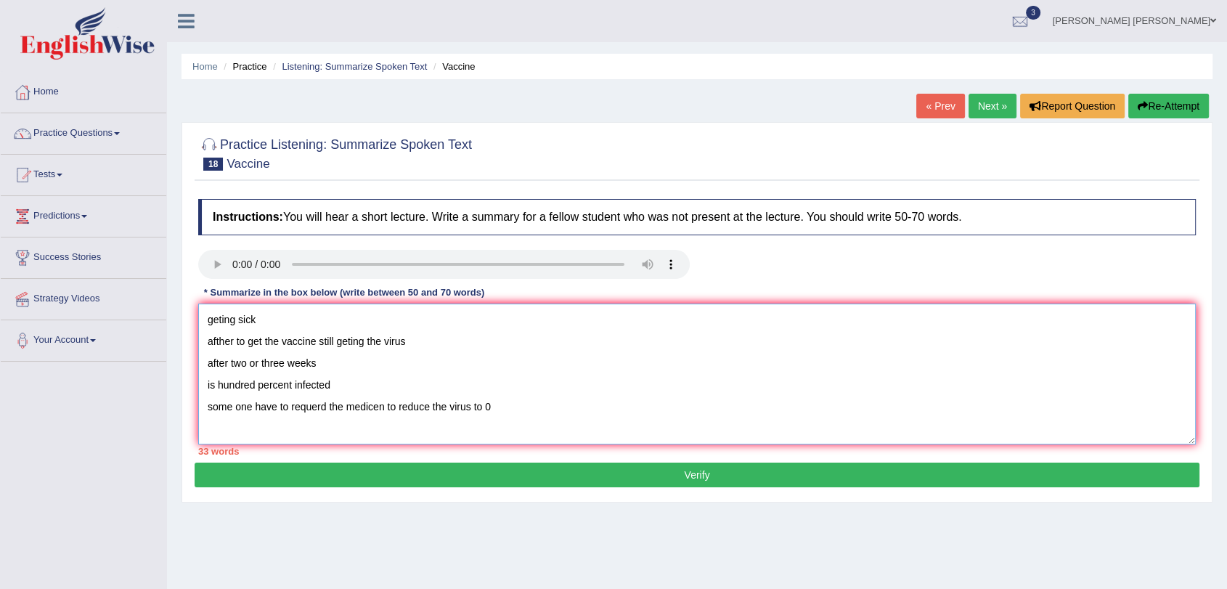
click at [208, 322] on textarea "geting sick afther to get the vaccine still geting the virus after two or three…" at bounding box center [697, 374] width 998 height 141
click at [232, 321] on textarea "durin the pandemic geting sick afther to get the vaccine still geting the virus…" at bounding box center [697, 374] width 998 height 141
click at [226, 321] on textarea "durin the pandemic geting sick afther to get the vaccine still geting the virus…" at bounding box center [697, 374] width 998 height 141
click at [300, 319] on textarea "during the pandemic geting sick afther to get the vaccine still geting the viru…" at bounding box center [697, 374] width 998 height 141
click at [314, 362] on textarea "during the pandemic it was very easy to geting sick afther to get the vaccine s…" at bounding box center [697, 374] width 998 height 141
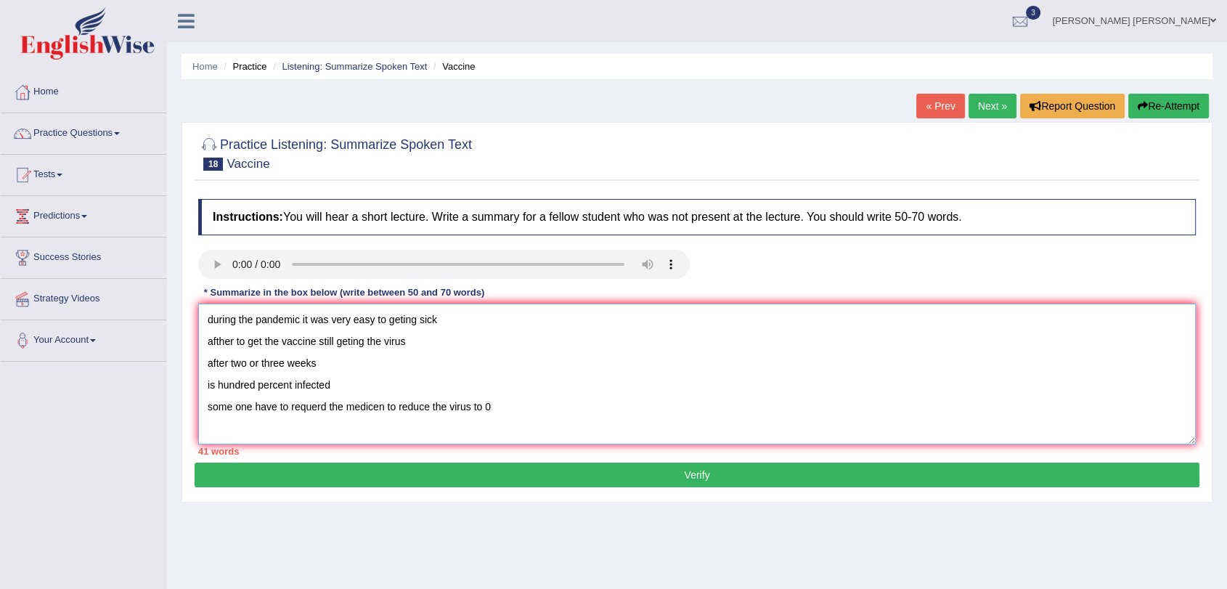
click at [337, 348] on textarea "during the pandemic it was very easy to geting sick afther to get the vaccine s…" at bounding box center [697, 374] width 998 height 141
click at [319, 337] on textarea "during the pandemic it was very easy to geting sick afther to get the vaccine s…" at bounding box center [697, 374] width 998 height 141
click at [469, 344] on textarea "during the pandemic it was very easy to geting sick afther to get the vaccine p…" at bounding box center [697, 374] width 998 height 141
click at [325, 364] on textarea "during the pandemic it was very easy to geting sick afther to get the vaccine p…" at bounding box center [697, 374] width 998 height 141
click at [214, 391] on textarea "during the pandemic it was very easy to geting sick afther to get the vaccine p…" at bounding box center [697, 374] width 998 height 141
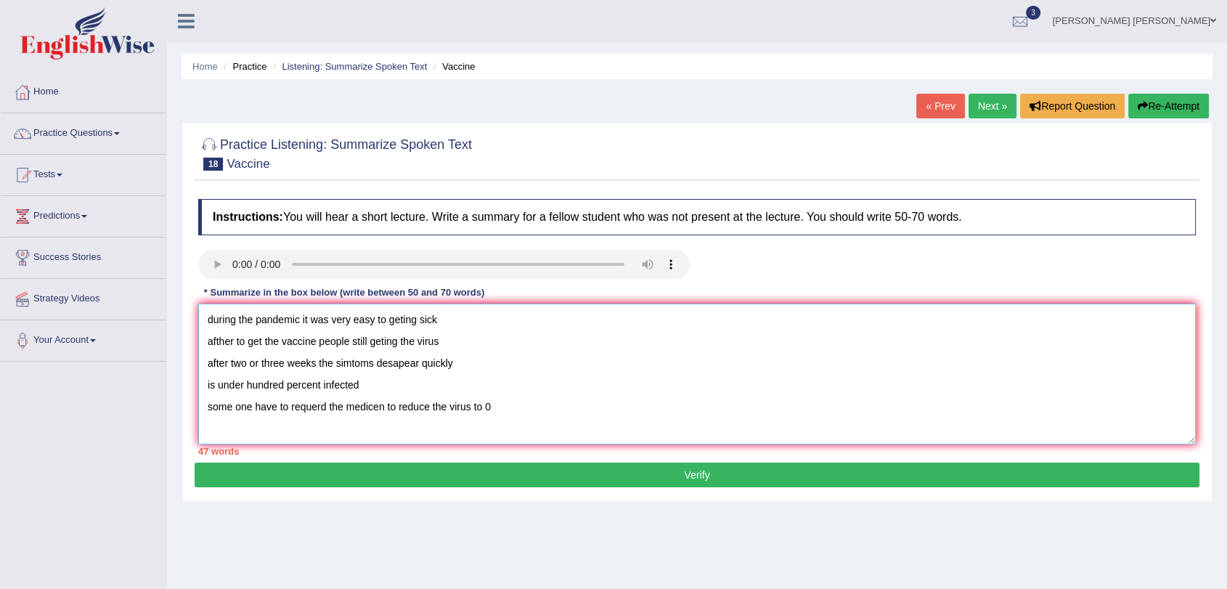
click at [205, 387] on textarea "during the pandemic it was very easy to geting sick afther to get the vaccine p…" at bounding box center [697, 374] width 998 height 141
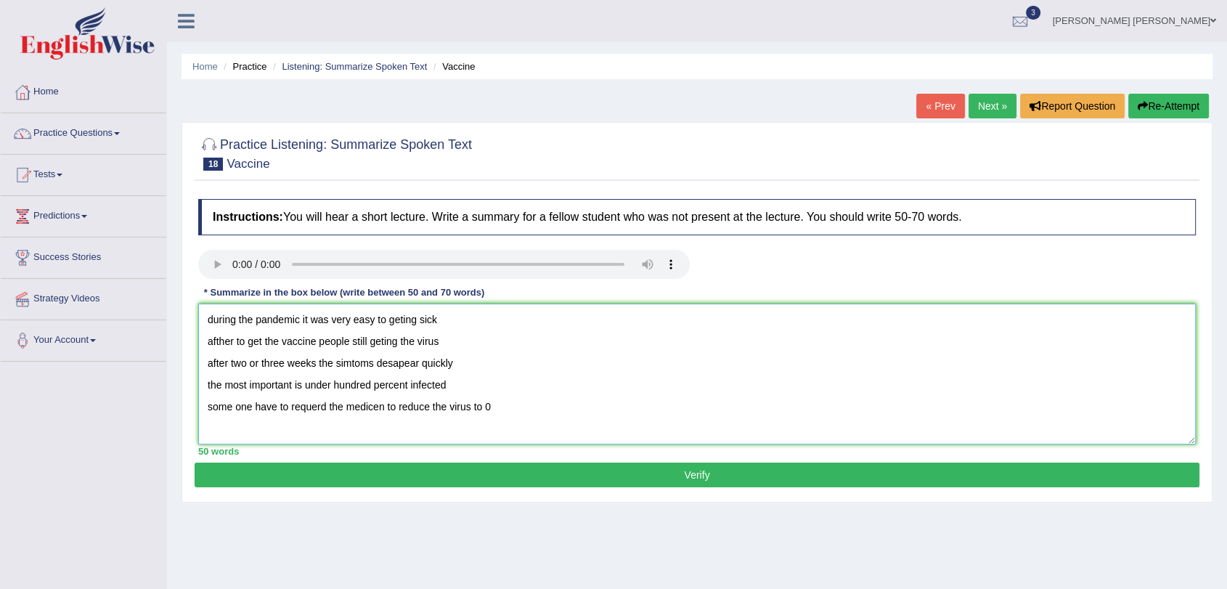
click at [211, 322] on textarea "during the pandemic it was very easy to geting sick afther to get the vaccine p…" at bounding box center [697, 374] width 998 height 141
click at [209, 321] on textarea "during the pandemic it was very easy to geting sick afther to get the vaccine p…" at bounding box center [697, 374] width 998 height 141
click at [726, 322] on textarea "In this lecture the speaker discussed major information about during the pandem…" at bounding box center [697, 374] width 998 height 141
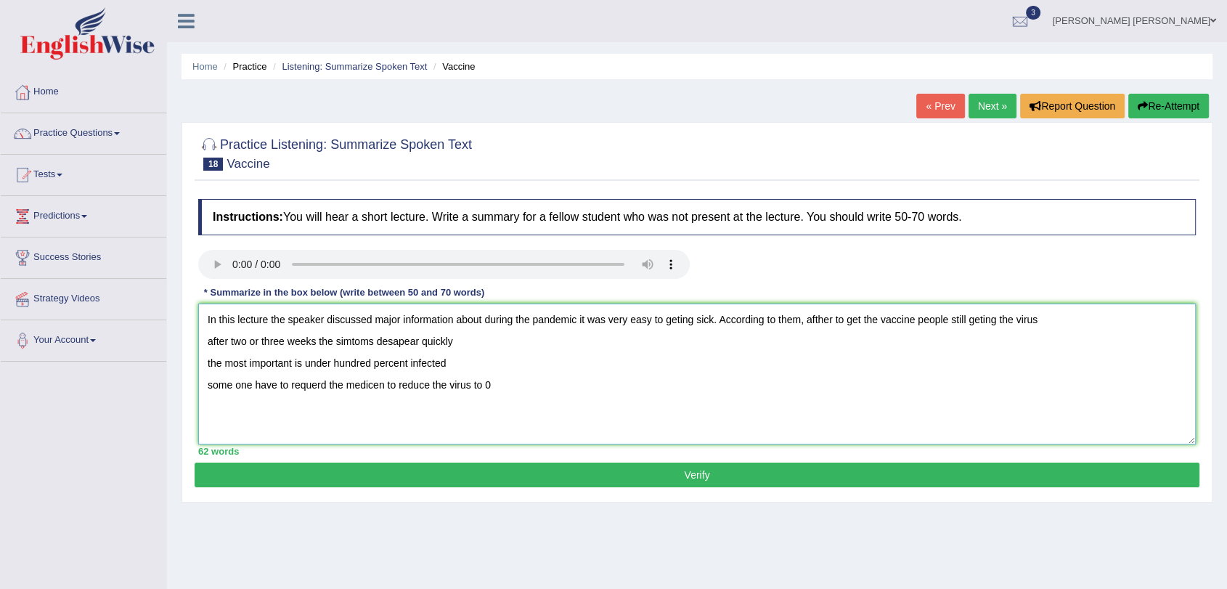
click at [1047, 322] on textarea "In this lecture the speaker discussed major information about during the pandem…" at bounding box center [697, 374] width 998 height 141
click at [412, 343] on textarea "In this lecture the speaker discussed major information about during the pandem…" at bounding box center [697, 374] width 998 height 141
click at [577, 343] on textarea "In this lecture the speaker discussed major information about during the pandem…" at bounding box center [697, 374] width 998 height 141
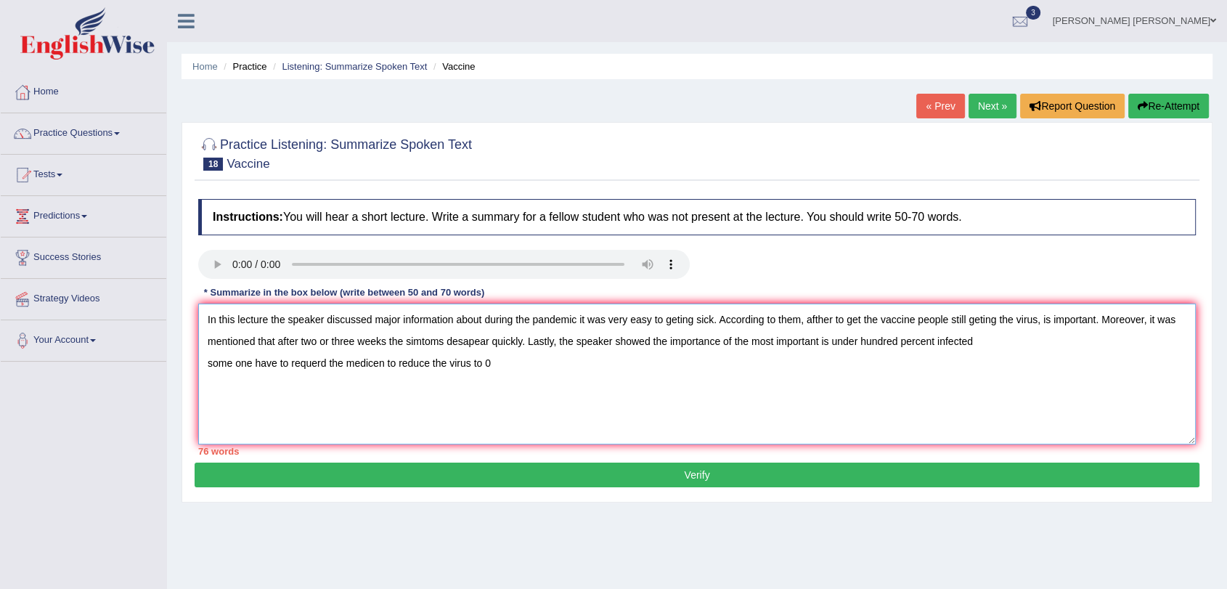
drag, startPoint x: 725, startPoint y: 341, endPoint x: 747, endPoint y: 341, distance: 21.8
click at [747, 341] on textarea "In this lecture the speaker discussed major information about during the pandem…" at bounding box center [697, 374] width 998 height 141
click at [750, 349] on textarea "In this lecture the speaker discussed major information about during the pandem…" at bounding box center [697, 374] width 998 height 141
drag, startPoint x: 737, startPoint y: 340, endPoint x: 826, endPoint y: 341, distance: 89.3
click at [826, 341] on textarea "In this lecture the speaker discussed major information about during the pandem…" at bounding box center [697, 374] width 998 height 141
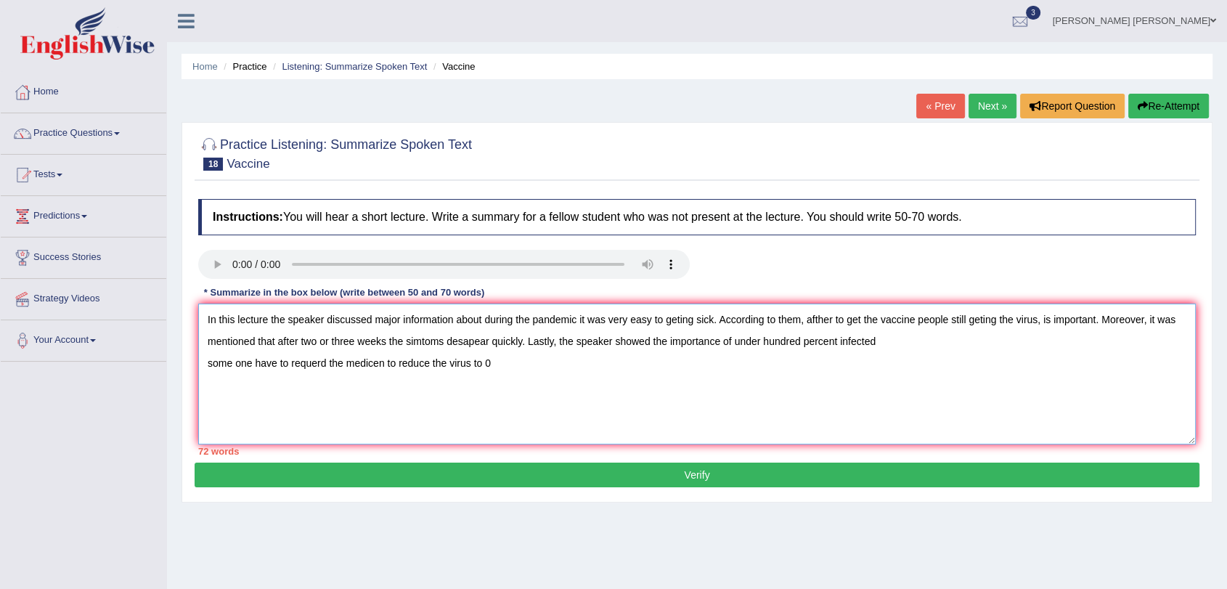
drag, startPoint x: 765, startPoint y: 338, endPoint x: 800, endPoint y: 338, distance: 34.9
click at [800, 338] on textarea "In this lecture the speaker discussed major information about during the pandem…" at bounding box center [697, 374] width 998 height 141
drag, startPoint x: 794, startPoint y: 343, endPoint x: 826, endPoint y: 341, distance: 32.0
click at [826, 341] on textarea "In this lecture the speaker discussed major information about during the pandem…" at bounding box center [697, 374] width 998 height 141
click at [848, 347] on textarea "In this lecture the speaker discussed major information about during the pandem…" at bounding box center [697, 374] width 998 height 141
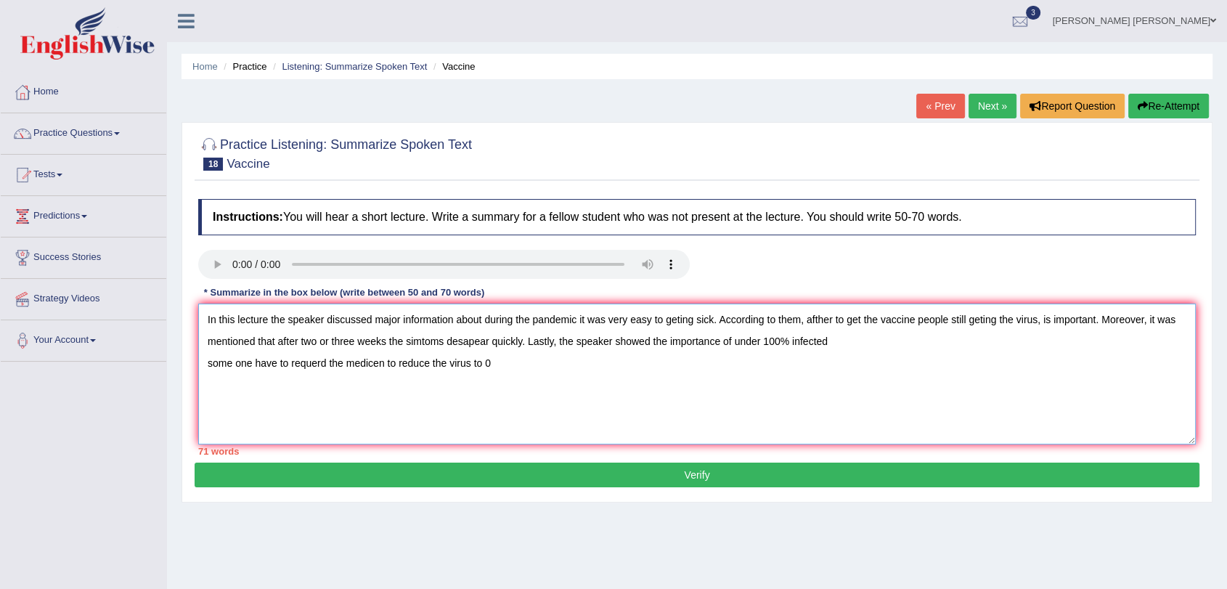
click at [841, 346] on textarea "In this lecture the speaker discussed major information about during the pandem…" at bounding box center [697, 374] width 998 height 141
click at [831, 321] on textarea "In this lecture the speaker discussed major information about during the pandem…" at bounding box center [697, 374] width 998 height 141
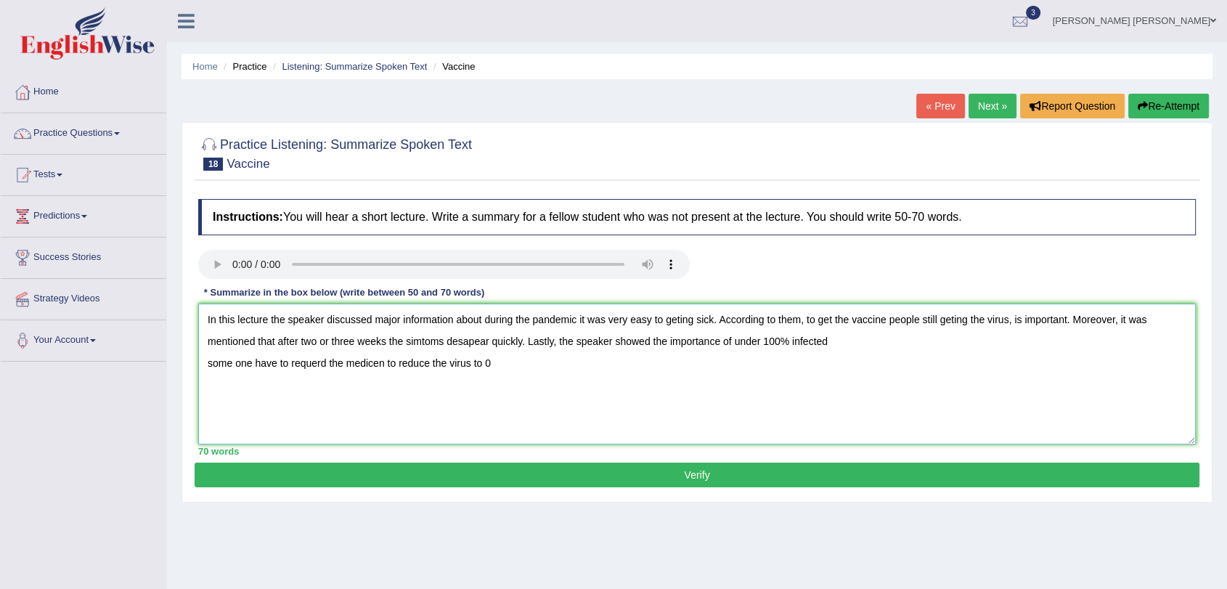
click at [860, 351] on textarea "In this lecture the speaker discussed major information about during the pandem…" at bounding box center [697, 374] width 998 height 141
click at [1069, 319] on textarea "In this lecture the speaker discussed major information about during the pandem…" at bounding box center [697, 374] width 998 height 141
click at [1032, 356] on textarea "In this lecture the speaker discussed major information about during the pandem…" at bounding box center [697, 374] width 998 height 141
click at [711, 370] on textarea "In this lecture the speaker discussed major information about during the pandem…" at bounding box center [697, 374] width 998 height 141
click at [714, 368] on textarea "In this lecture the speaker discussed major information about during the pandem…" at bounding box center [697, 374] width 998 height 141
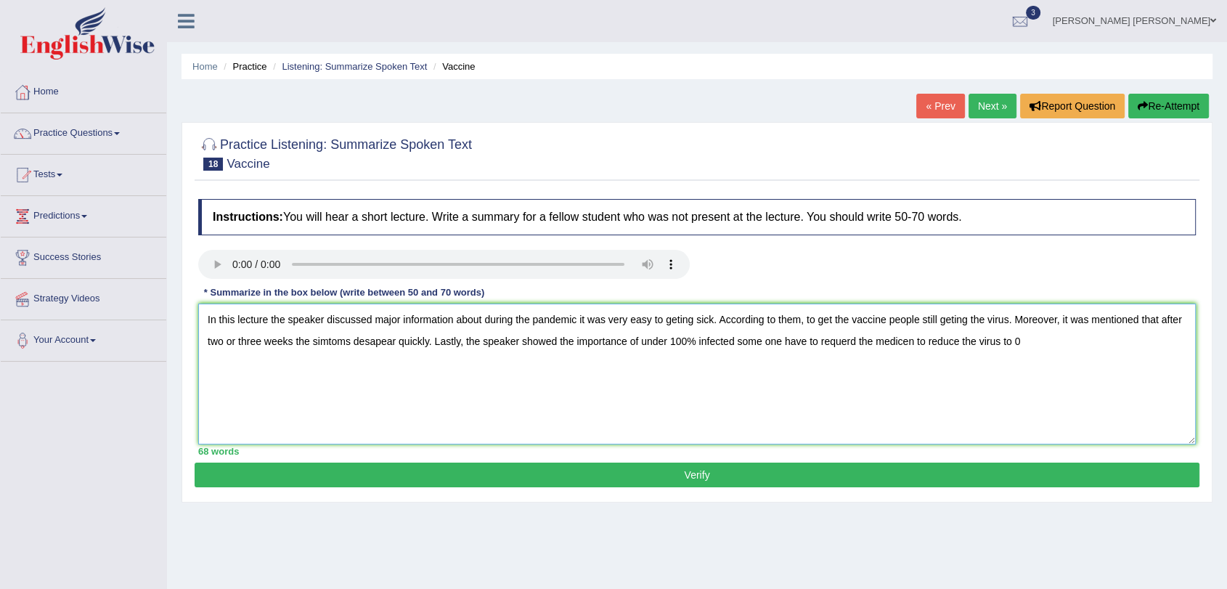
click at [699, 346] on textarea "In this lecture the speaker discussed major information about during the pandem…" at bounding box center [697, 374] width 998 height 141
click at [752, 343] on textarea "In this lecture the speaker discussed major information about during the pandem…" at bounding box center [697, 374] width 998 height 141
click at [893, 345] on textarea "In this lecture the speaker discussed major information about during the pandem…" at bounding box center [697, 374] width 998 height 141
click at [1051, 338] on textarea "In this lecture the speaker discussed major information about during the pandem…" at bounding box center [697, 374] width 998 height 141
click at [1070, 334] on textarea "In this lecture the speaker discussed major information about during the pandem…" at bounding box center [697, 374] width 998 height 141
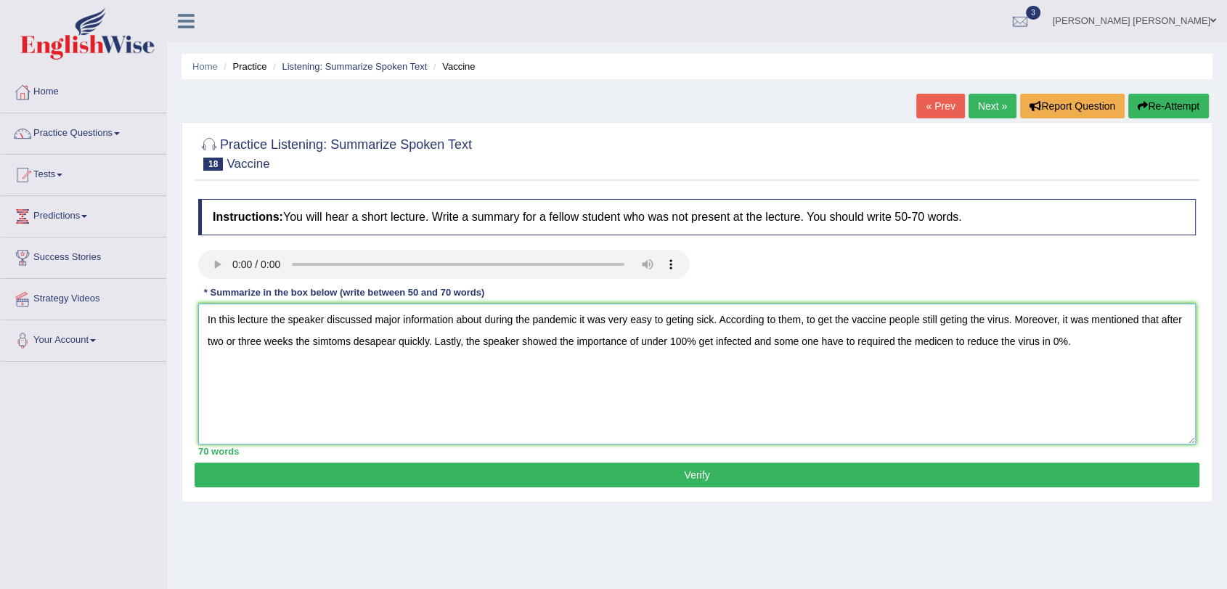
drag, startPoint x: 675, startPoint y: 320, endPoint x: 711, endPoint y: 346, distance: 43.7
click at [680, 325] on textarea "In this lecture the speaker discussed major information about during the pandem…" at bounding box center [697, 374] width 998 height 141
click at [833, 325] on textarea "In this lecture the speaker discussed major information about during the pandem…" at bounding box center [697, 374] width 998 height 141
click at [833, 314] on textarea "In this lecture the speaker discussed major information about during the pandem…" at bounding box center [697, 374] width 998 height 141
click at [959, 321] on textarea "In this lecture the speaker discussed major information about during the pandem…" at bounding box center [697, 374] width 998 height 141
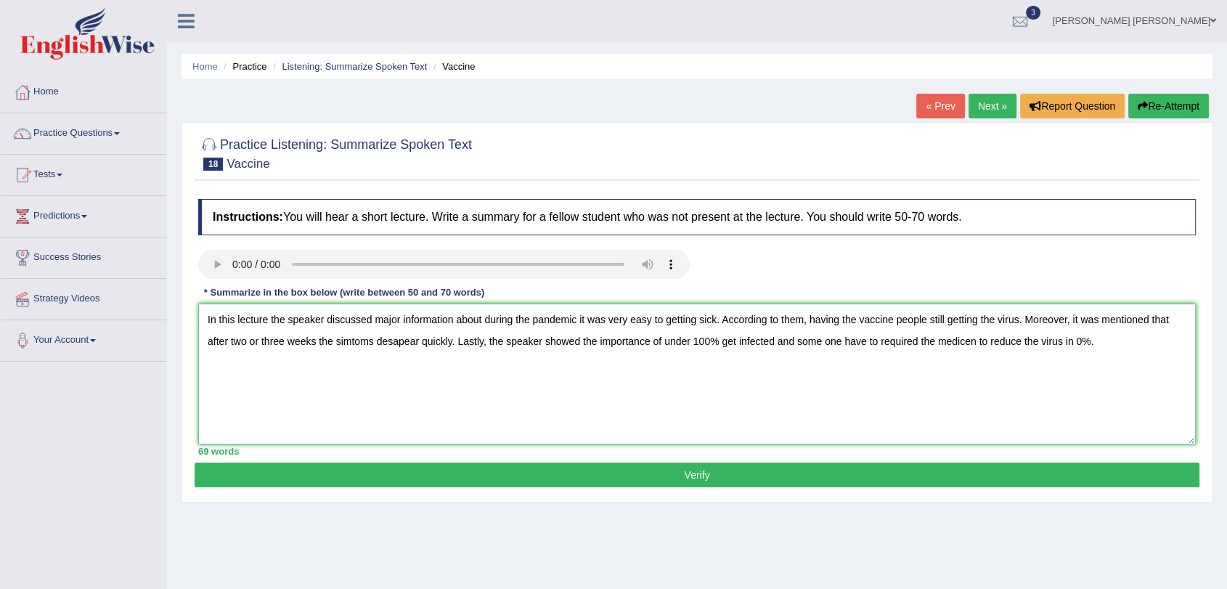
type textarea "In this lecture the speaker discussed major information about during the pandem…"
click at [1034, 472] on button "Verify" at bounding box center [697, 475] width 1005 height 25
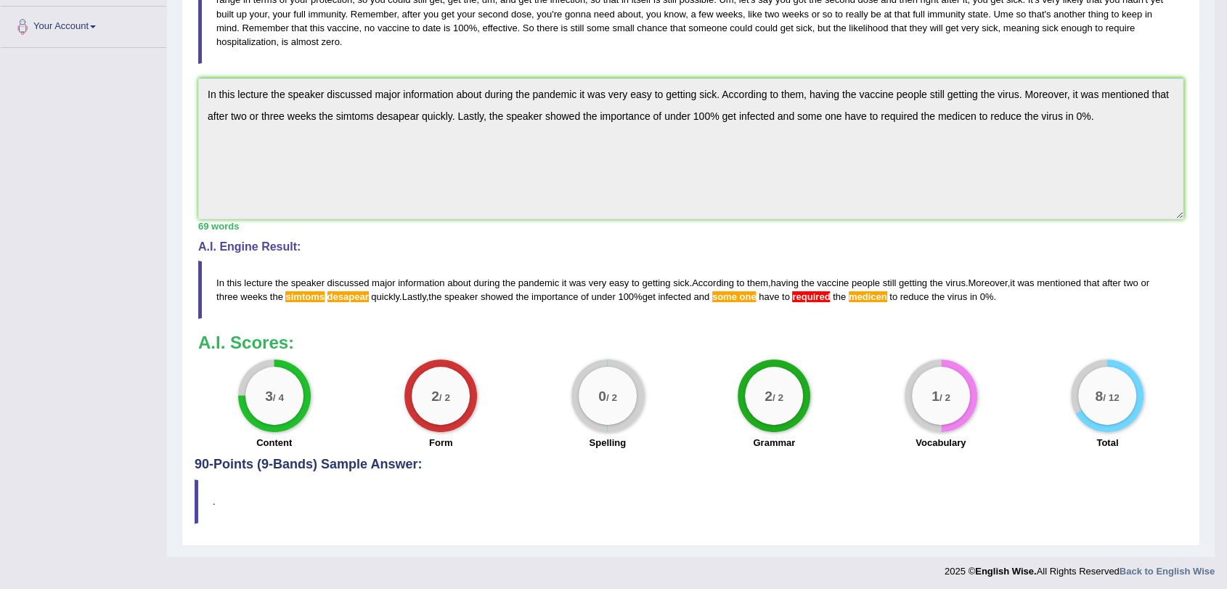
scroll to position [319, 0]
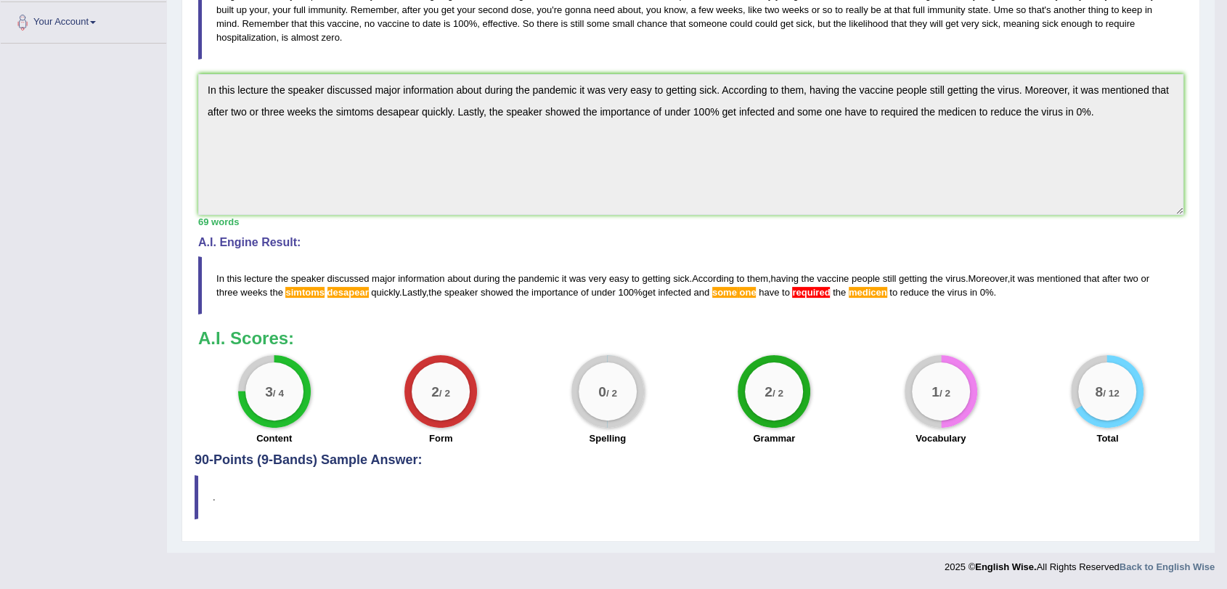
click at [198, 84] on div "Instructions: You will hear a short lecture. Write a summary for a fellow stude…" at bounding box center [691, 163] width 993 height 579
click at [970, 225] on div "69 words" at bounding box center [690, 222] width 985 height 14
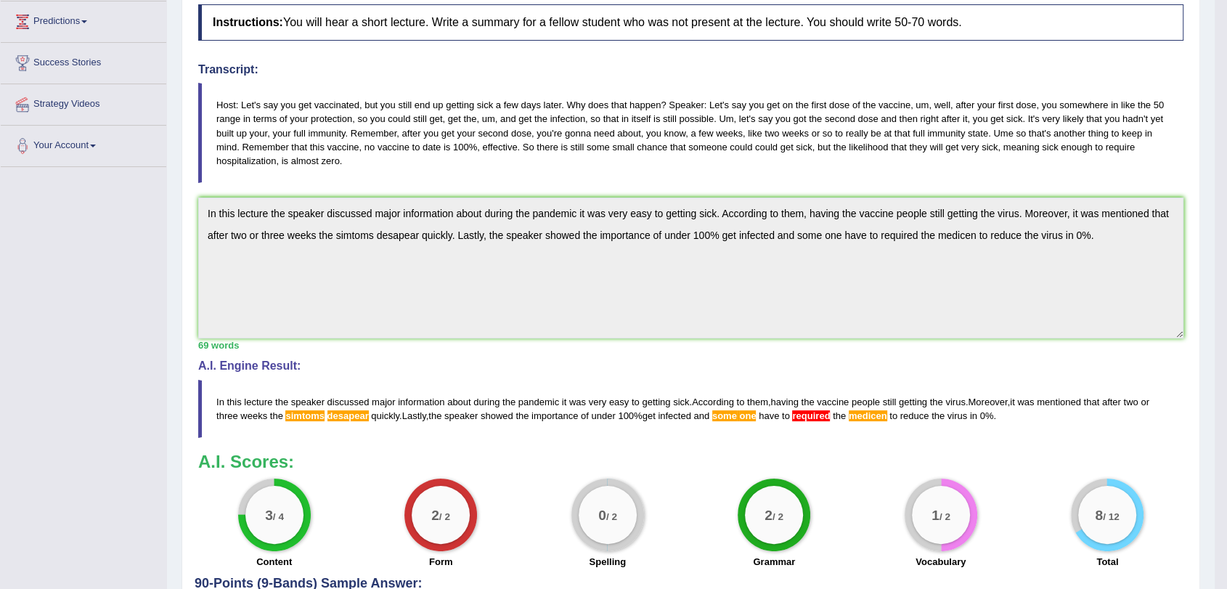
scroll to position [0, 0]
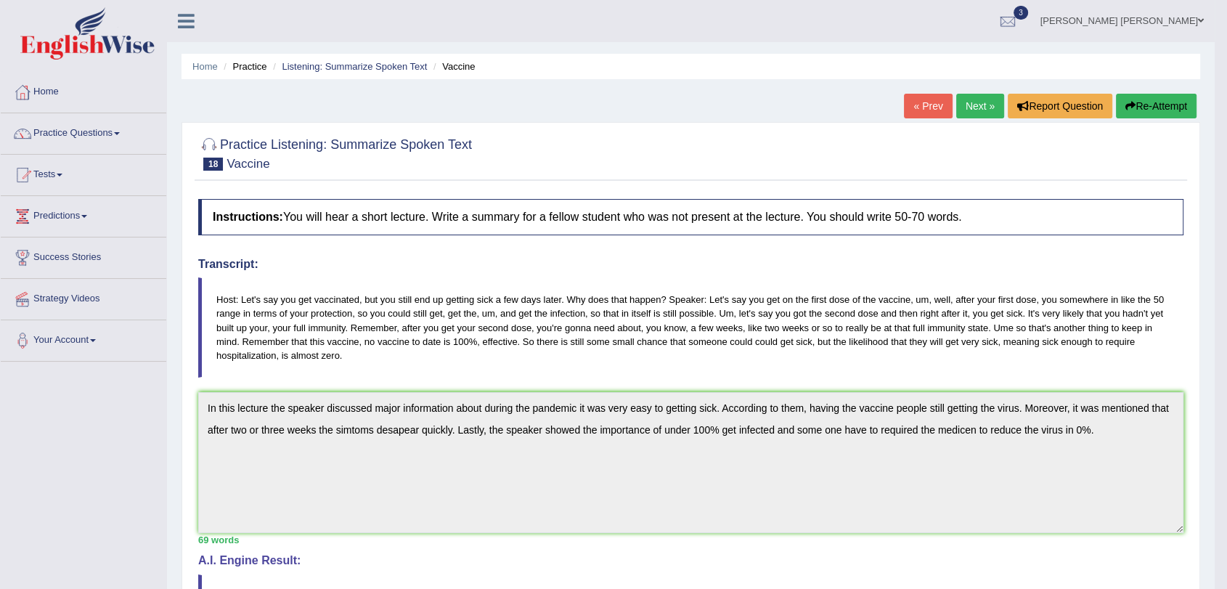
click at [1145, 117] on button "Re-Attempt" at bounding box center [1156, 106] width 81 height 25
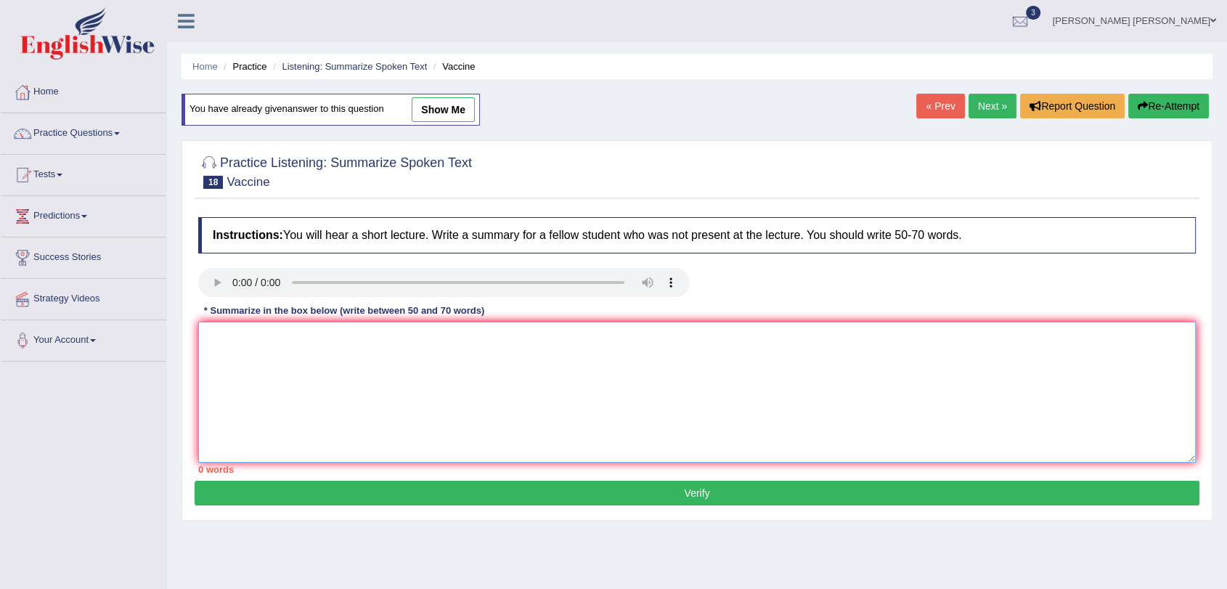
click at [696, 433] on textarea at bounding box center [697, 392] width 998 height 141
paste textarea "In this lecture the speaker discussed major information about during the pandem…"
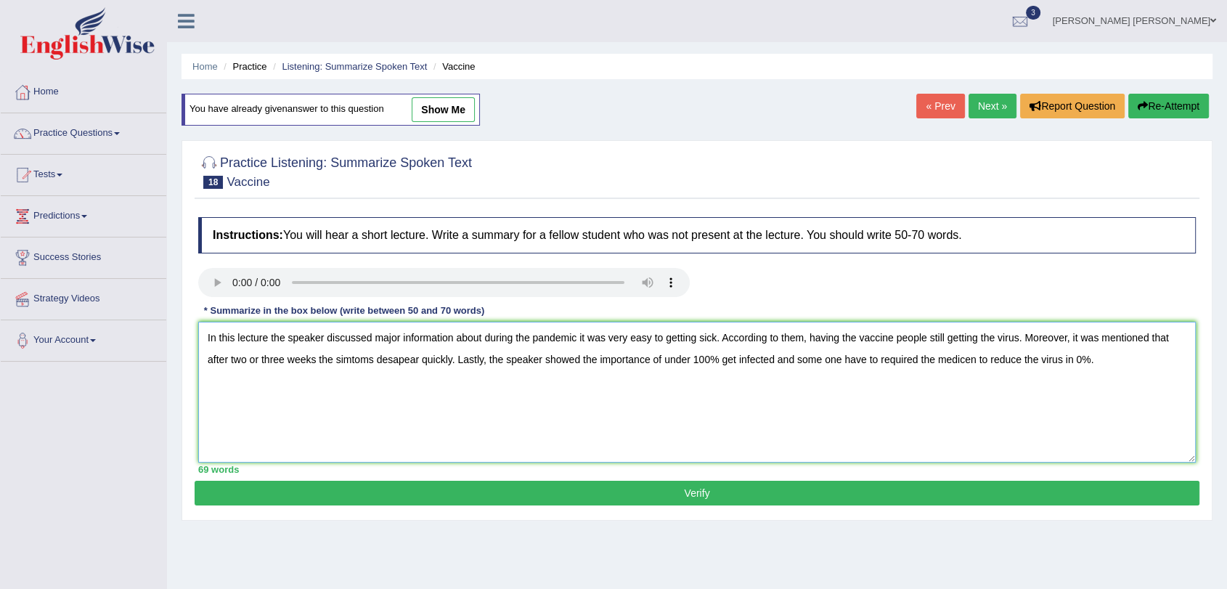
click at [969, 361] on textarea "In this lecture the speaker discussed major information about during the pandem…" at bounding box center [697, 392] width 998 height 141
click at [972, 359] on textarea "In this lecture the speaker discussed major information about during the pandem…" at bounding box center [697, 392] width 998 height 141
click at [915, 357] on textarea "In this lecture the speaker discussed major information about during the pandem…" at bounding box center [697, 392] width 998 height 141
click at [961, 377] on textarea "In this lecture the speaker discussed major information about during the pandem…" at bounding box center [697, 392] width 998 height 141
click at [888, 359] on textarea "In this lecture the speaker discussed major information about during the pandem…" at bounding box center [697, 392] width 998 height 141
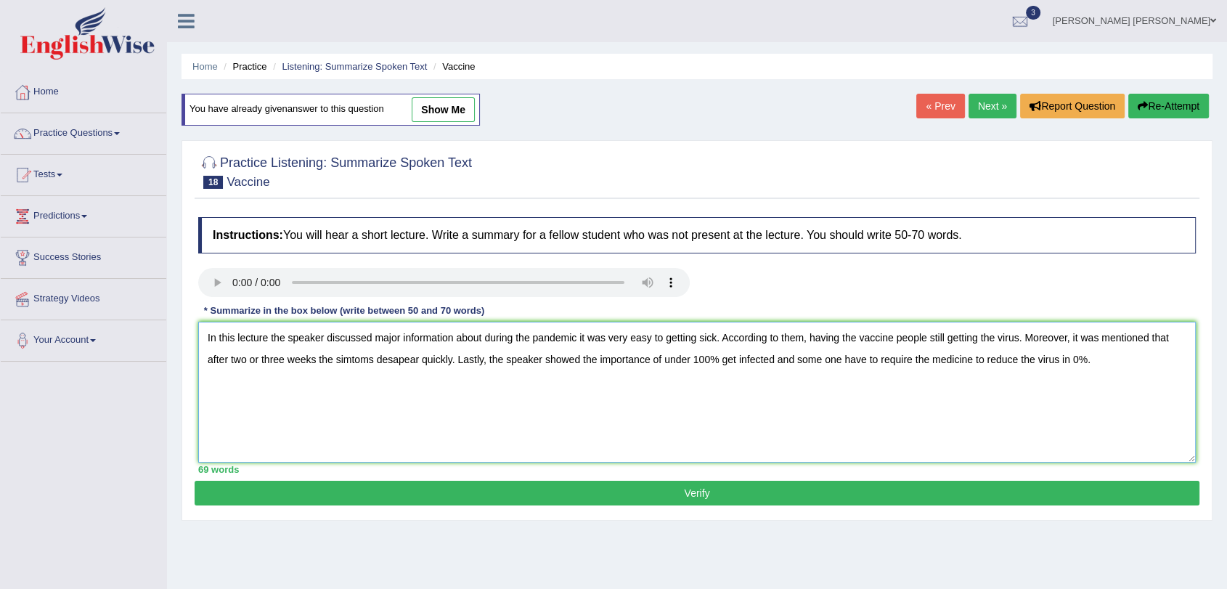
click at [824, 359] on textarea "In this lecture the speaker discussed major information about during the pandem…" at bounding box center [697, 392] width 998 height 141
click at [407, 377] on textarea "In this lecture the speaker discussed major information about during the pandem…" at bounding box center [697, 392] width 998 height 141
click at [341, 358] on textarea "In this lecture the speaker discussed major information about during the pandem…" at bounding box center [697, 392] width 998 height 141
click at [354, 357] on textarea "In this lecture the speaker discussed major information about during the pandem…" at bounding box center [697, 392] width 998 height 141
click at [394, 356] on textarea "In this lecture the speaker discussed major information about during the pandem…" at bounding box center [697, 392] width 998 height 141
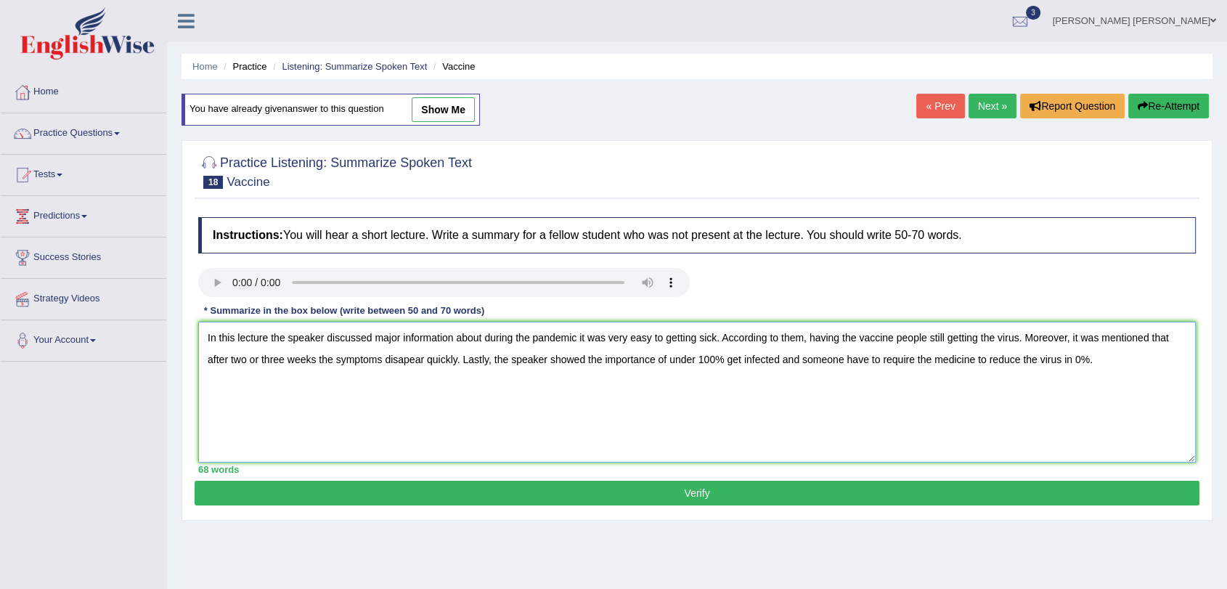
click at [406, 363] on textarea "In this lecture the speaker discussed major information about during the pandem…" at bounding box center [697, 392] width 998 height 141
type textarea "In this lecture the speaker discussed major information about during the pandem…"
click at [430, 501] on button "Verify" at bounding box center [697, 493] width 1005 height 25
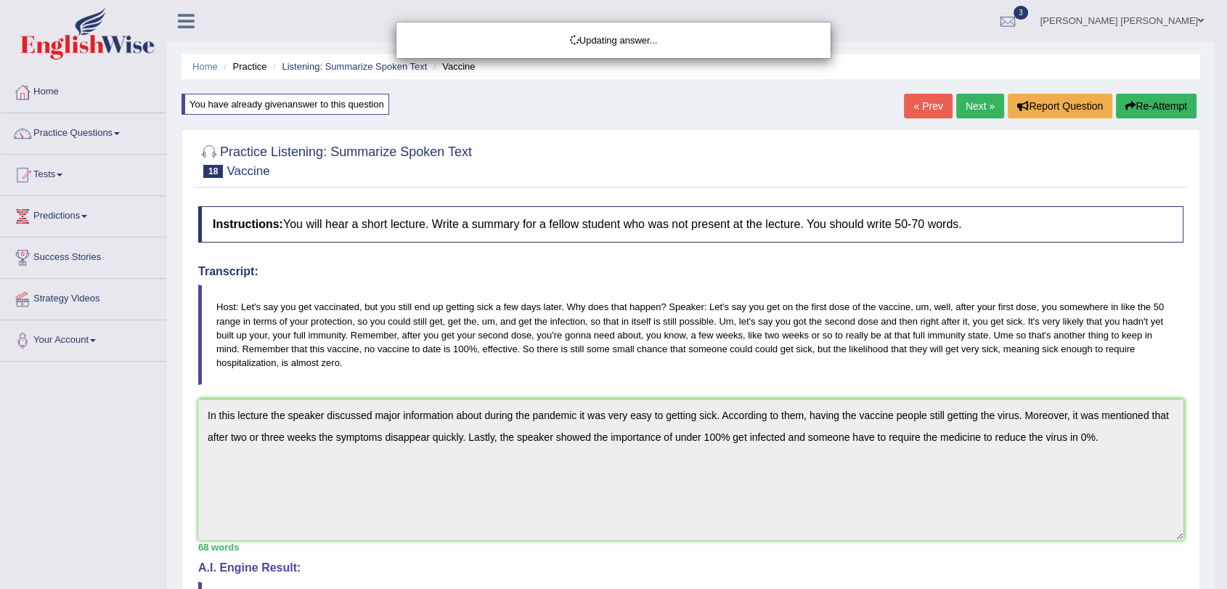
drag, startPoint x: 1238, startPoint y: 161, endPoint x: 1238, endPoint y: 277, distance: 116.2
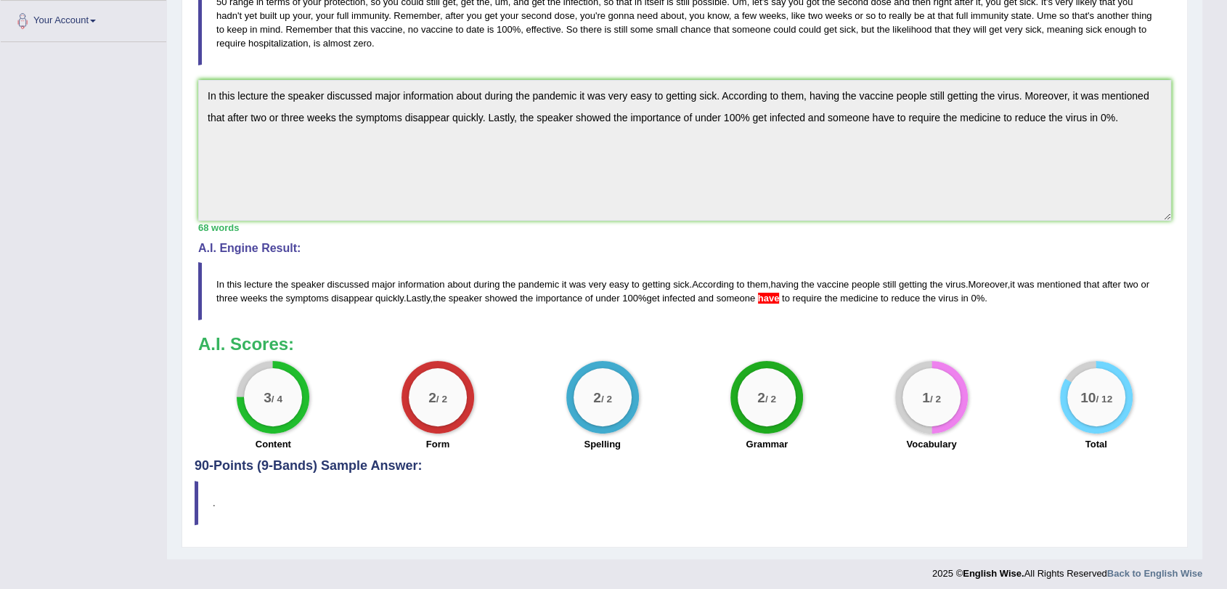
scroll to position [326, 0]
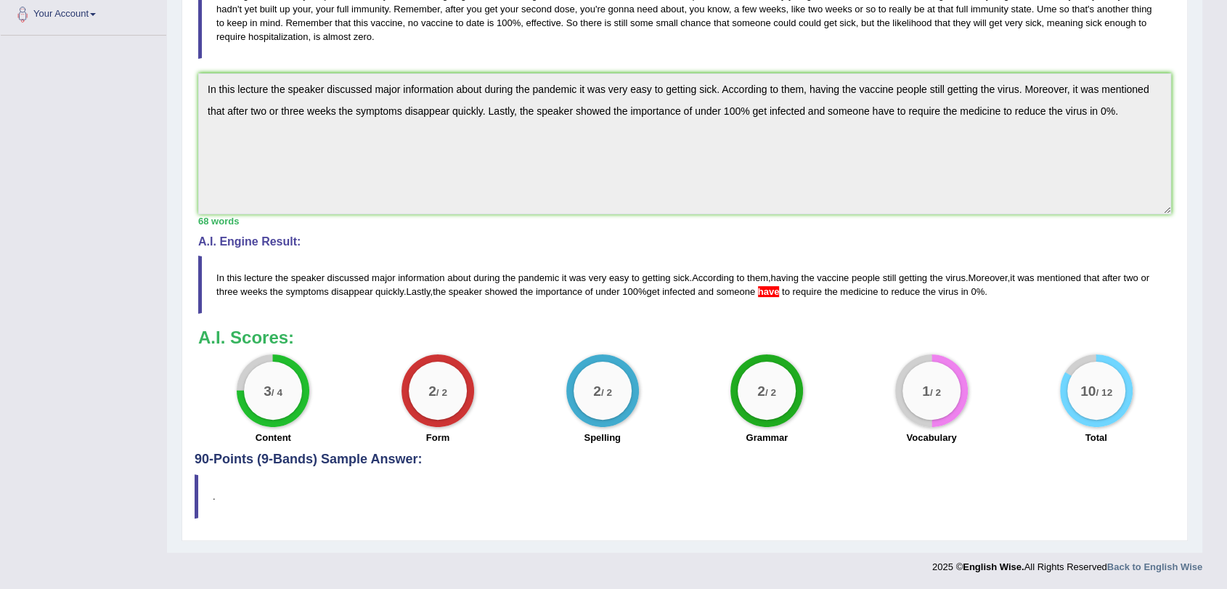
click at [103, 82] on div "Toggle navigation Home Practice Questions Speaking Practice Read Aloud Repeat S…" at bounding box center [601, 128] width 1202 height 908
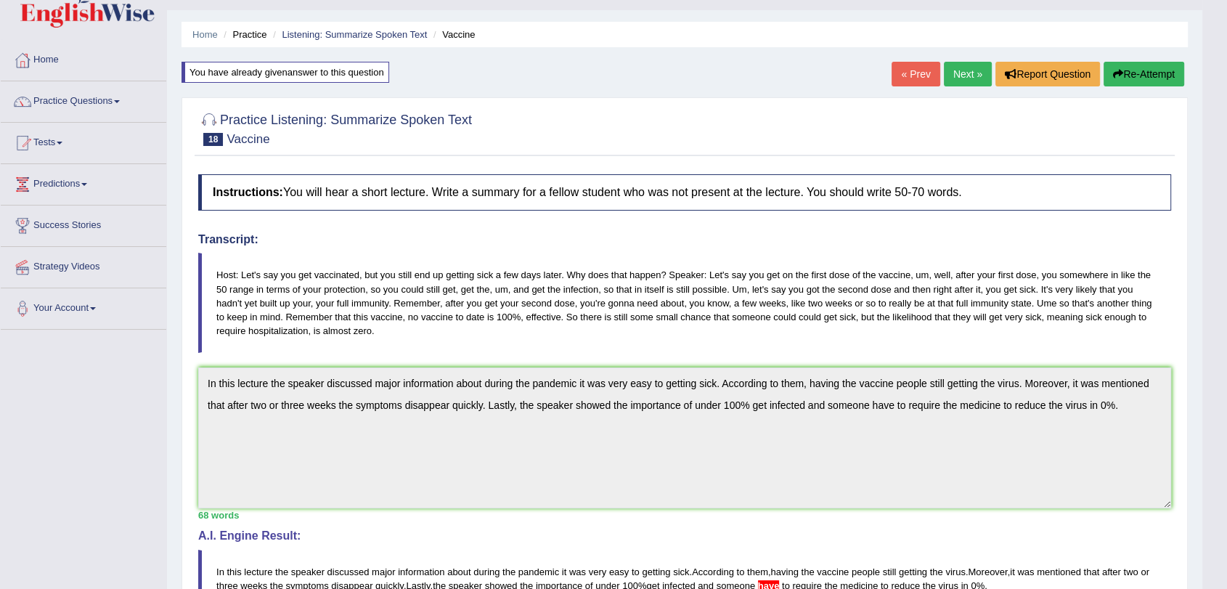
scroll to position [28, 0]
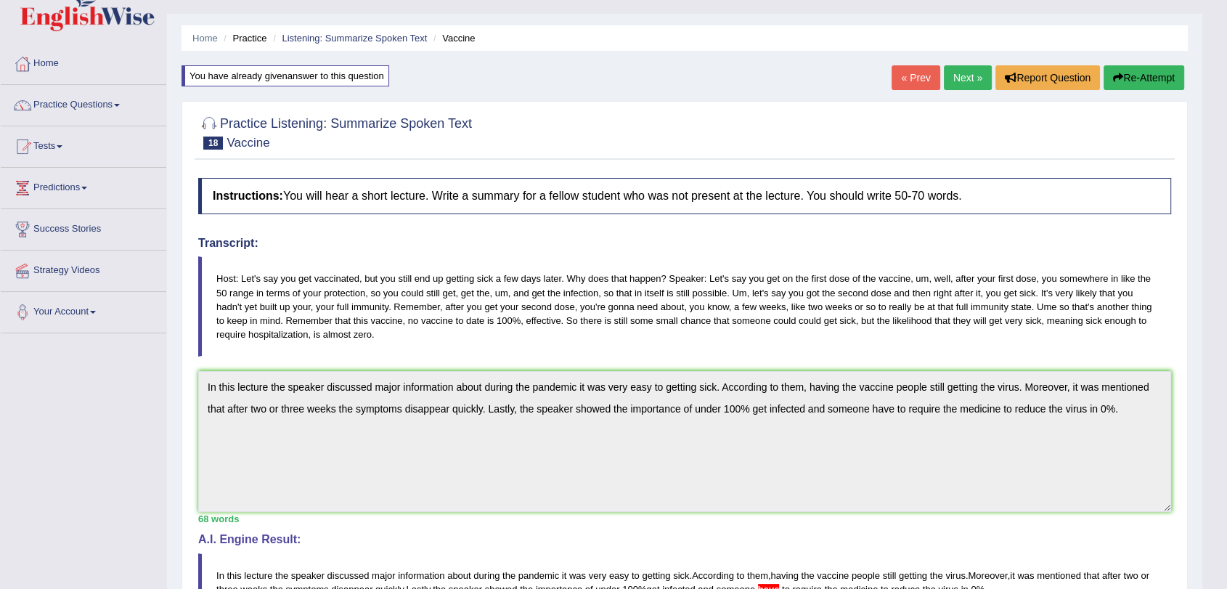
click at [1146, 65] on button "Re-Attempt" at bounding box center [1144, 77] width 81 height 25
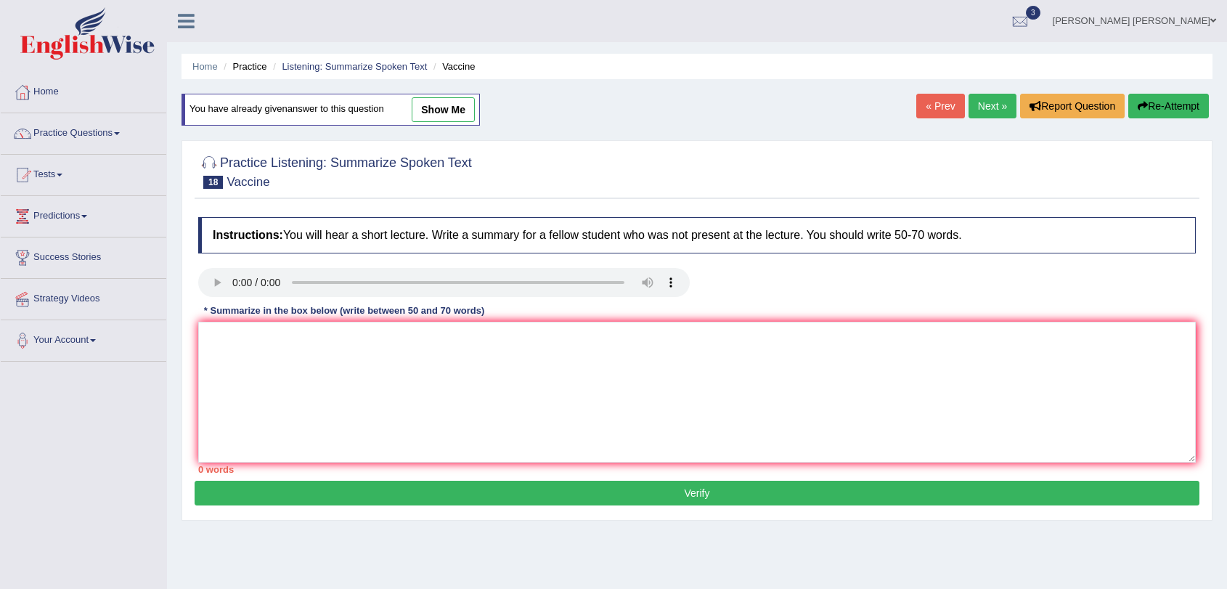
click at [645, 391] on textarea at bounding box center [697, 392] width 998 height 141
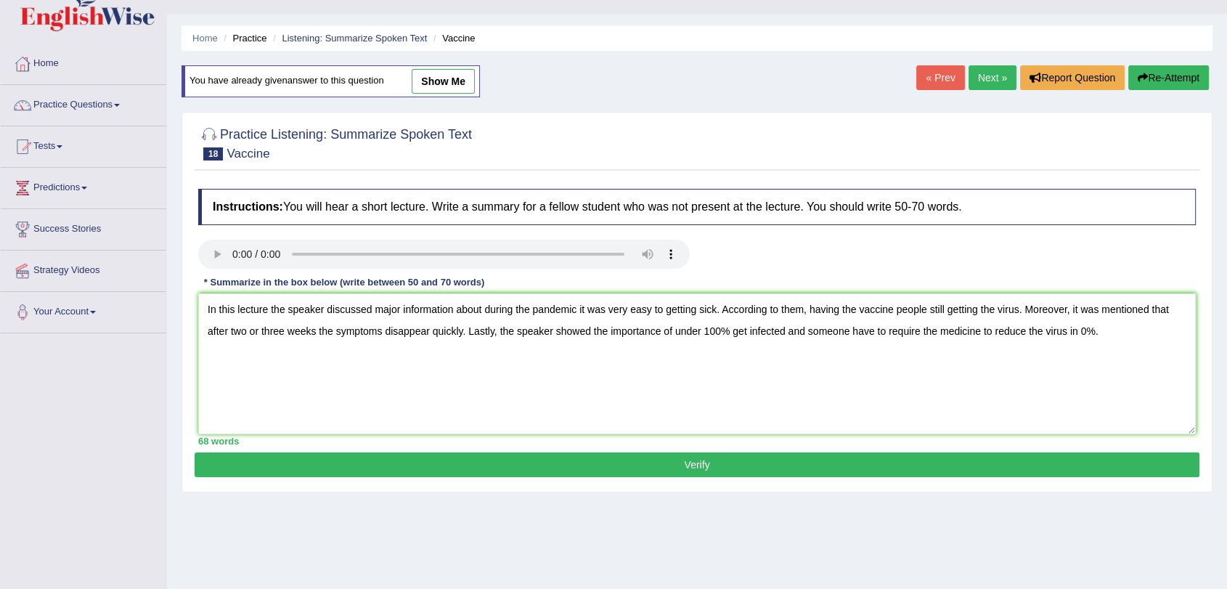
click at [868, 329] on textarea "In this lecture the speaker discussed major information about during the pandem…" at bounding box center [697, 363] width 998 height 141
type textarea "In this lecture the speaker discussed major information about during the pandem…"
click at [895, 467] on button "Verify" at bounding box center [697, 464] width 1005 height 25
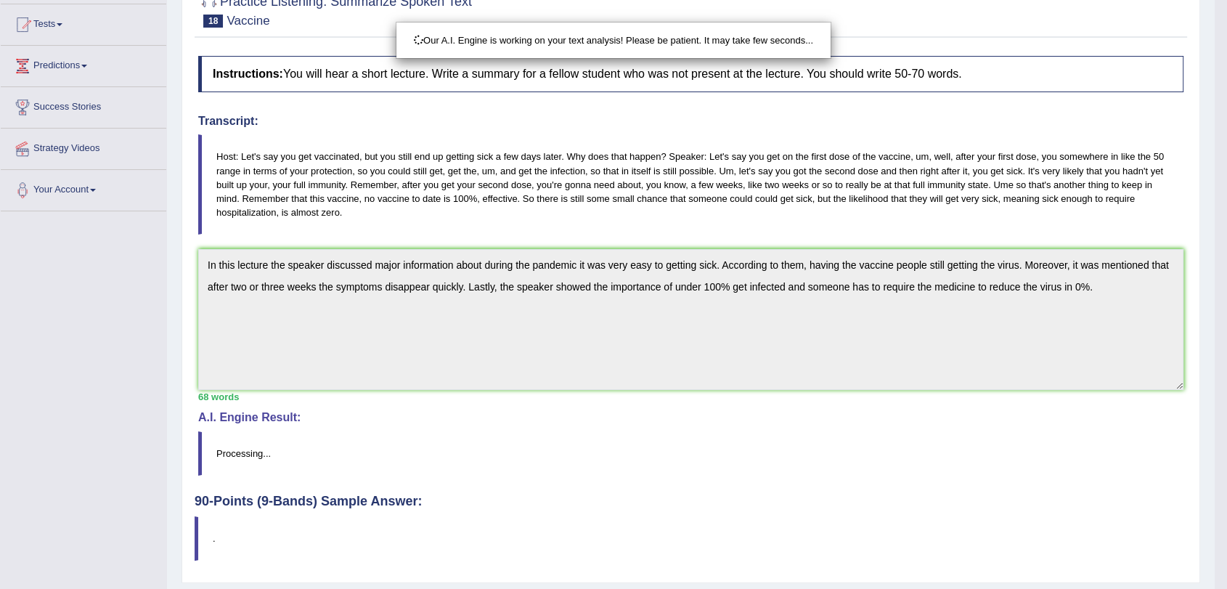
scroll to position [192, 0]
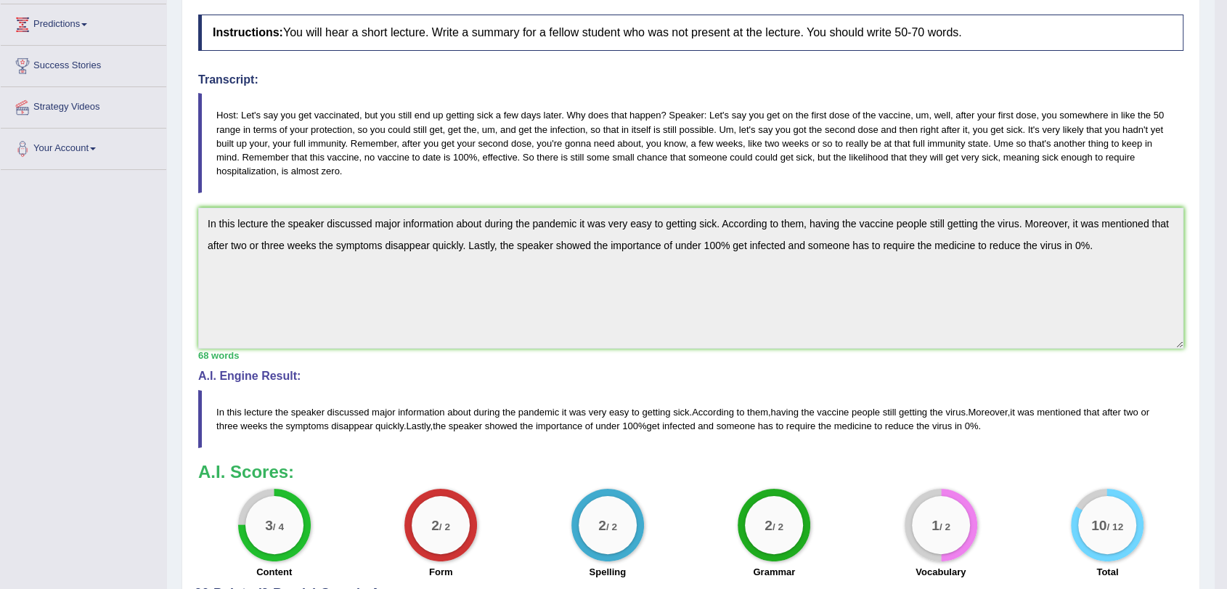
drag, startPoint x: 1238, startPoint y: 225, endPoint x: 1238, endPoint y: 460, distance: 235.3
click at [1226, 397] on html "Toggle navigation Home Practice Questions Speaking Practice Read Aloud Repeat S…" at bounding box center [613, 102] width 1227 height 589
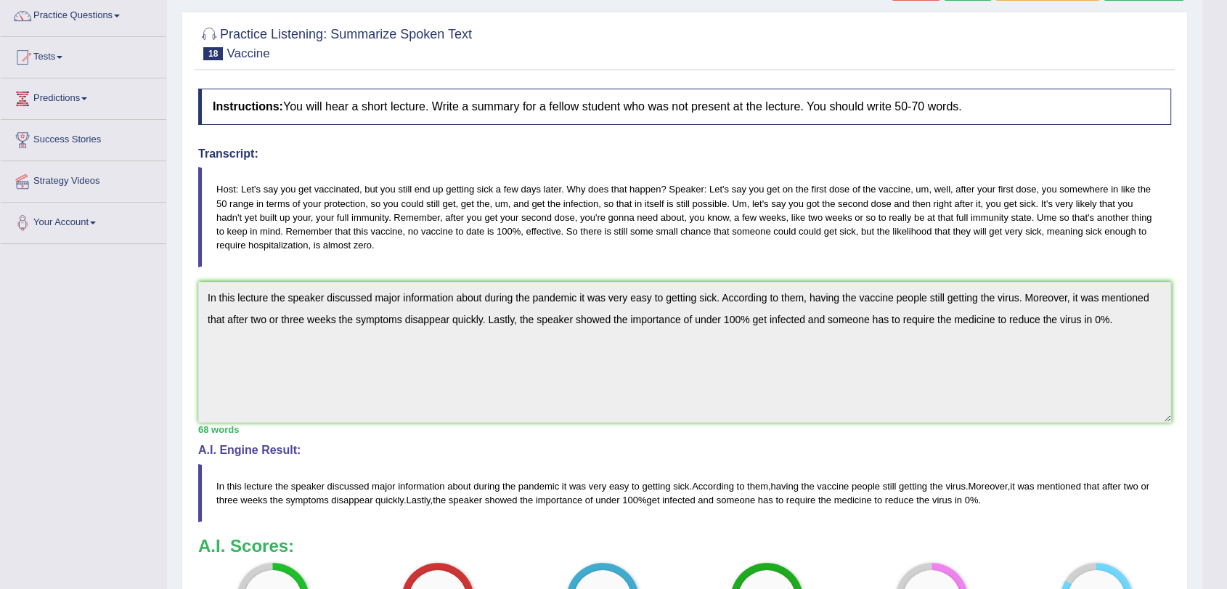
scroll to position [0, 0]
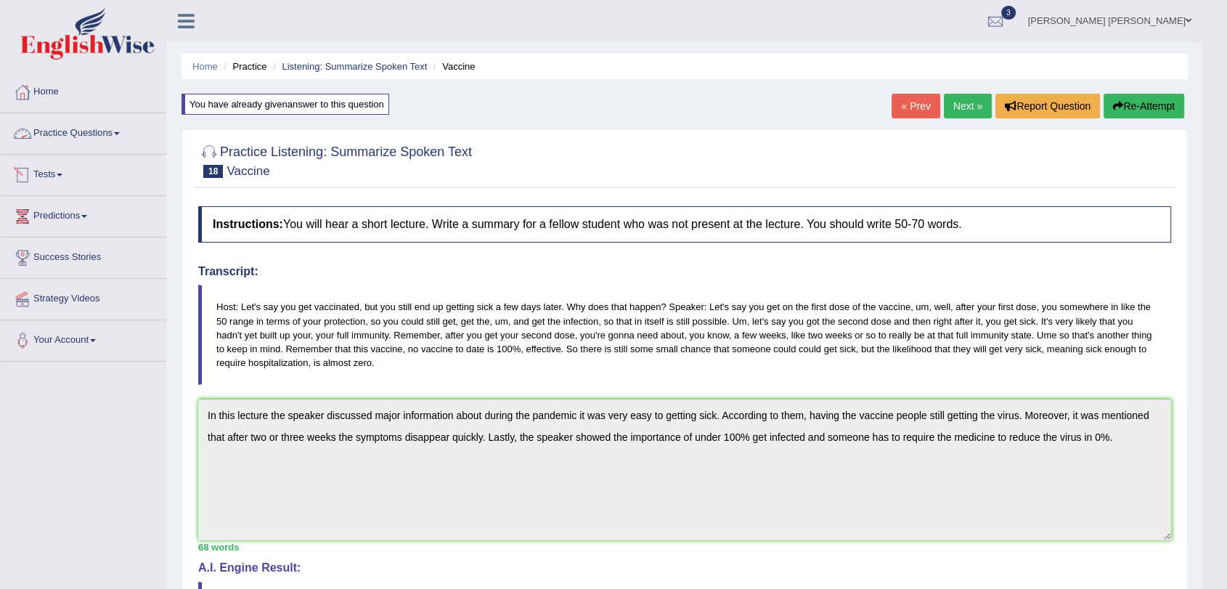
click at [110, 132] on link "Practice Questions" at bounding box center [84, 131] width 166 height 36
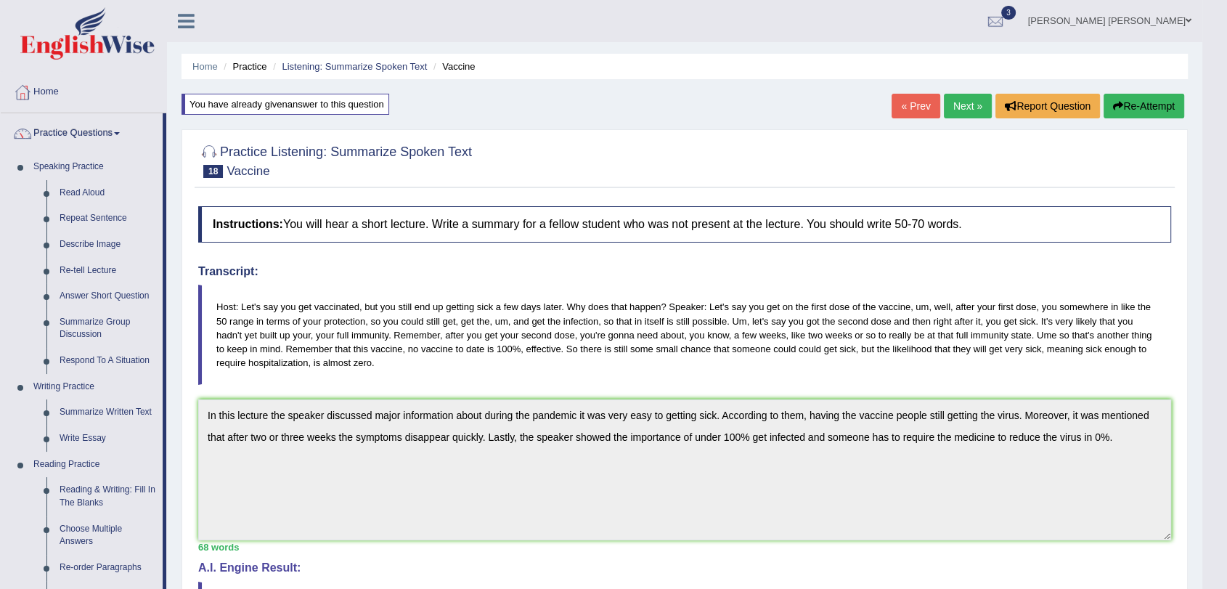
drag, startPoint x: 163, startPoint y: 296, endPoint x: 164, endPoint y: 344, distance: 47.9
click at [164, 344] on li "Practice Questions Speaking Practice Read Aloud Repeat Sentence Describe Image …" at bounding box center [84, 521] width 166 height 817
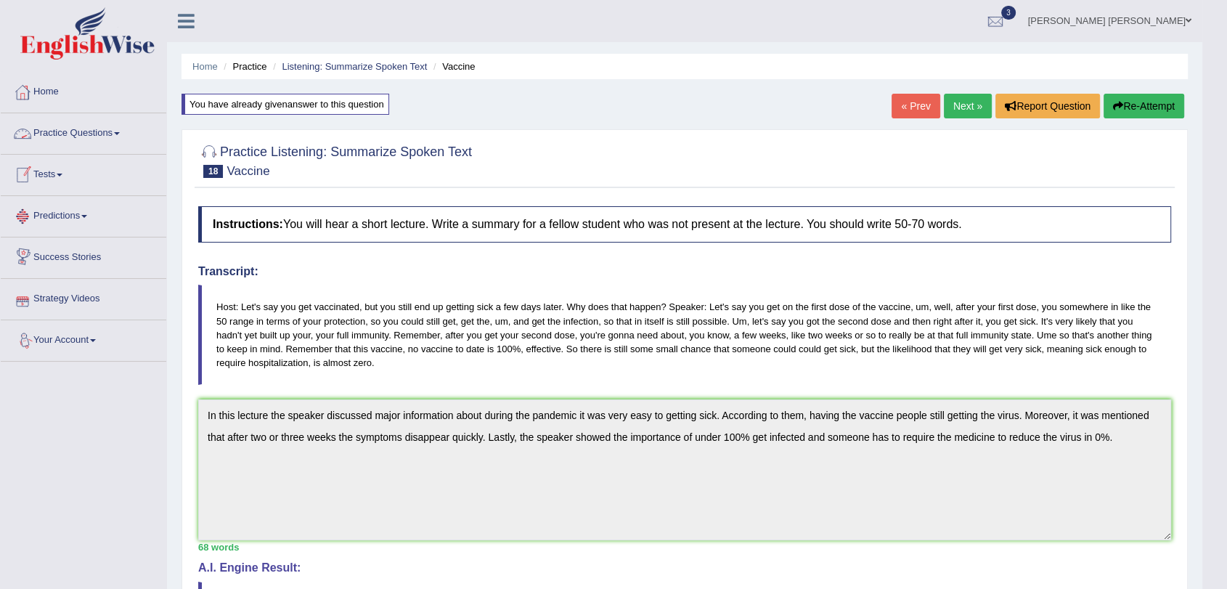
click at [91, 129] on link "Practice Questions" at bounding box center [84, 131] width 166 height 36
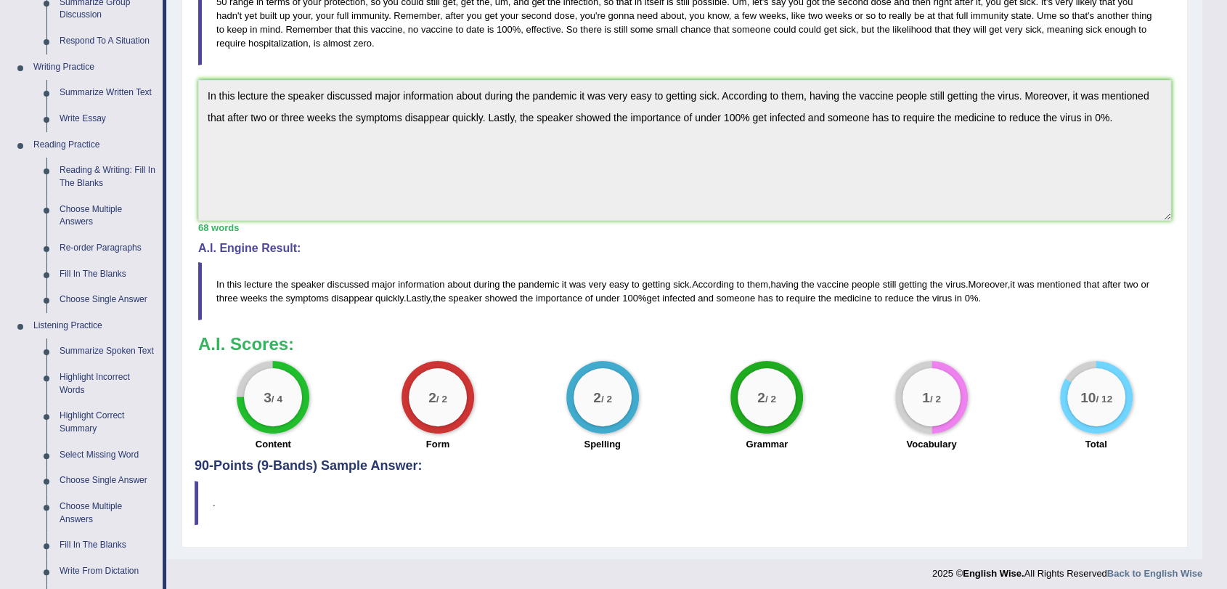
scroll to position [322, 0]
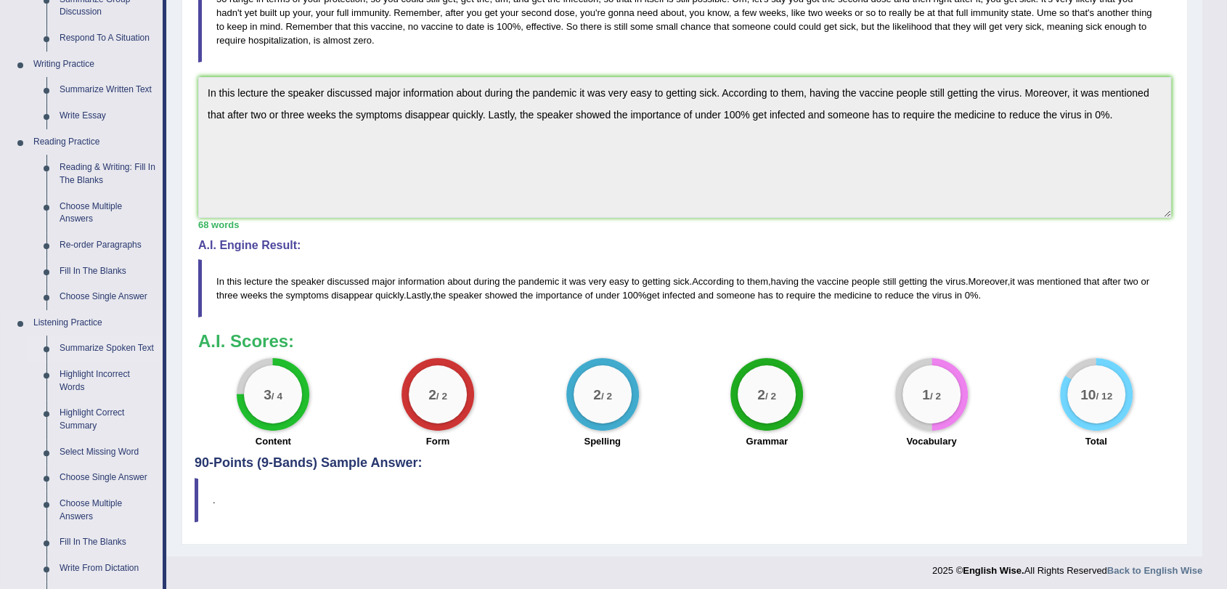
click at [140, 339] on link "Summarize Spoken Text" at bounding box center [108, 348] width 110 height 26
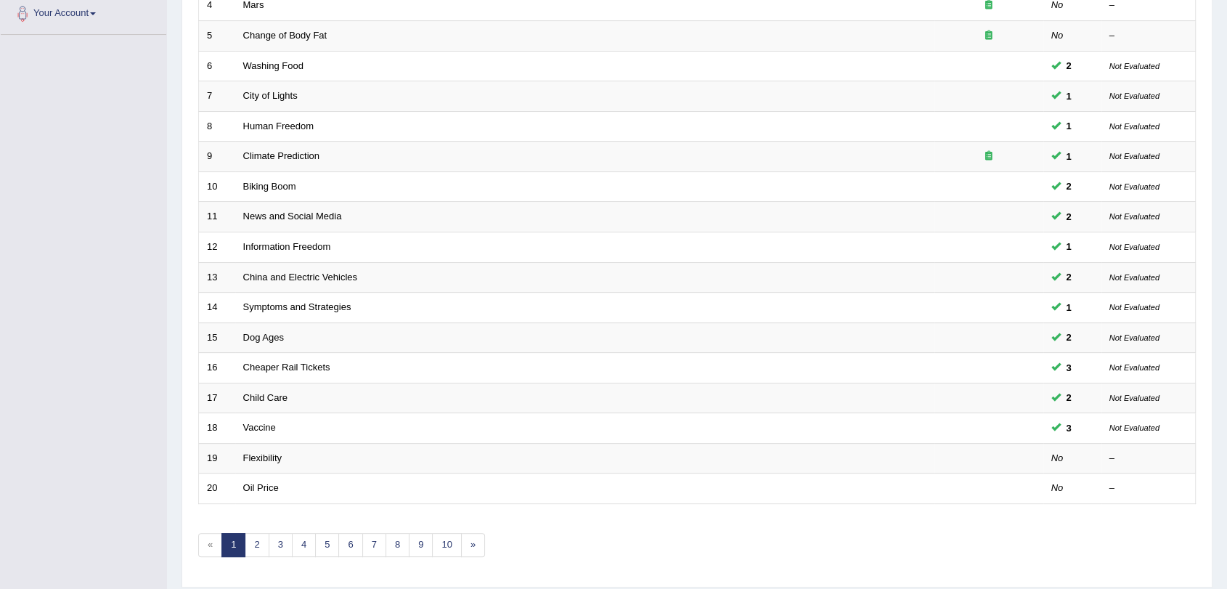
scroll to position [330, 0]
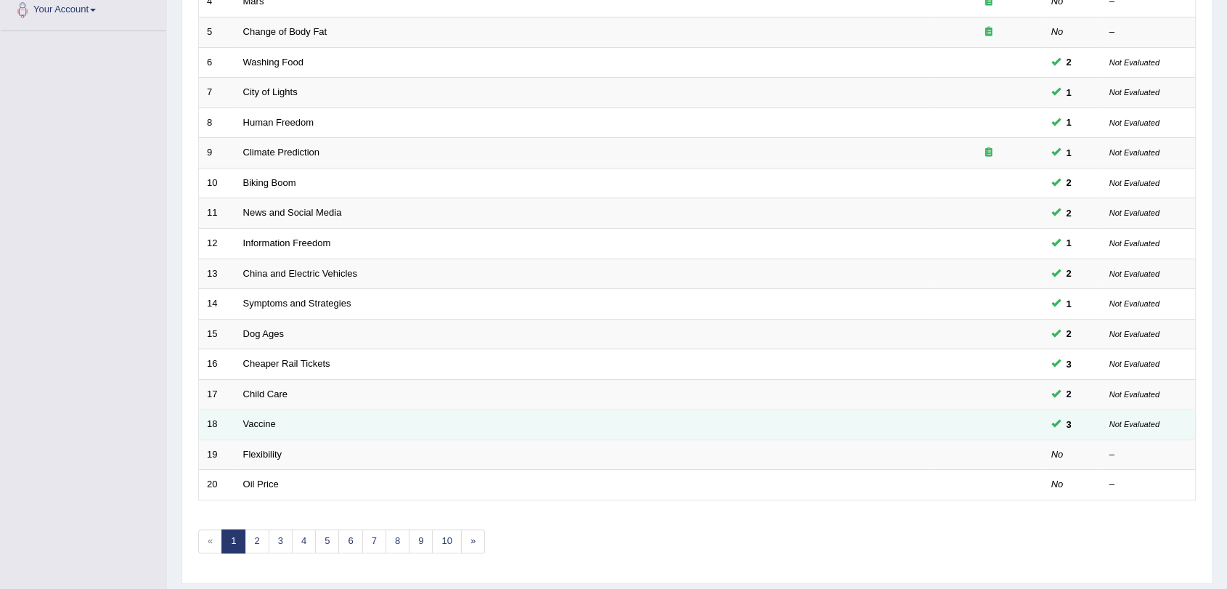
click at [1064, 420] on span "3" at bounding box center [1069, 424] width 17 height 15
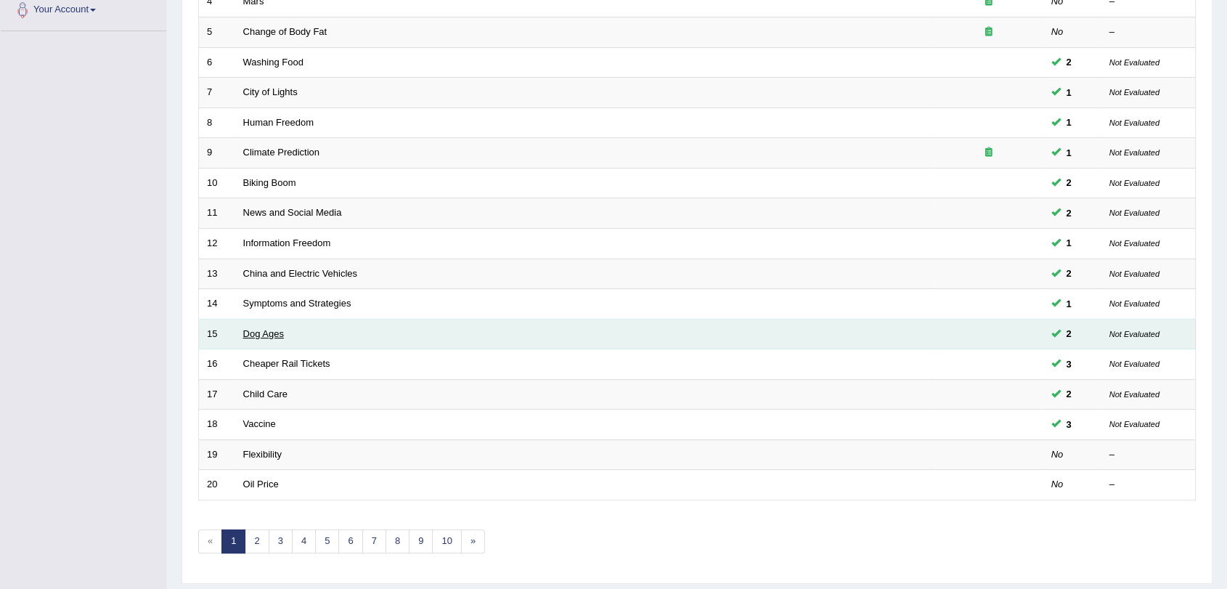
click at [256, 331] on link "Dog Ages" at bounding box center [263, 333] width 41 height 11
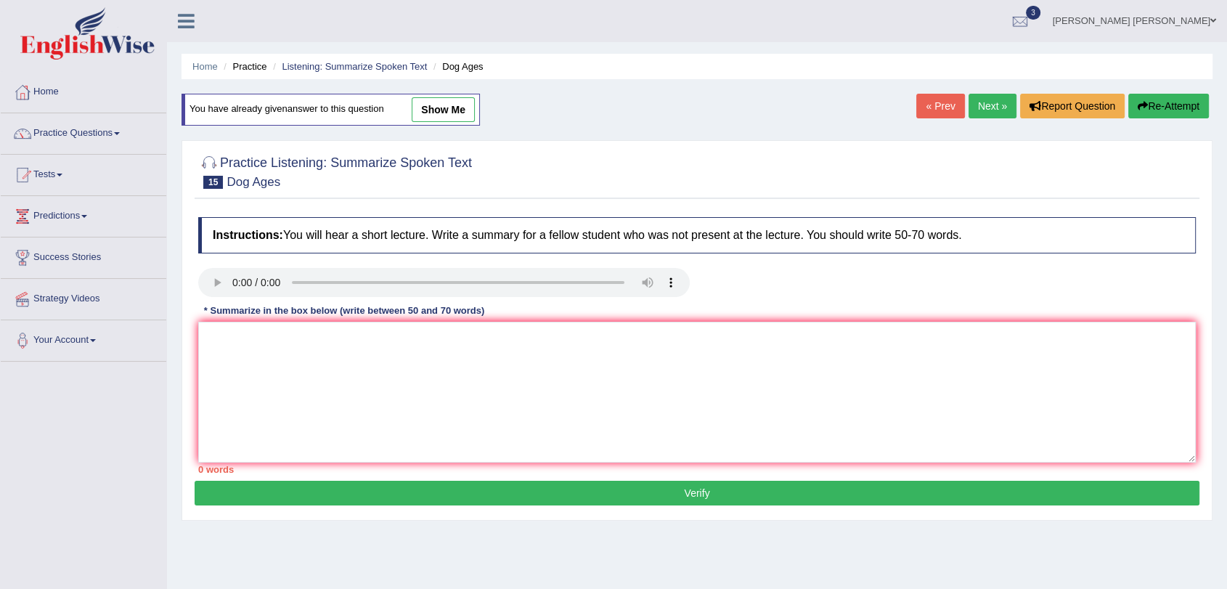
click at [461, 104] on link "show me" at bounding box center [443, 109] width 63 height 25
type textarea "In this lecture, the speaker discussed major information about how old the dog …"
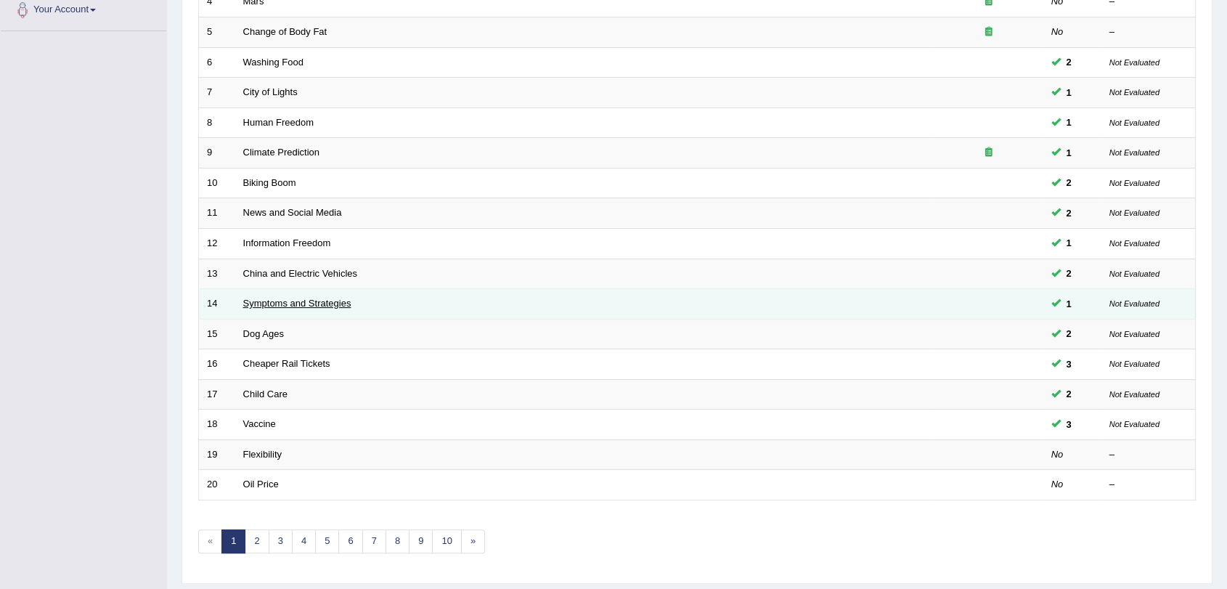
click at [320, 302] on link "Symptoms and Strategies" at bounding box center [297, 303] width 108 height 11
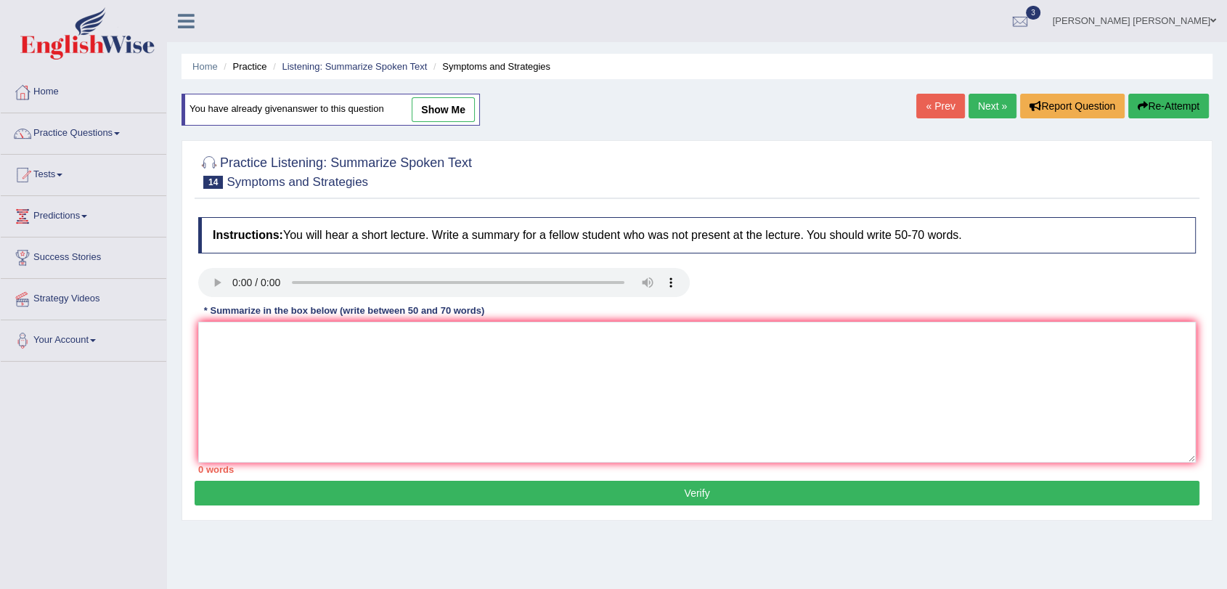
click at [430, 113] on link "show me" at bounding box center [443, 109] width 63 height 25
type textarea "The speaker provided a comprehensive overview of the pandemic the corona virus …"
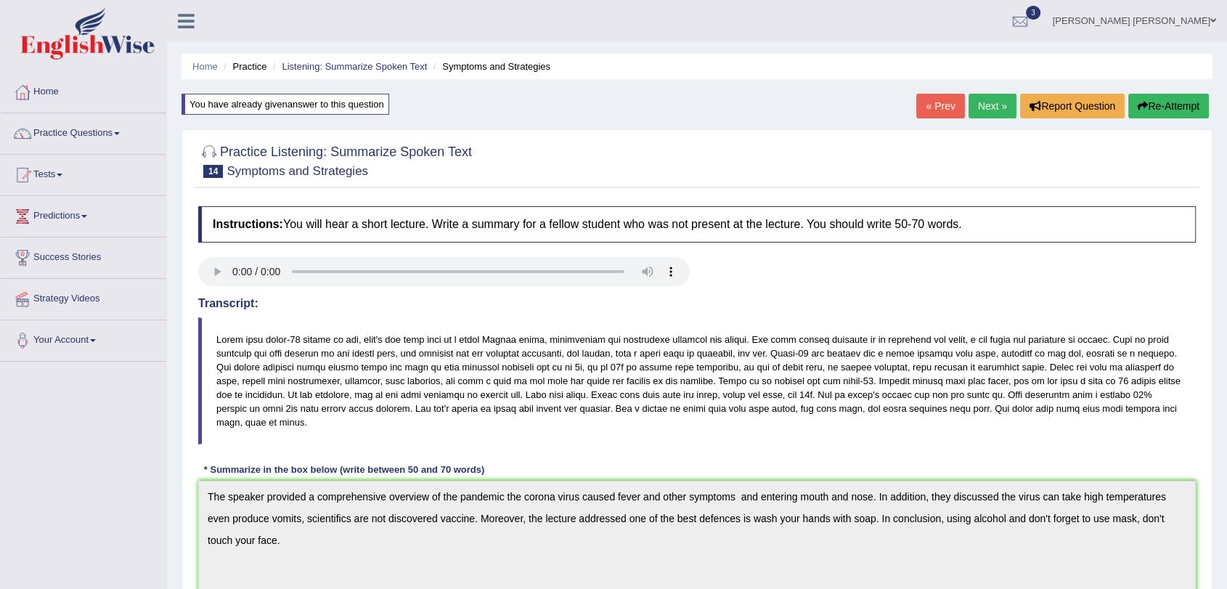
click at [187, 477] on div "Practice Listening: Summarize Spoken Text 14 Symptoms and Strategies Instructio…" at bounding box center [697, 538] width 1031 height 819
click at [1088, 288] on div at bounding box center [697, 273] width 1012 height 33
click at [106, 121] on link "Practice Questions" at bounding box center [84, 131] width 166 height 36
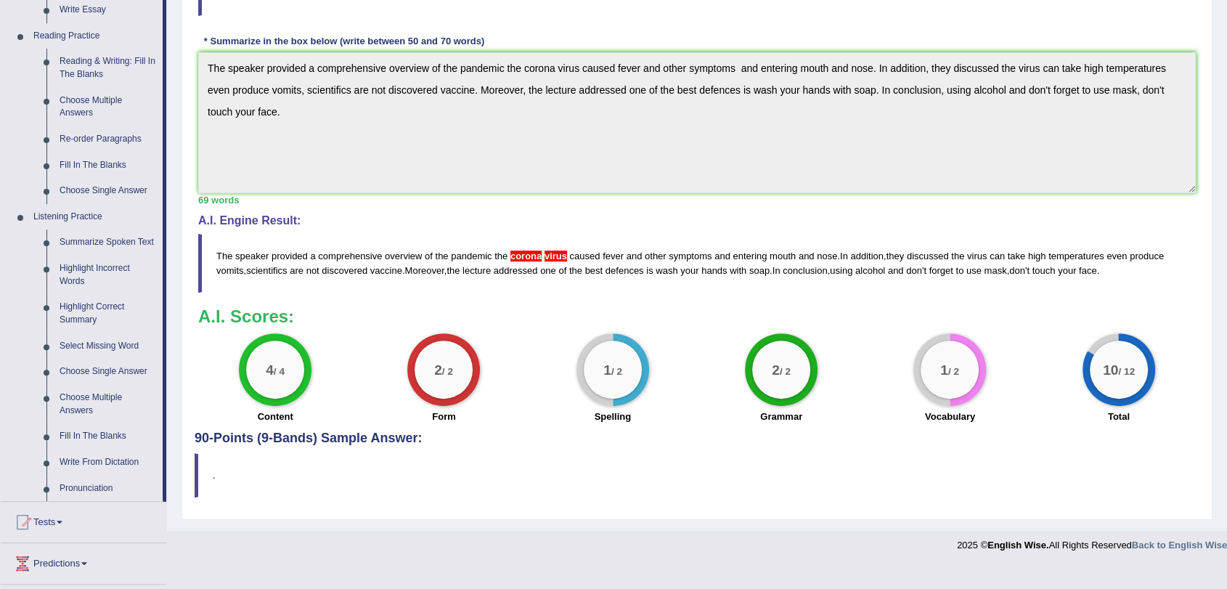
scroll to position [449, 0]
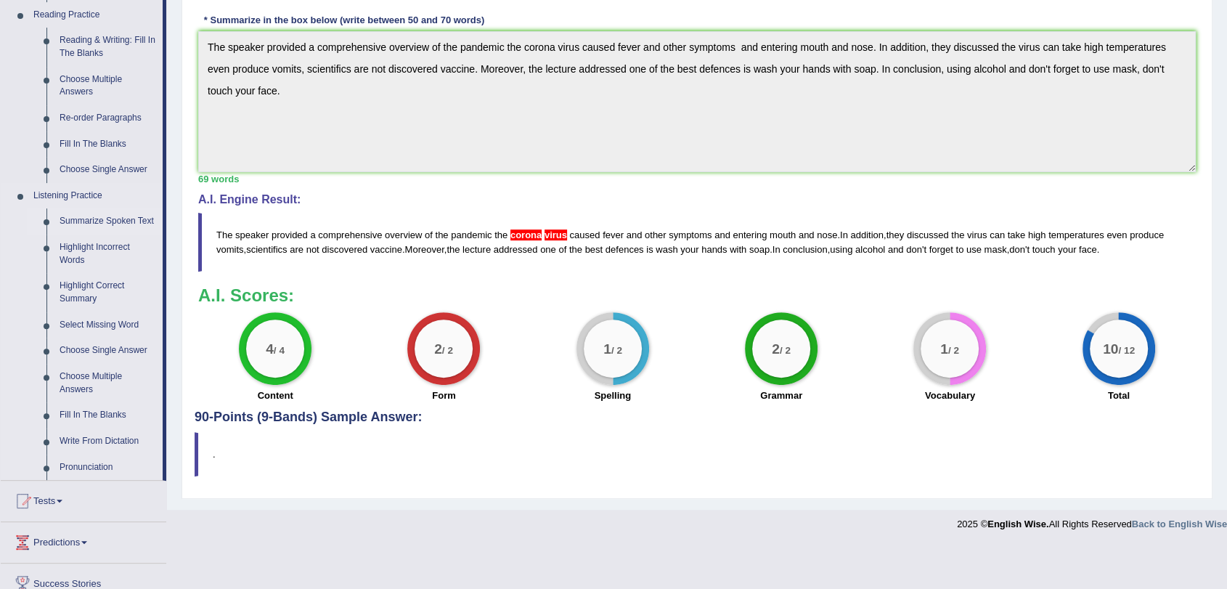
click at [129, 216] on link "Summarize Spoken Text" at bounding box center [108, 221] width 110 height 26
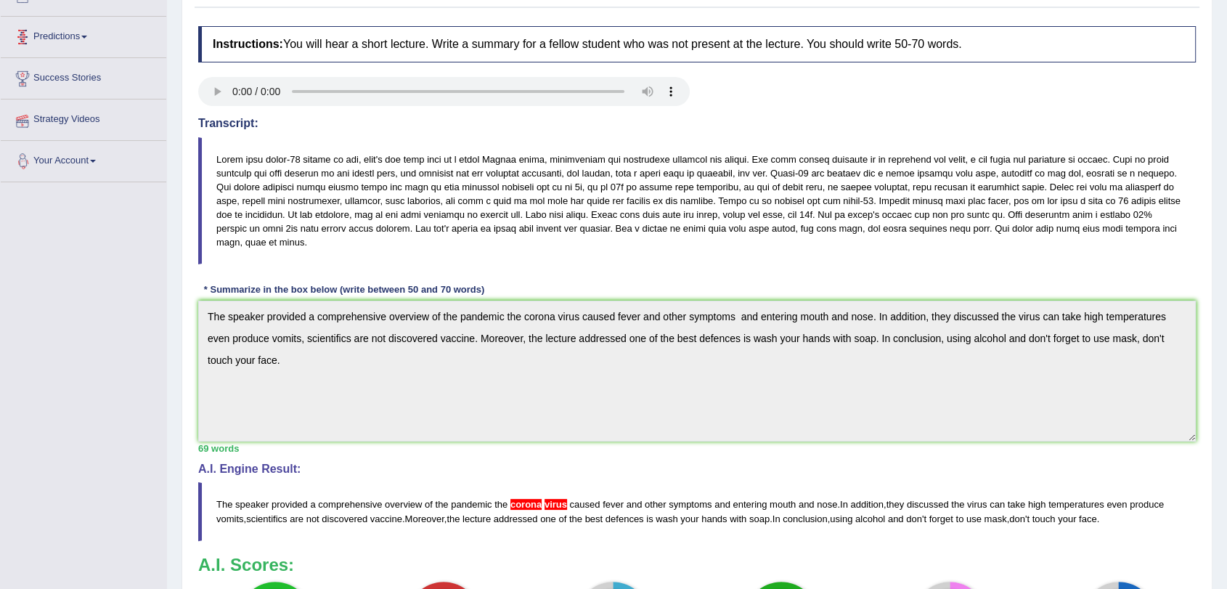
scroll to position [246, 0]
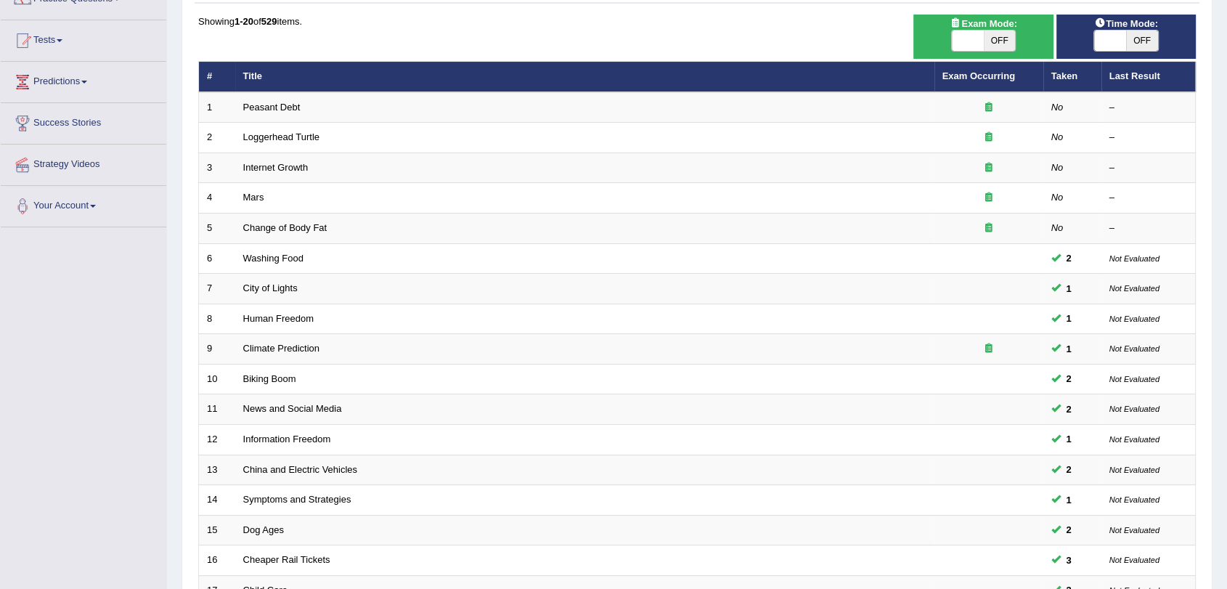
scroll to position [144, 0]
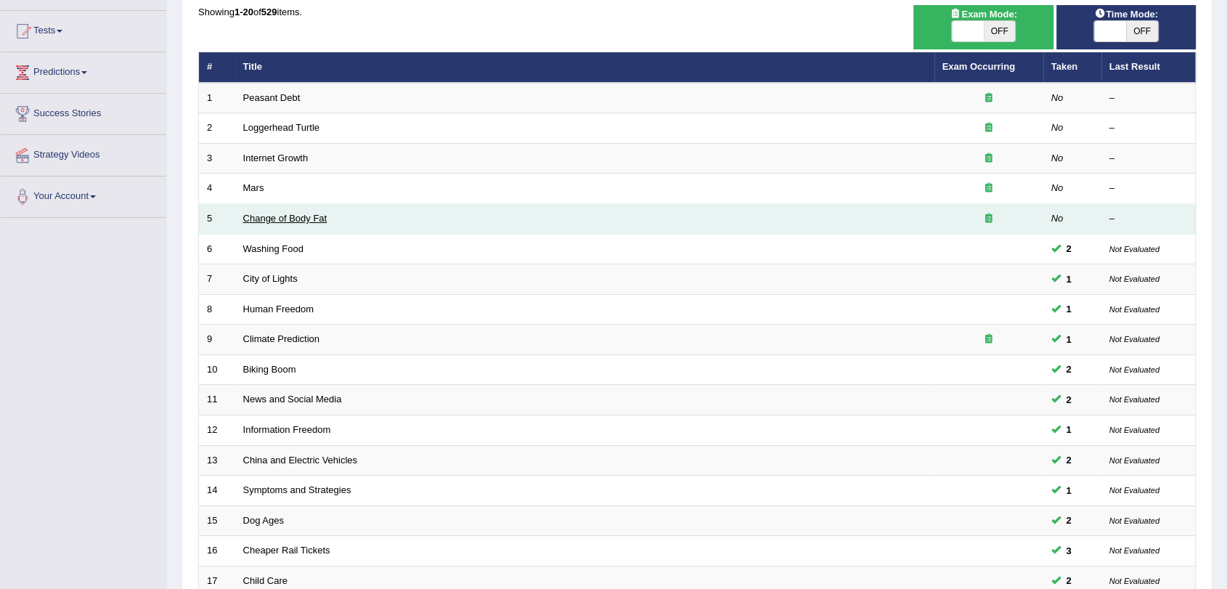
click at [301, 213] on link "Change of Body Fat" at bounding box center [285, 218] width 84 height 11
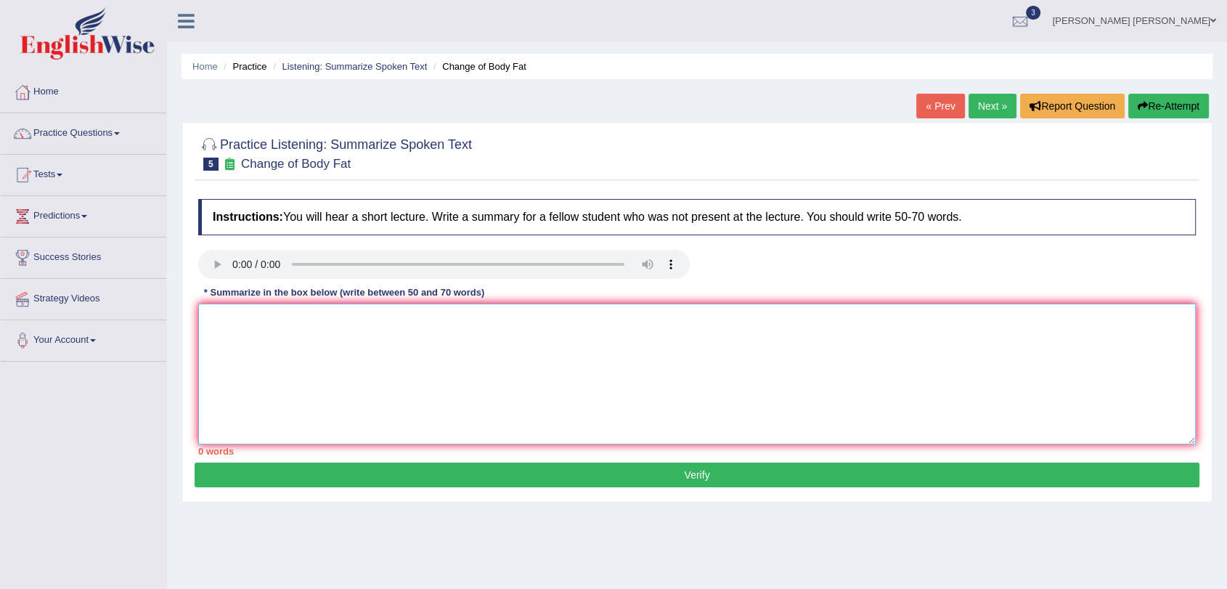
click at [437, 390] on textarea at bounding box center [697, 374] width 998 height 141
click at [290, 335] on textarea at bounding box center [697, 374] width 998 height 141
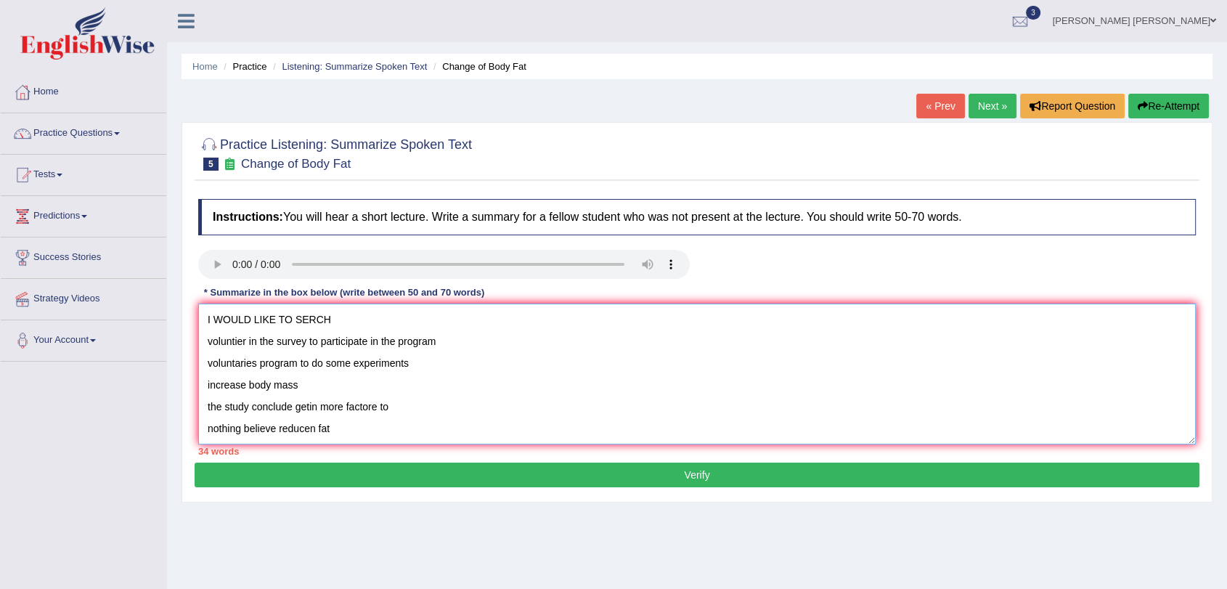
click at [199, 321] on textarea "I WOULD LIKE TO SERCH voluntier in the survey to participate in the program vol…" at bounding box center [697, 374] width 998 height 141
paste textarea "The speaker provided a comprehensive overview of X. In addition, they discussed…"
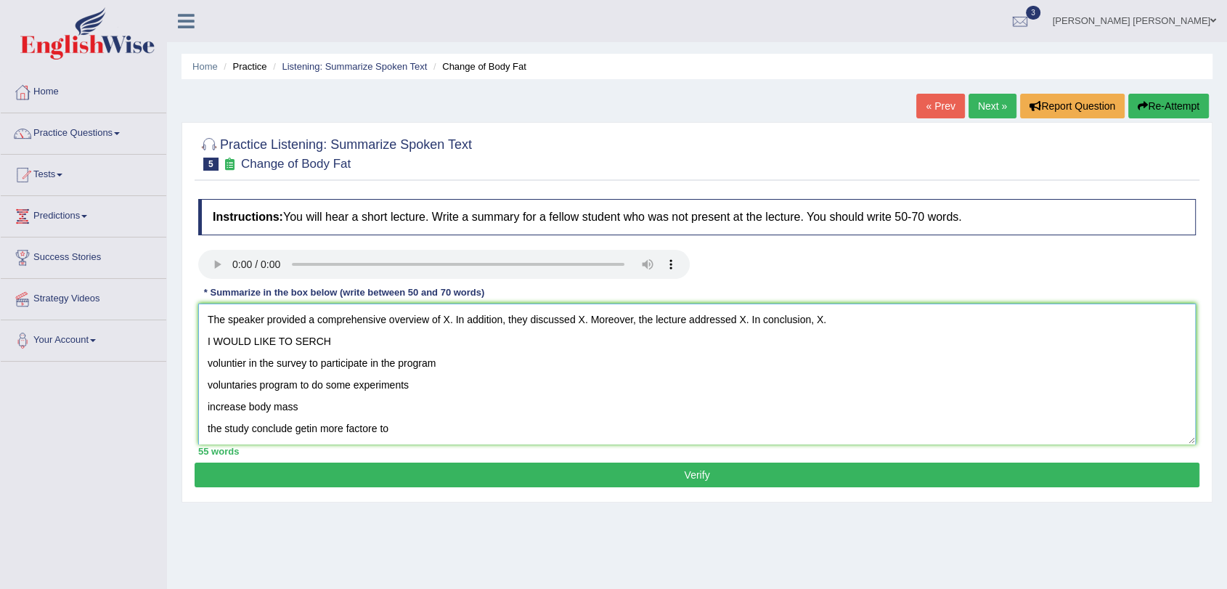
click at [446, 325] on textarea "The speaker provided a comprehensive overview of X. In addition, they discussed…" at bounding box center [697, 374] width 998 height 141
click at [447, 322] on textarea "The speaker provided a comprehensive overview of X. In addition, they discussed…" at bounding box center [697, 374] width 998 height 141
click at [842, 322] on textarea "The speaker provided a comprehensive overview of people would like to serch a g…" at bounding box center [697, 374] width 998 height 141
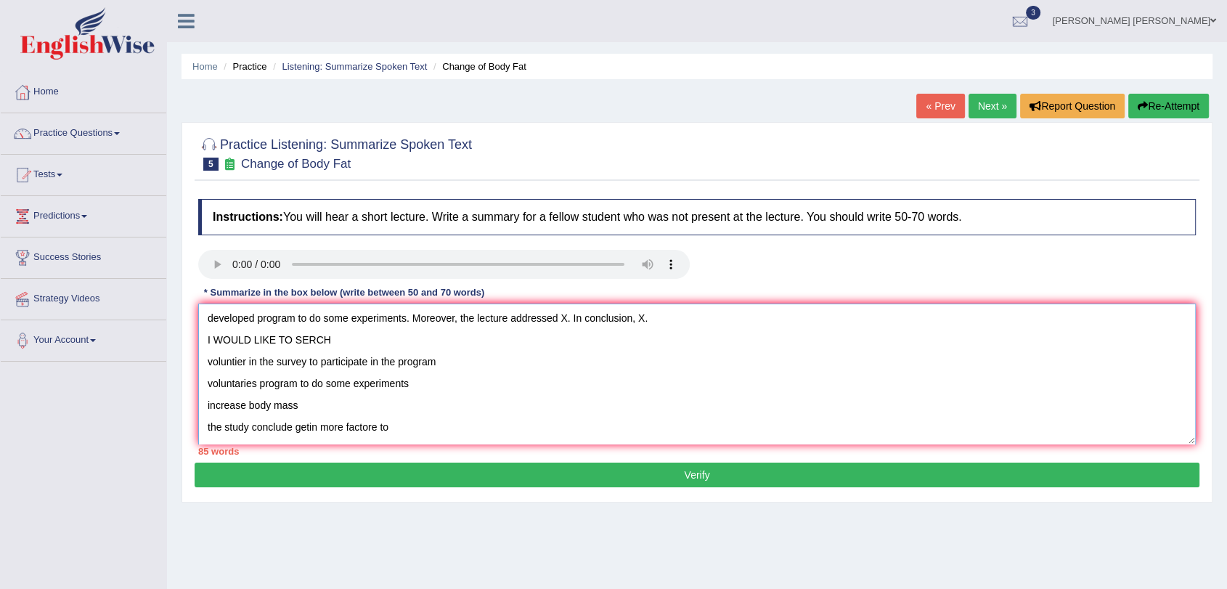
scroll to position [33, 0]
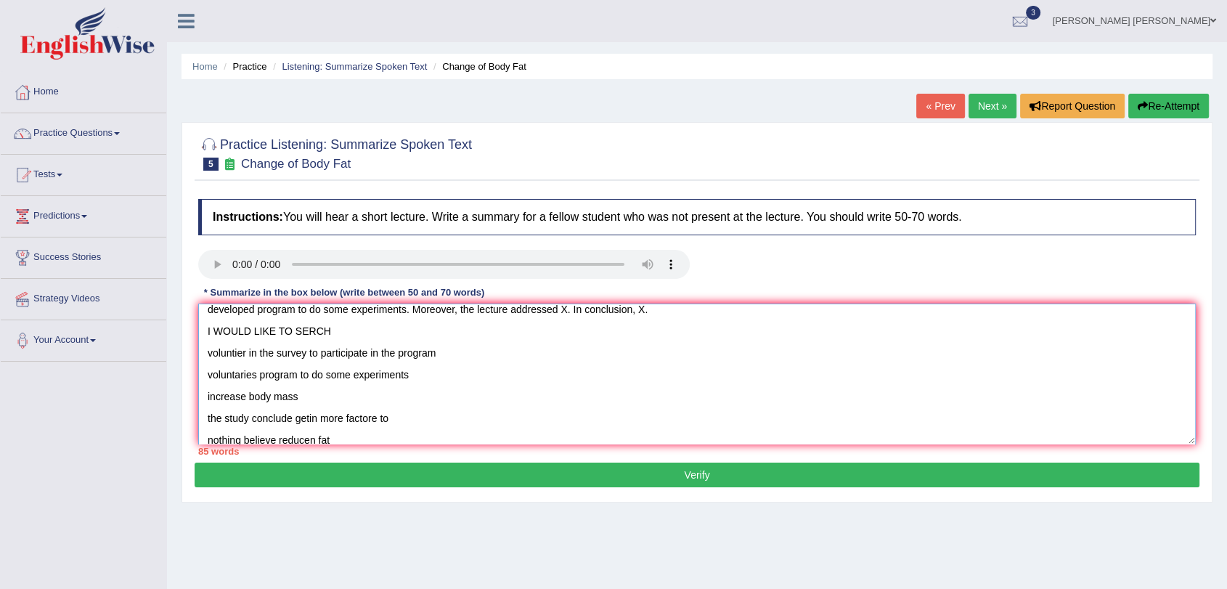
drag, startPoint x: 482, startPoint y: 376, endPoint x: 482, endPoint y: 409, distance: 32.7
drag, startPoint x: 492, startPoint y: 402, endPoint x: 494, endPoint y: 382, distance: 20.4
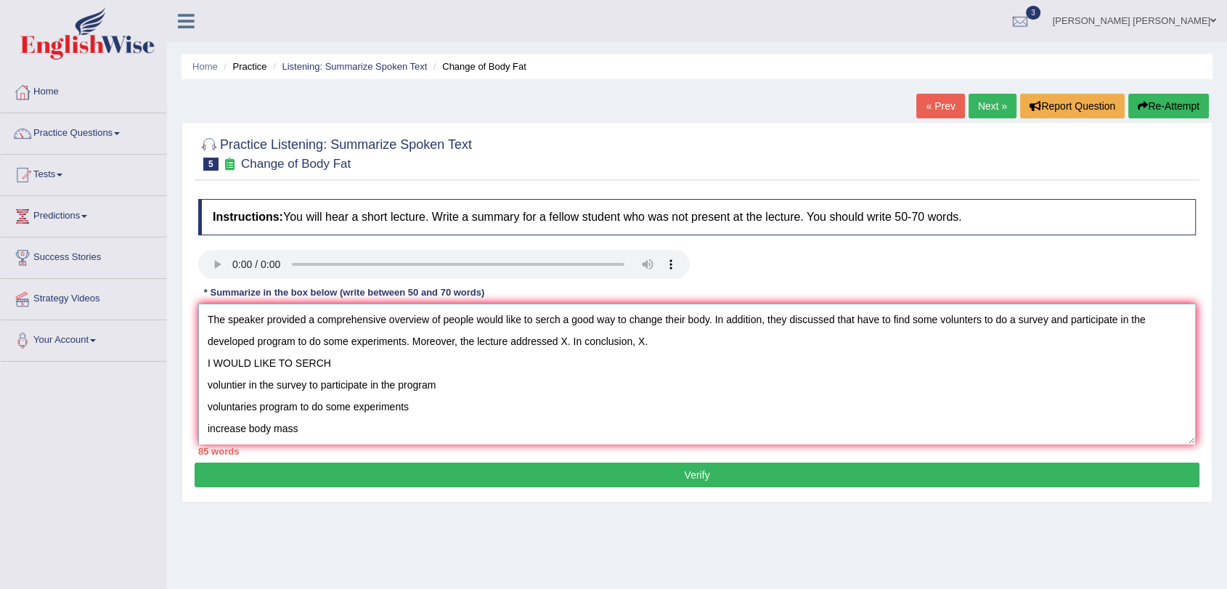
drag, startPoint x: 427, startPoint y: 376, endPoint x: 208, endPoint y: 357, distance: 220.2
click at [208, 357] on textarea "The speaker provided a comprehensive overview of people would like to serch a g…" at bounding box center [697, 374] width 998 height 141
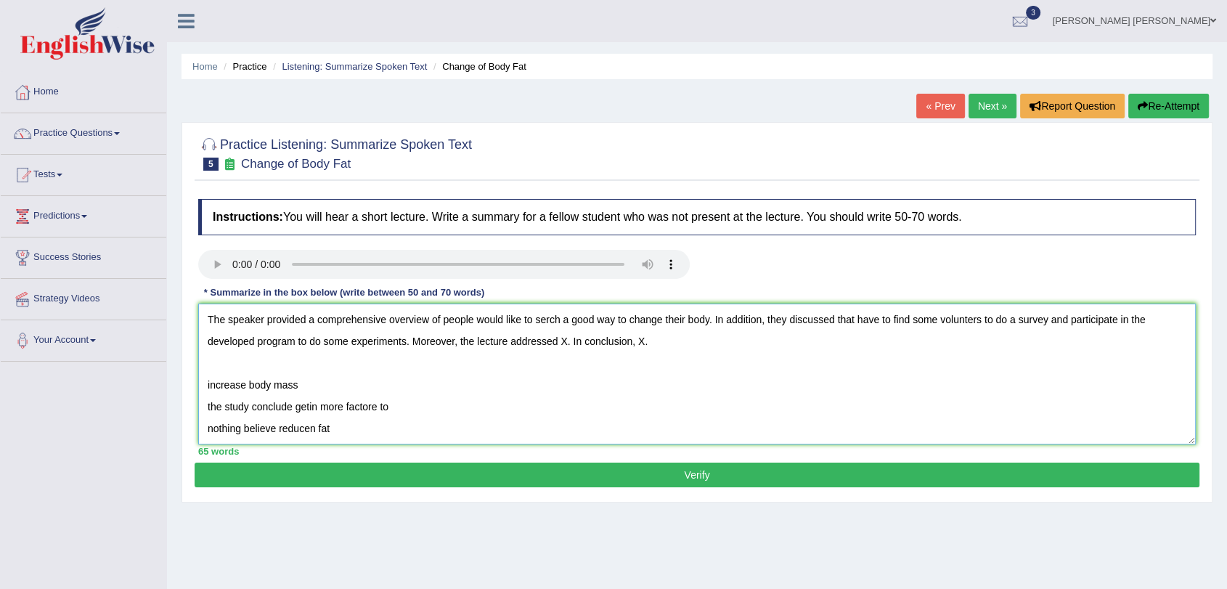
click at [402, 338] on textarea "The speaker provided a comprehensive overview of people would like to serch a g…" at bounding box center [697, 374] width 998 height 141
click at [405, 346] on textarea "The speaker provided a comprehensive overview of people would like to serch a g…" at bounding box center [697, 374] width 998 height 141
drag, startPoint x: 289, startPoint y: 380, endPoint x: 203, endPoint y: 377, distance: 85.8
click at [203, 377] on textarea "The speaker provided a comprehensive overview of people would like to serch a g…" at bounding box center [697, 374] width 998 height 141
drag, startPoint x: 206, startPoint y: 405, endPoint x: 377, endPoint y: 398, distance: 170.8
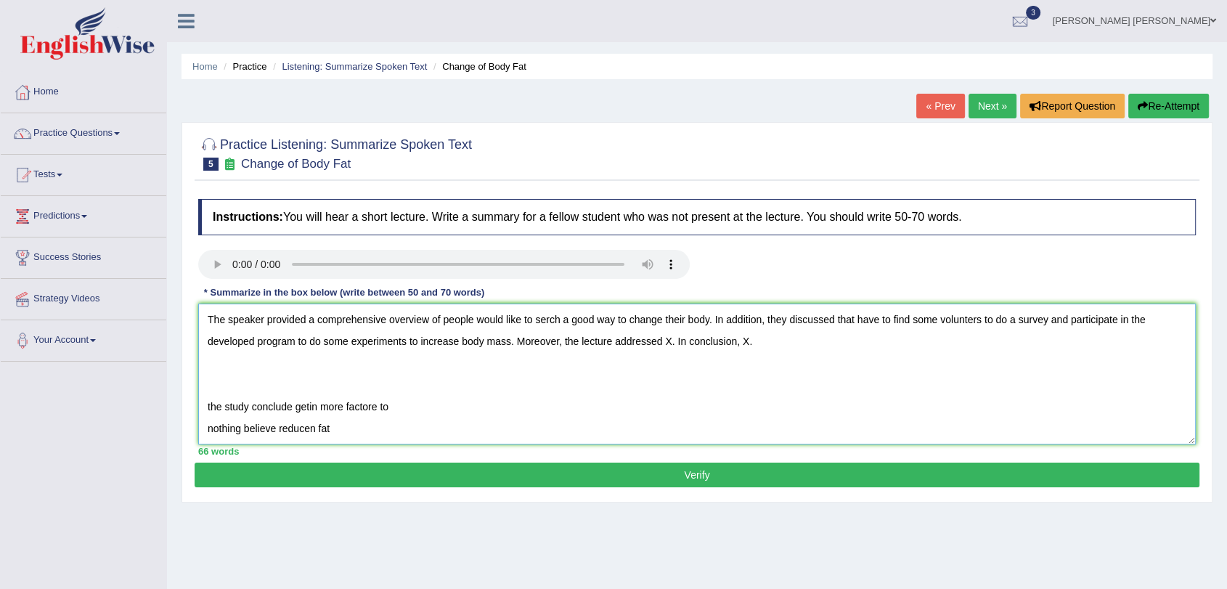
click at [377, 398] on textarea "The speaker provided a comprehensive overview of people would like to serch a g…" at bounding box center [697, 374] width 998 height 141
click at [590, 361] on textarea "The speaker provided a comprehensive overview of people would like to serch a g…" at bounding box center [697, 374] width 998 height 141
click at [667, 337] on textarea "The speaker provided a comprehensive overview of people would like to serch a g…" at bounding box center [697, 374] width 998 height 141
click at [670, 336] on textarea "The speaker provided a comprehensive overview of people would like to serch a g…" at bounding box center [697, 374] width 998 height 141
paste textarea "the study conclude getin more factore"
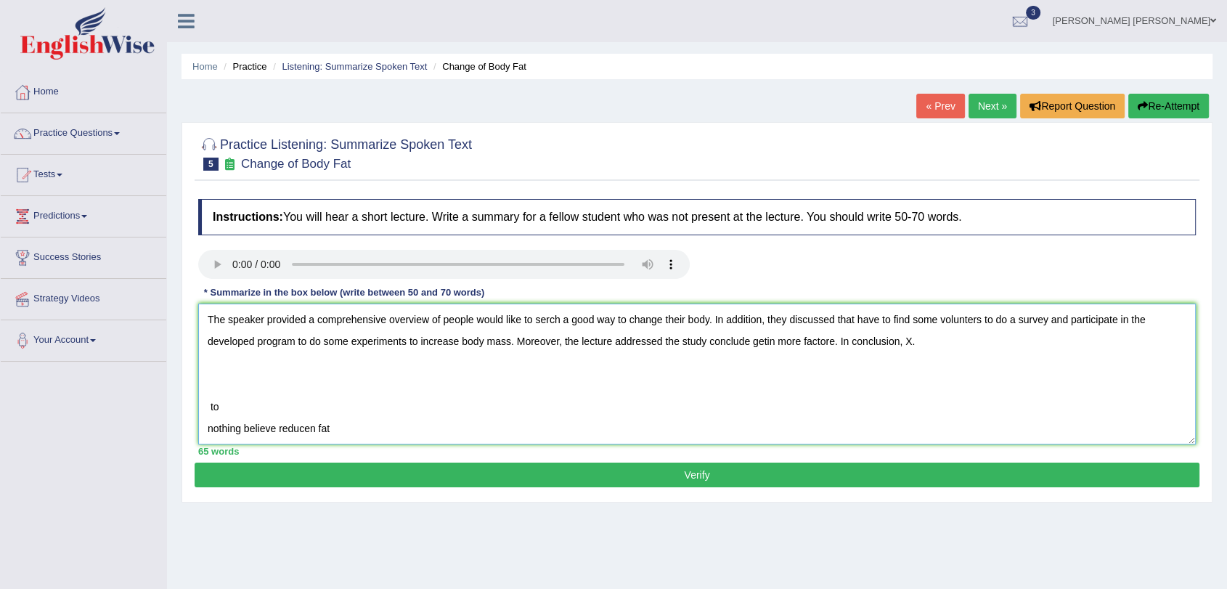
click at [767, 344] on textarea "The speaker provided a comprehensive overview of people would like to serch a g…" at bounding box center [697, 374] width 998 height 141
click at [839, 341] on textarea "The speaker provided a comprehensive overview of people would like to serch a g…" at bounding box center [697, 374] width 998 height 141
drag, startPoint x: 262, startPoint y: 402, endPoint x: 206, endPoint y: 410, distance: 56.5
click at [206, 410] on textarea "The speaker provided a comprehensive overview of people would like to serch a g…" at bounding box center [697, 374] width 998 height 141
drag, startPoint x: 340, startPoint y: 431, endPoint x: 207, endPoint y: 425, distance: 133.0
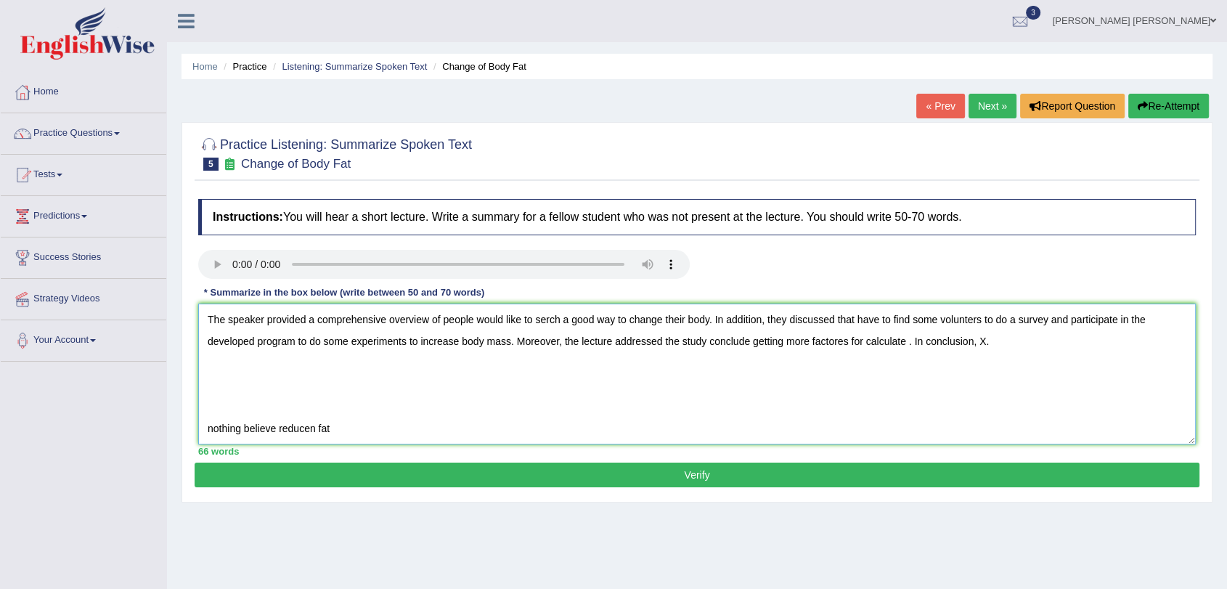
click at [208, 425] on textarea "The speaker provided a comprehensive overview of people would like to serch a g…" at bounding box center [697, 374] width 998 height 141
click at [983, 349] on textarea "The speaker provided a comprehensive overview of people would like to serch a g…" at bounding box center [697, 374] width 998 height 141
paste textarea "nothing believe reducen fat"
click at [850, 343] on textarea "The speaker provided a comprehensive overview of people would like to serch a g…" at bounding box center [697, 374] width 998 height 141
click at [858, 334] on textarea "The speaker provided a comprehensive overview of people would like to serch a g…" at bounding box center [697, 374] width 998 height 141
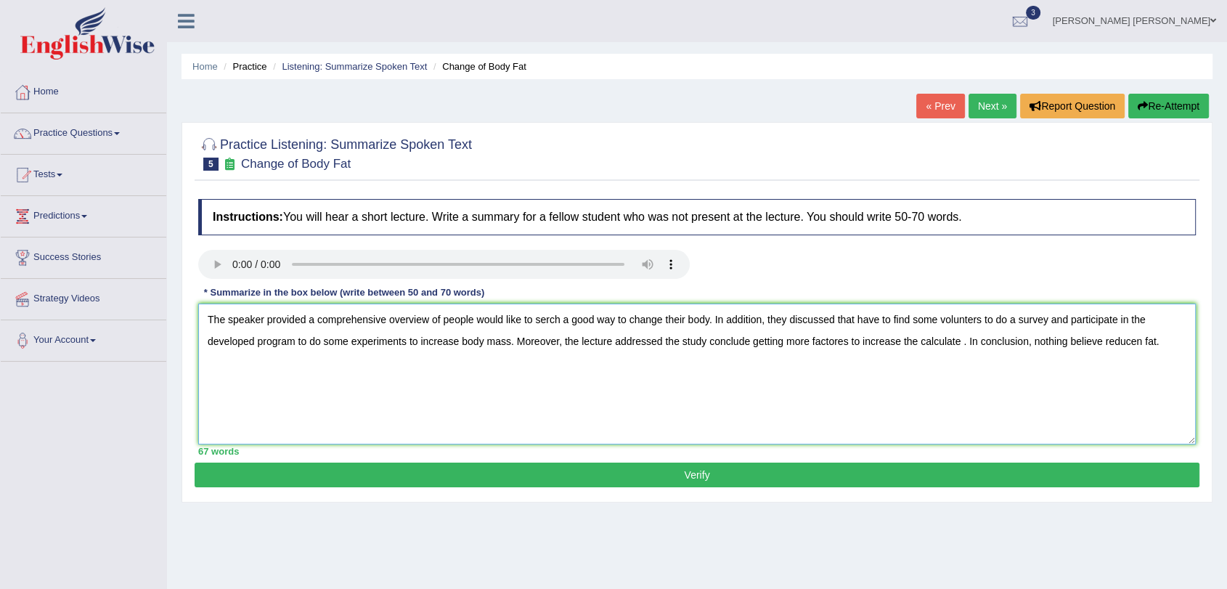
click at [957, 343] on textarea "The speaker provided a comprehensive overview of people would like to serch a g…" at bounding box center [697, 374] width 998 height 141
click at [1096, 365] on textarea "The speaker provided a comprehensive overview of people would like to serch a g…" at bounding box center [697, 374] width 998 height 141
type textarea "The speaker provided a comprehensive overview of people would like to serch a g…"
click at [1097, 466] on button "Verify" at bounding box center [697, 475] width 1005 height 25
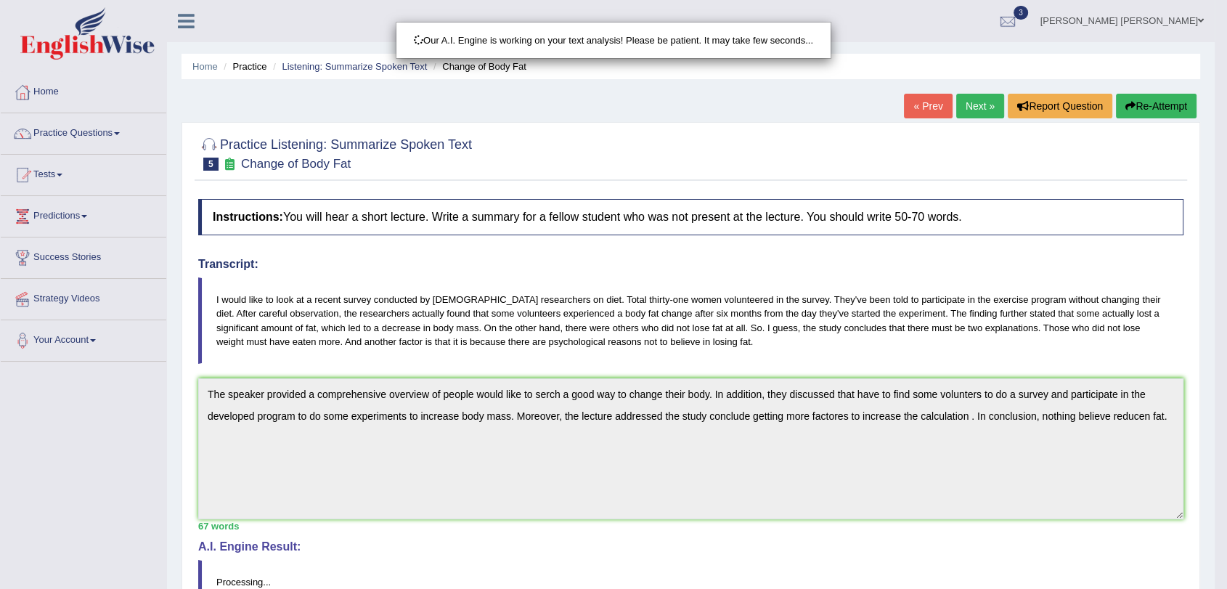
scroll to position [68, 0]
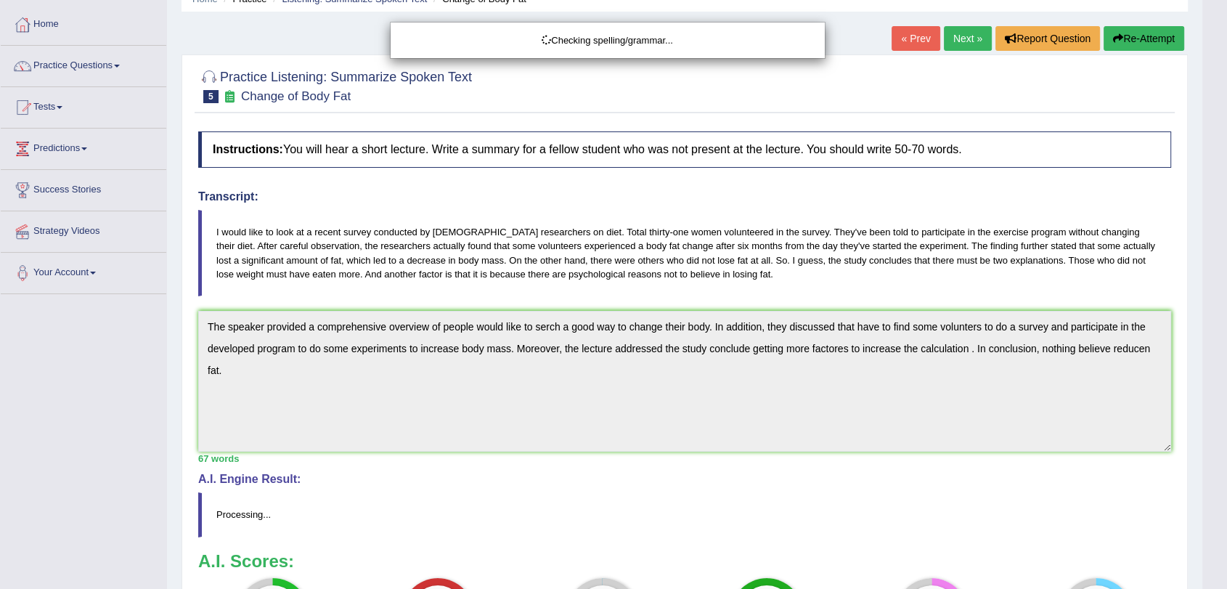
drag, startPoint x: 1237, startPoint y: 228, endPoint x: 1238, endPoint y: 422, distance: 193.9
click at [1226, 422] on html "Toggle navigation Home Practice Questions Speaking Practice Read Aloud Repeat S…" at bounding box center [613, 226] width 1227 height 589
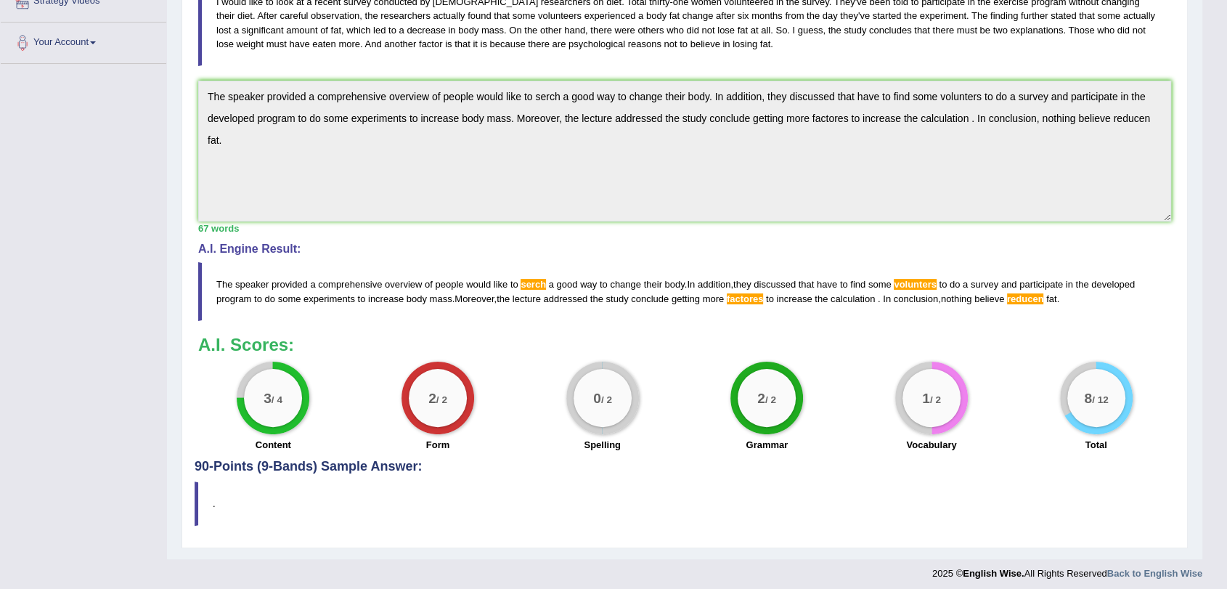
scroll to position [301, 0]
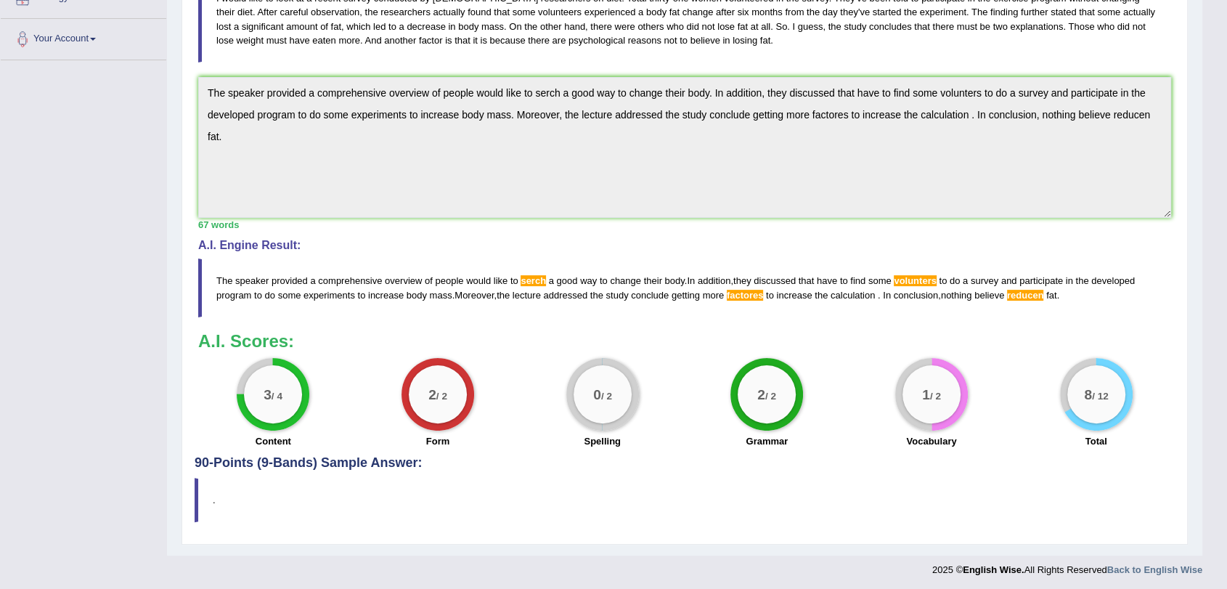
click at [182, 84] on div "Practice Listening: Summarize Spoken Text 5 Change of Body Fat Instructions: Yo…" at bounding box center [685, 183] width 1006 height 724
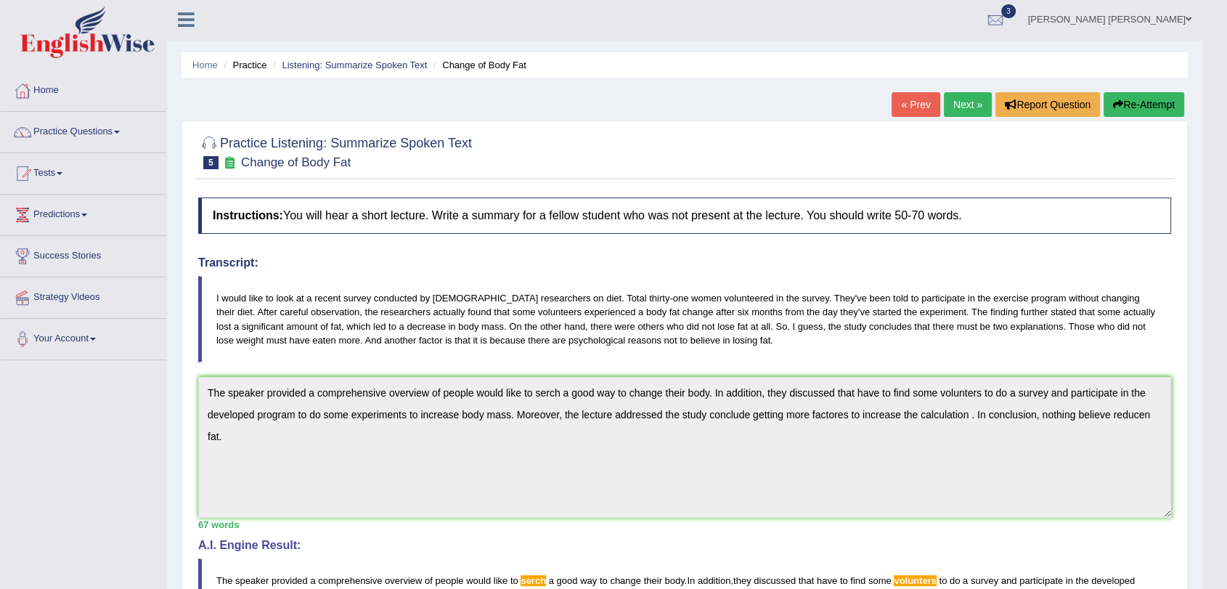
scroll to position [1, 0]
click at [1155, 95] on button "Re-Attempt" at bounding box center [1144, 105] width 81 height 25
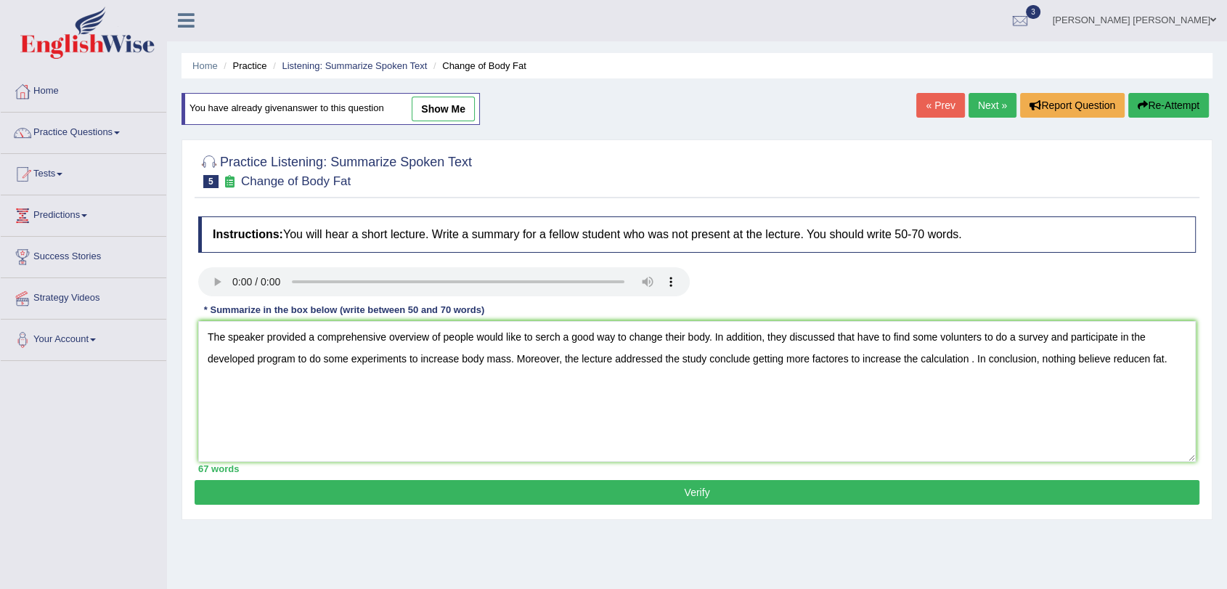
click at [740, 373] on textarea "The speaker provided a comprehensive overview of people would like to serch a g…" at bounding box center [697, 391] width 998 height 141
drag, startPoint x: 546, startPoint y: 337, endPoint x: 558, endPoint y: 341, distance: 12.2
click at [545, 337] on textarea "The speaker provided a comprehensive overview of people would like to serch a g…" at bounding box center [697, 391] width 998 height 141
click at [974, 343] on textarea "The speaker provided a comprehensive overview of people would like to search a …" at bounding box center [697, 391] width 998 height 141
click at [844, 365] on textarea "The speaker provided a comprehensive overview of people would like to search a …" at bounding box center [697, 391] width 998 height 141
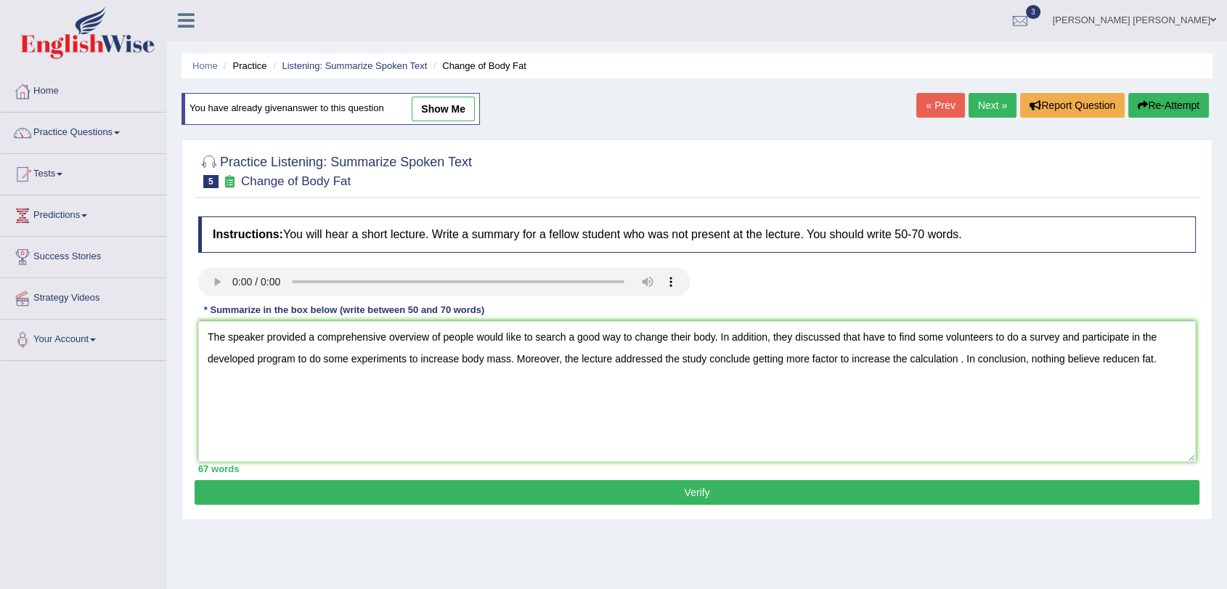
click at [1139, 361] on textarea "The speaker provided a comprehensive overview of people would like to search a …" at bounding box center [697, 391] width 998 height 141
type textarea "The speaker provided a comprehensive overview of people would like to search a …"
click at [1046, 481] on button "Verify" at bounding box center [697, 492] width 1005 height 25
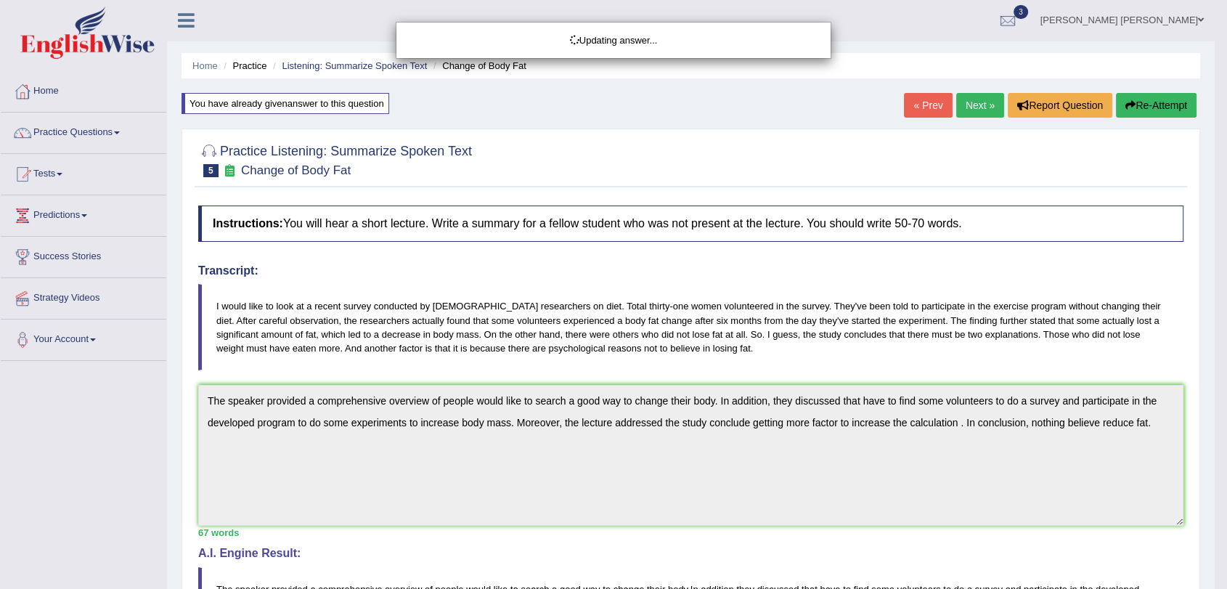
drag, startPoint x: 1238, startPoint y: 146, endPoint x: 1238, endPoint y: 382, distance: 236.0
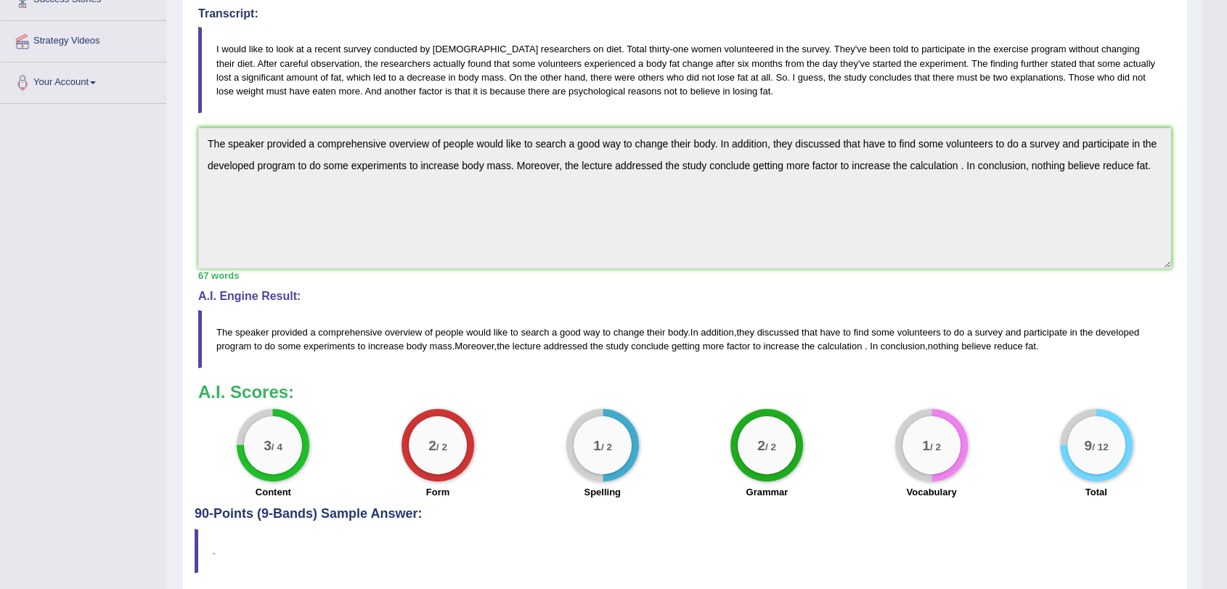
scroll to position [312, 0]
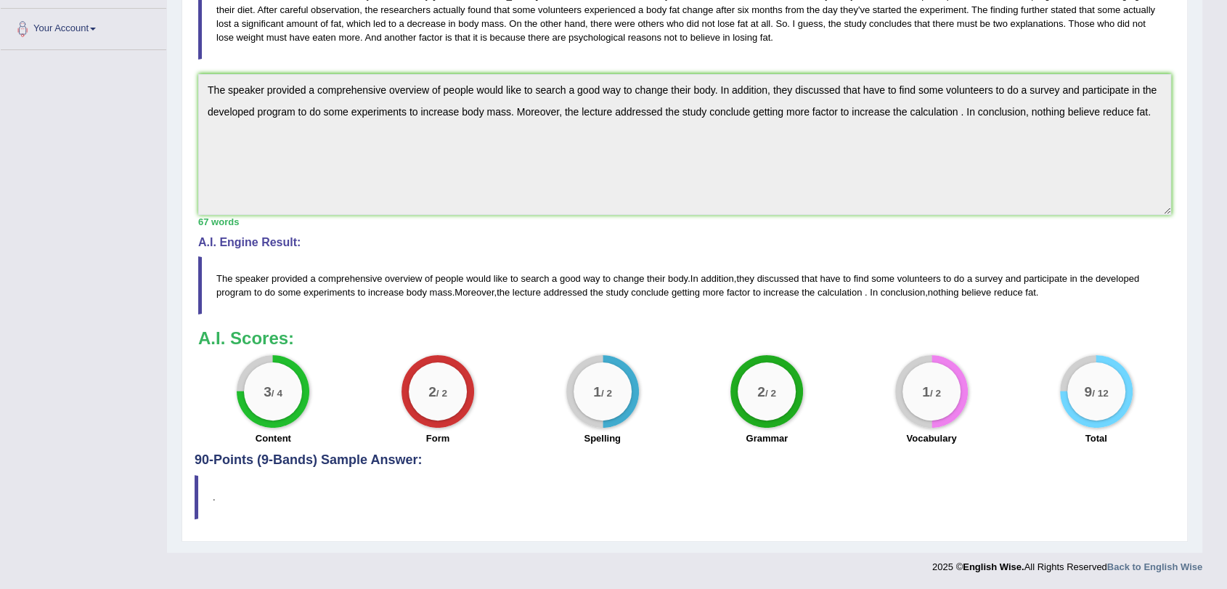
click at [1041, 460] on h4 "90-Points (9-Bands) Sample Answer:" at bounding box center [685, 176] width 980 height 584
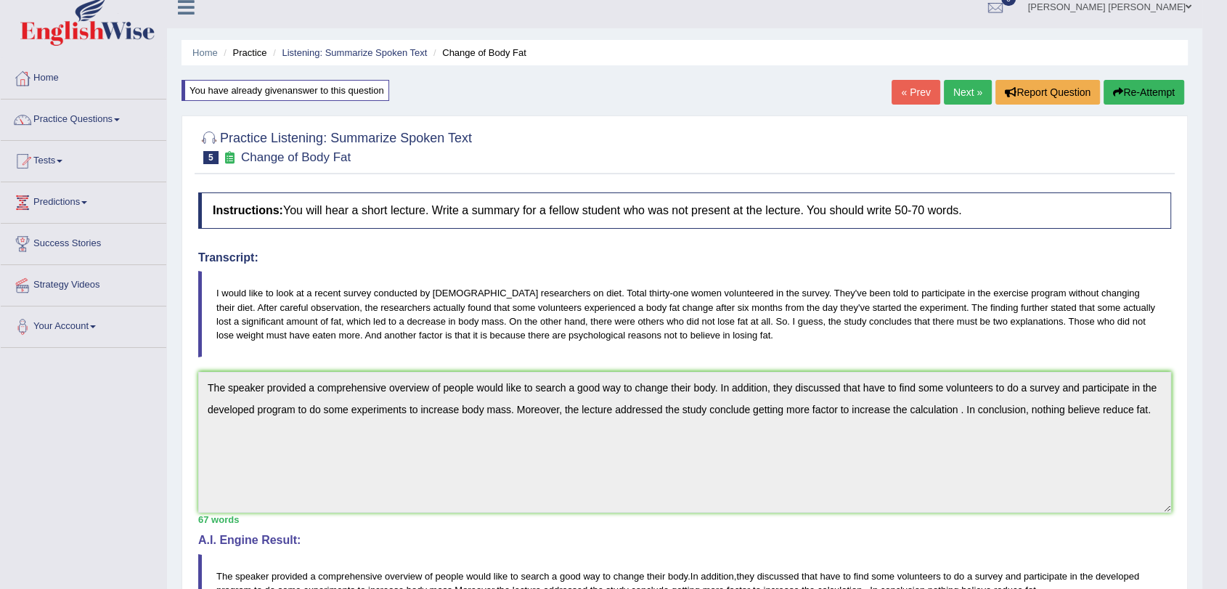
scroll to position [0, 0]
